Goal: Task Accomplishment & Management: Manage account settings

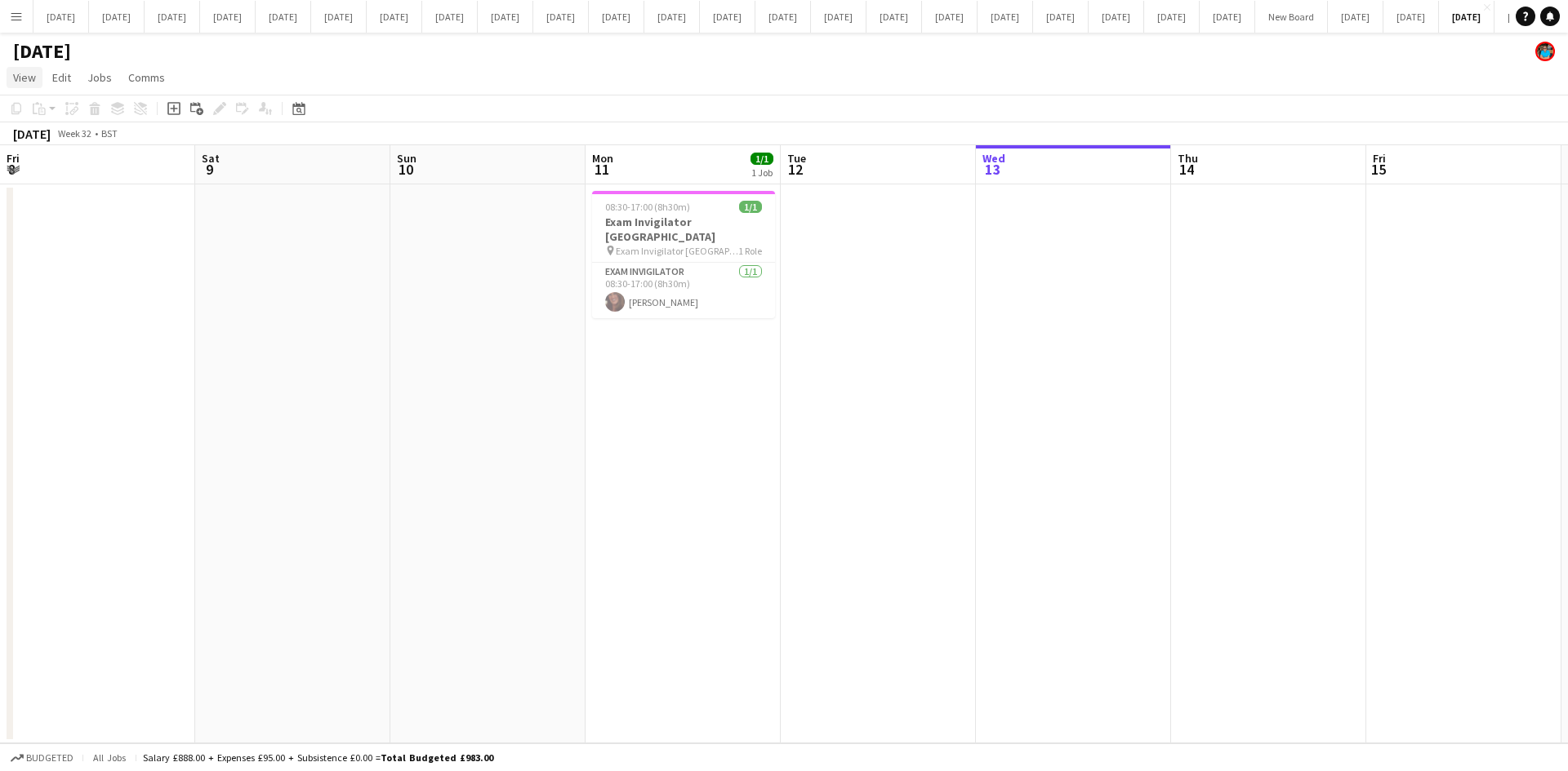
scroll to position [0, 422]
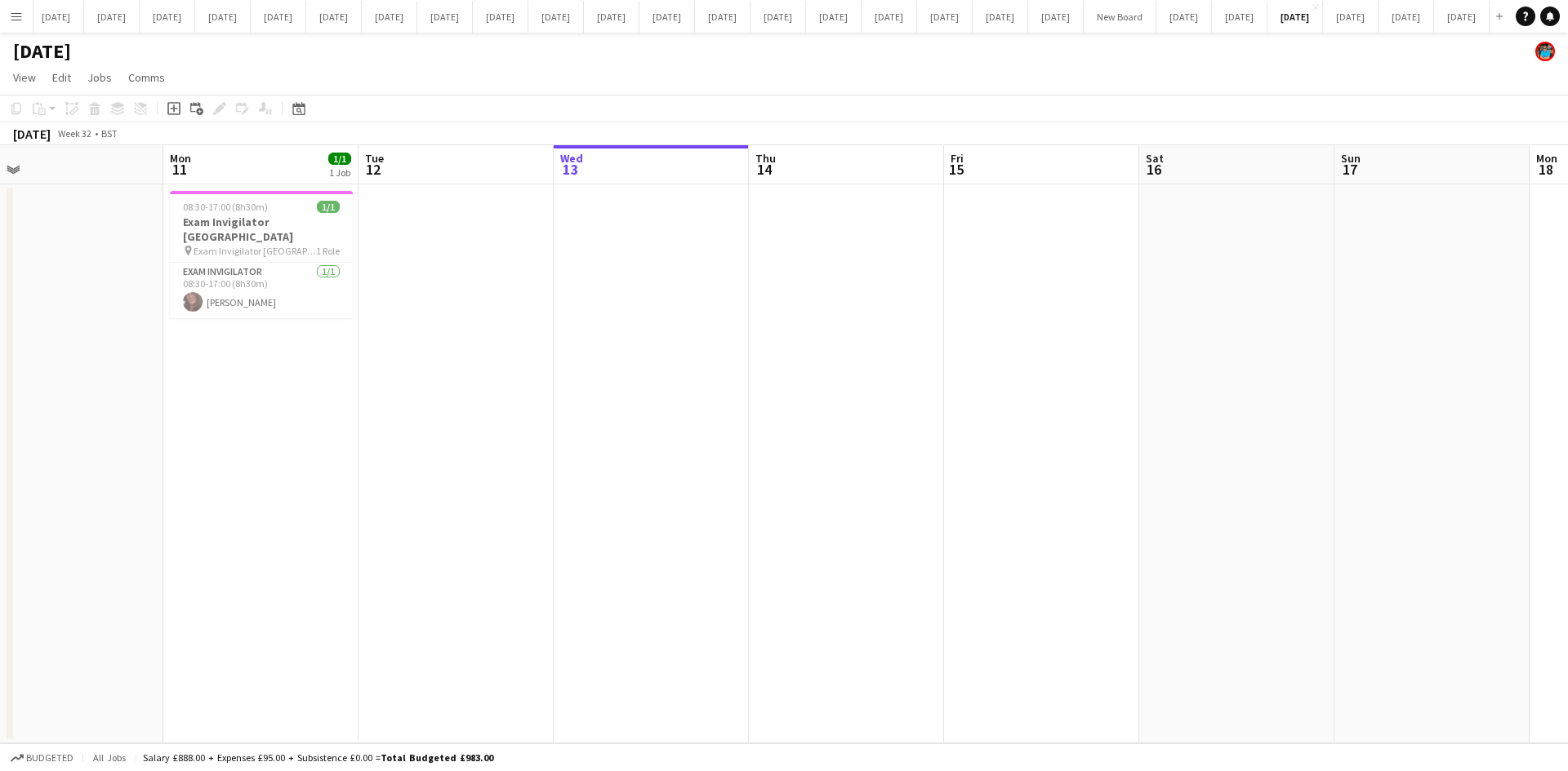
click at [17, 17] on app-icon "Menu" at bounding box center [16, 16] width 13 height 13
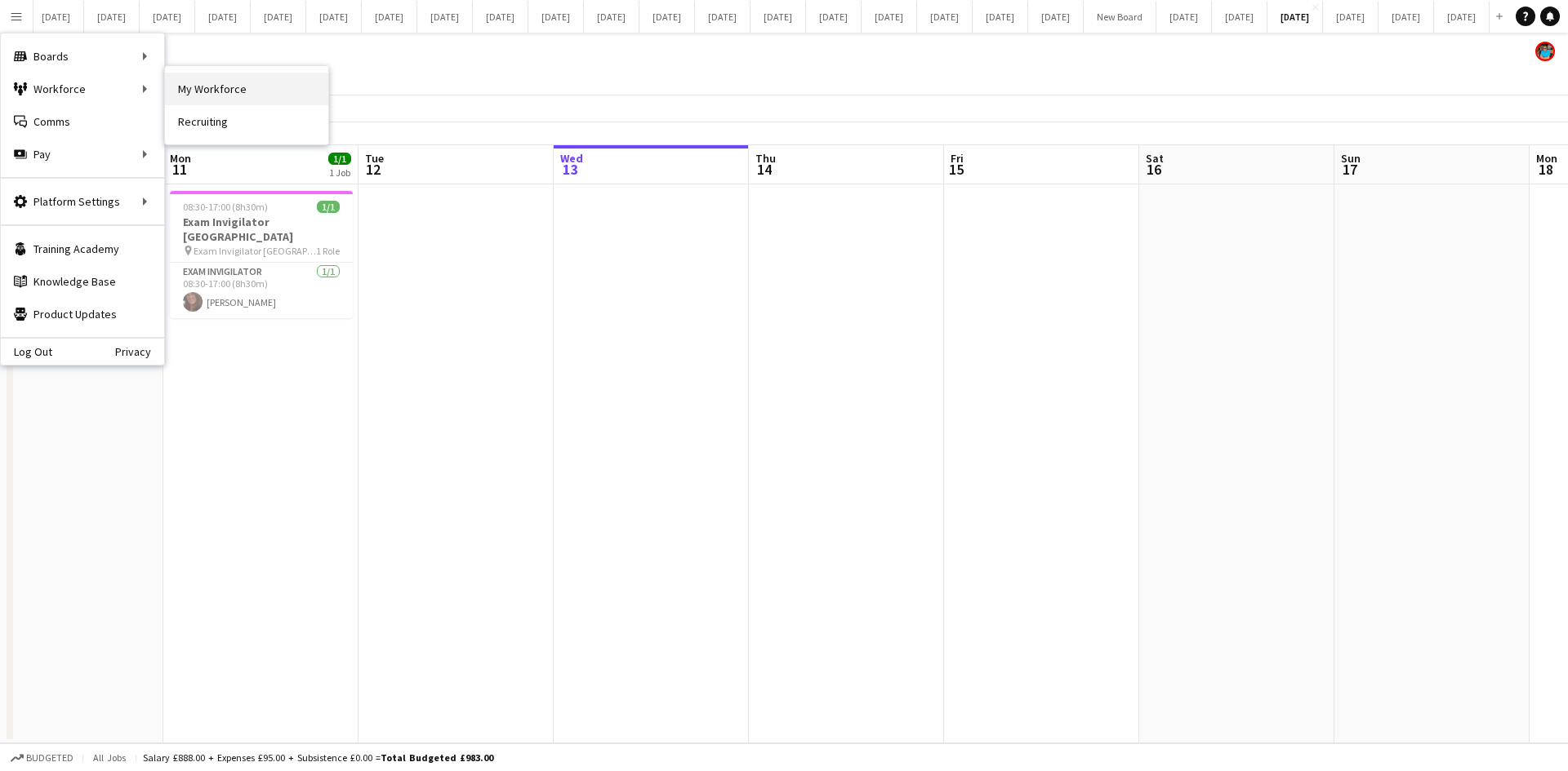
click at [177, 92] on link "My Workforce" at bounding box center [247, 88] width 163 height 32
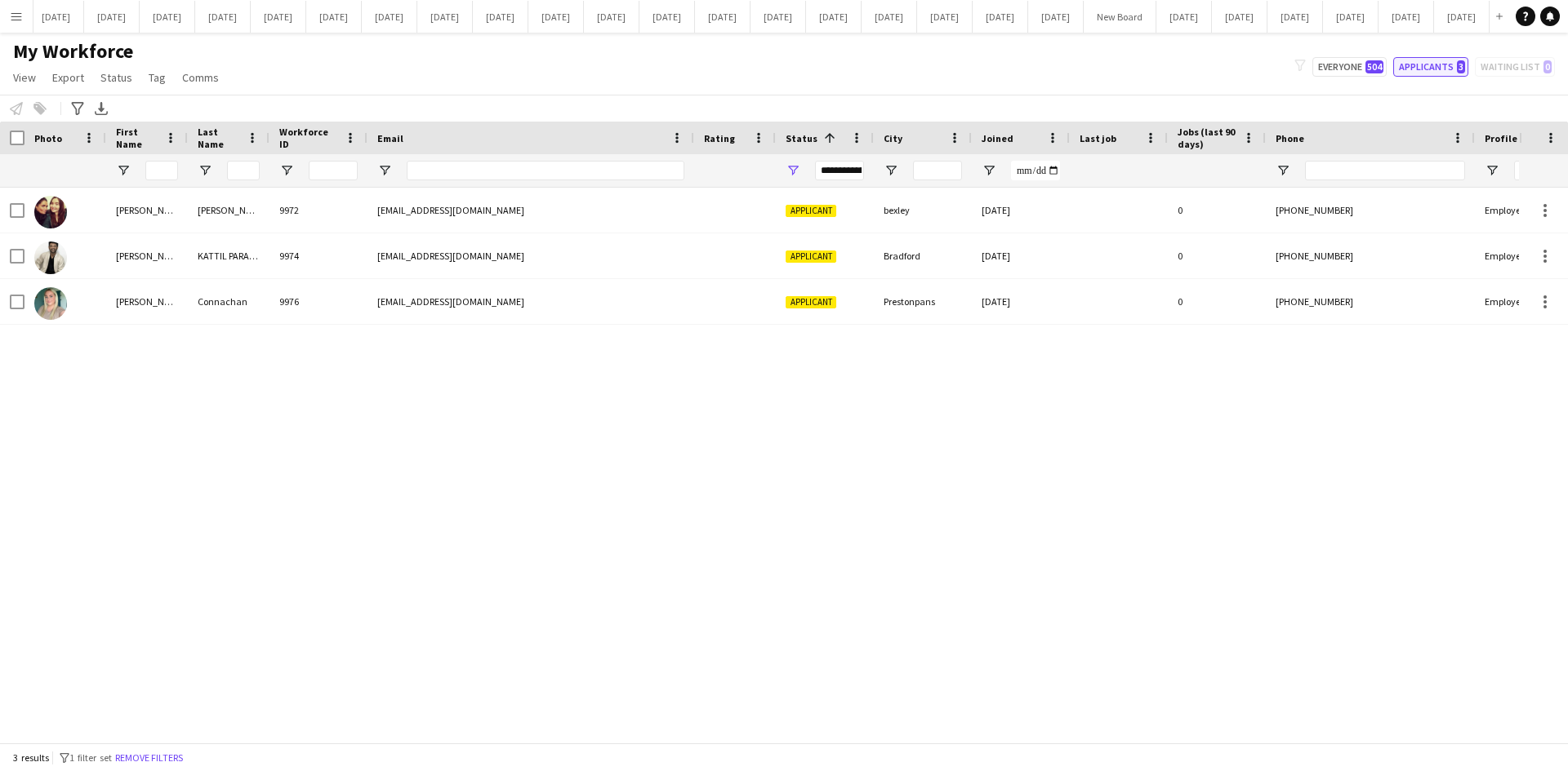
click at [1452, 68] on button "Applicants 3" at bounding box center [1430, 67] width 75 height 20
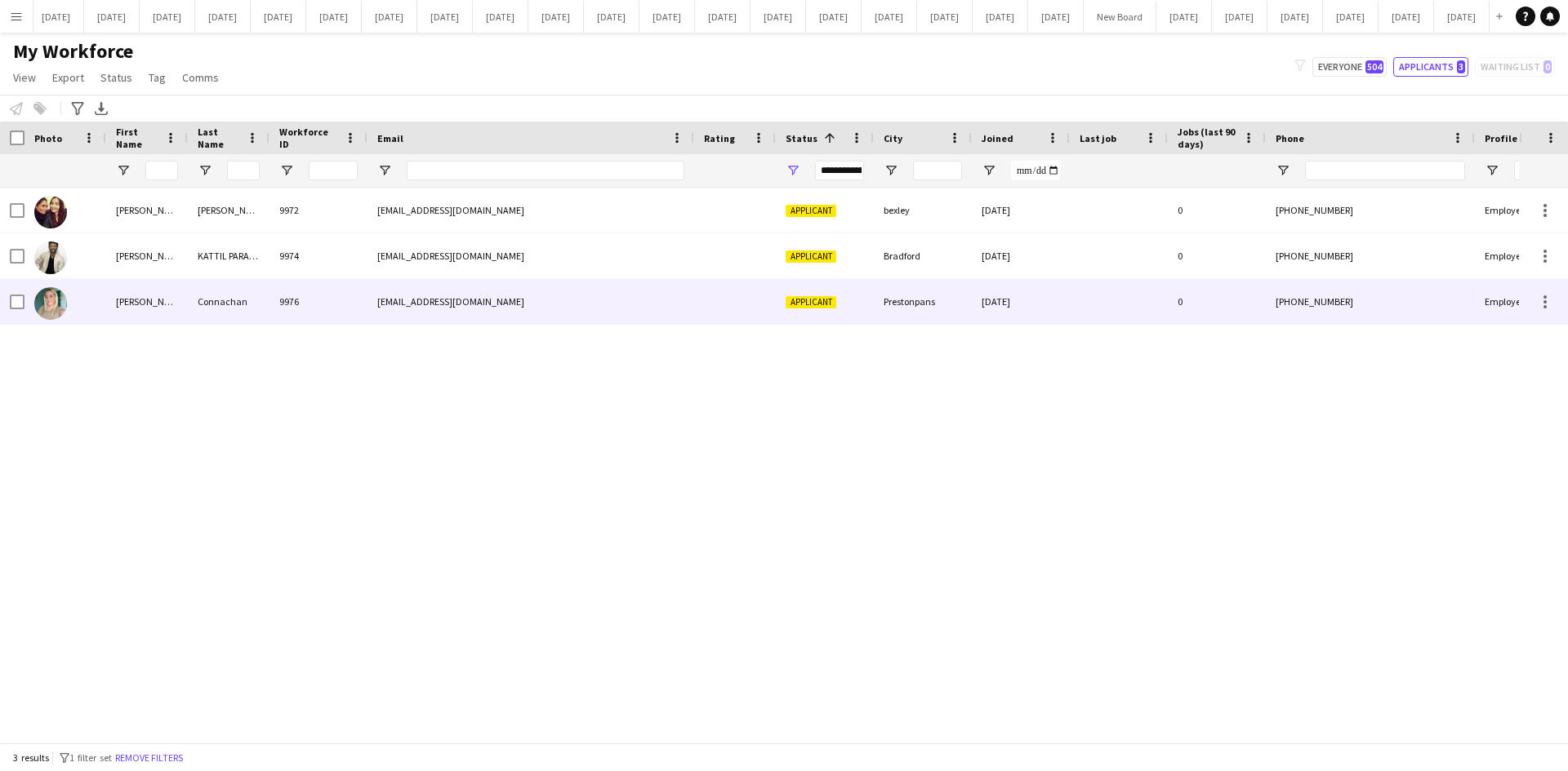
click at [122, 301] on div "[PERSON_NAME]" at bounding box center [146, 301] width 81 height 45
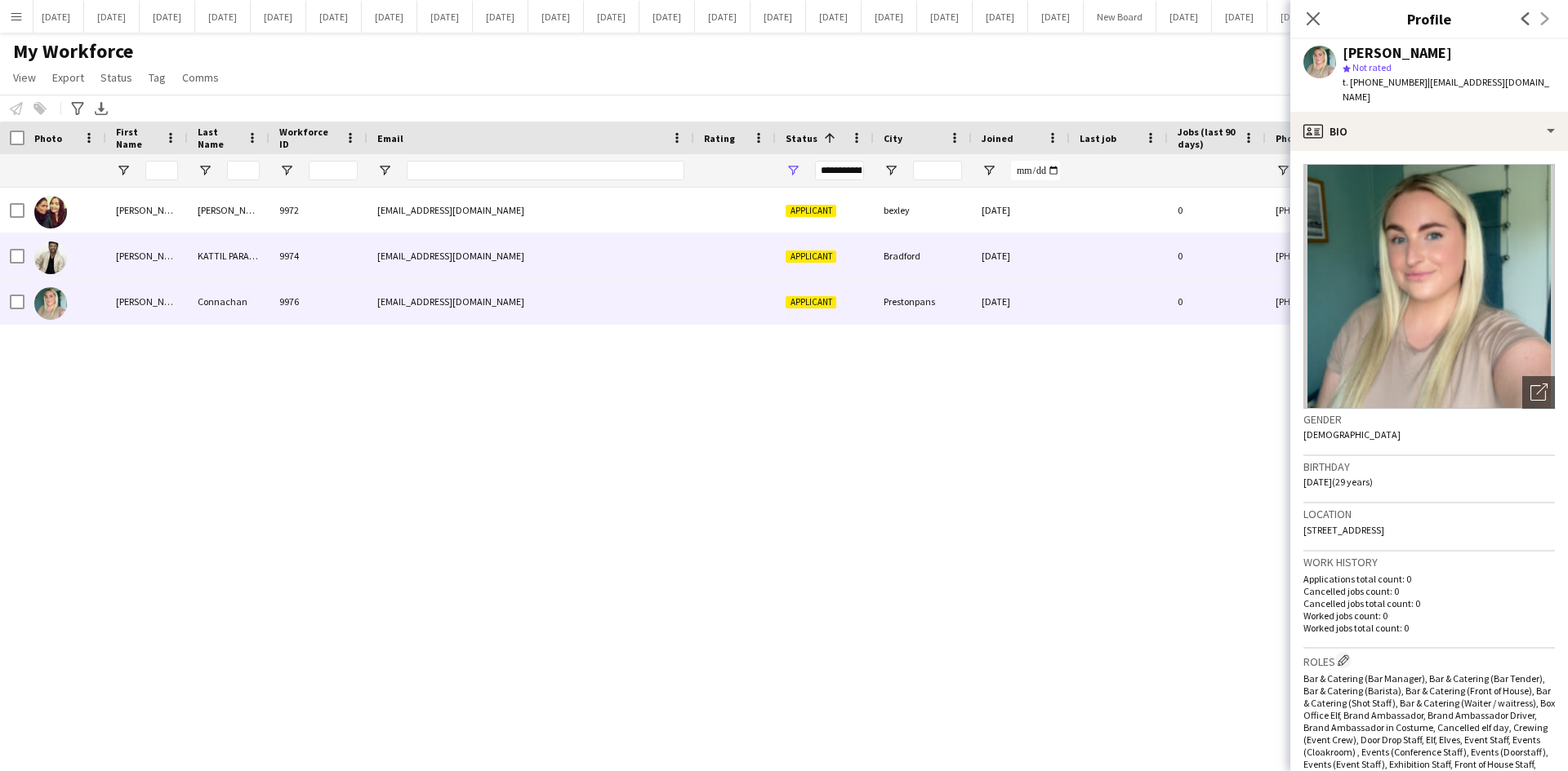
click at [129, 246] on div "[PERSON_NAME]" at bounding box center [146, 256] width 81 height 45
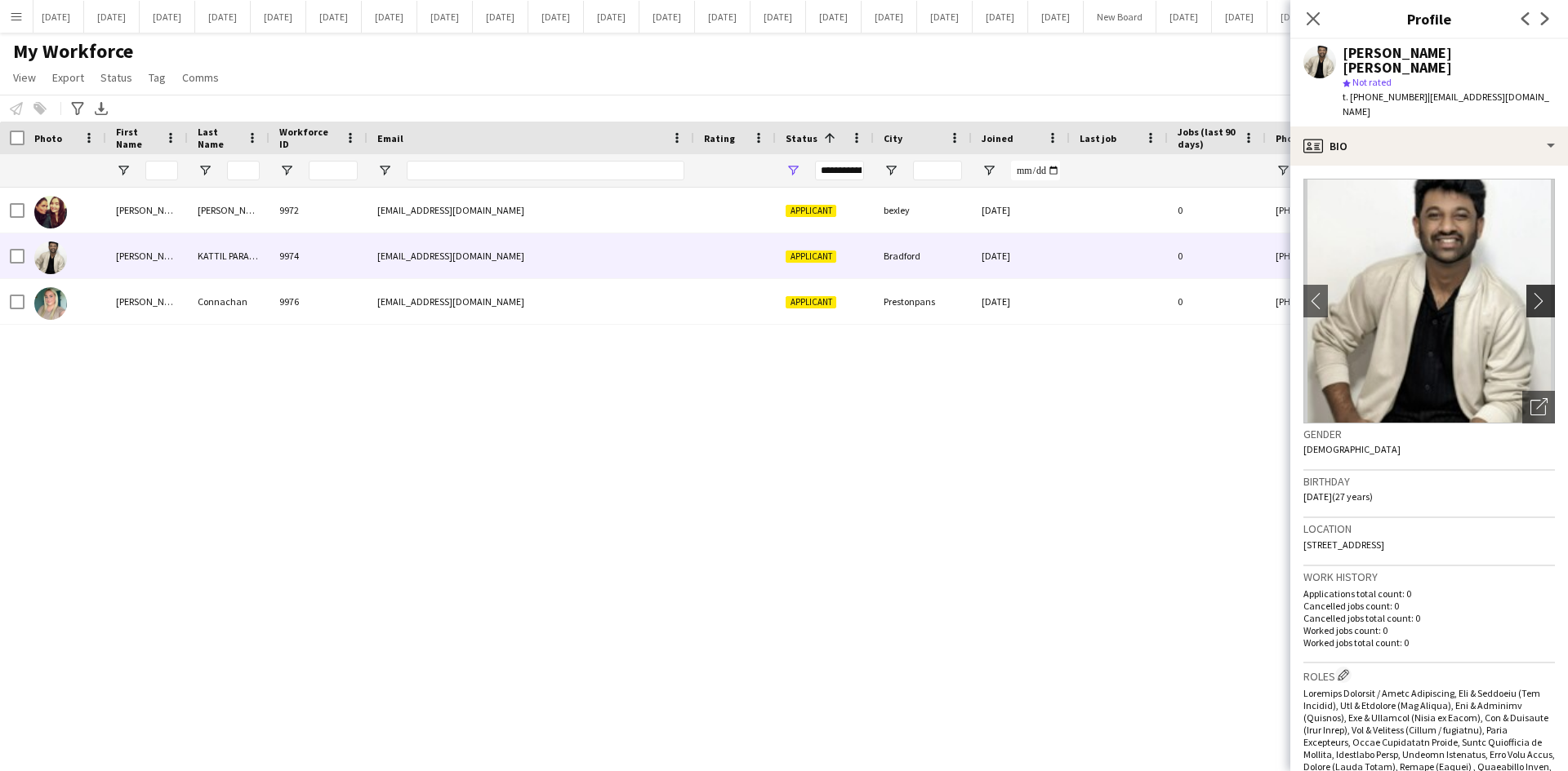
click at [1526, 285] on button "chevron-right" at bounding box center [1542, 300] width 32 height 32
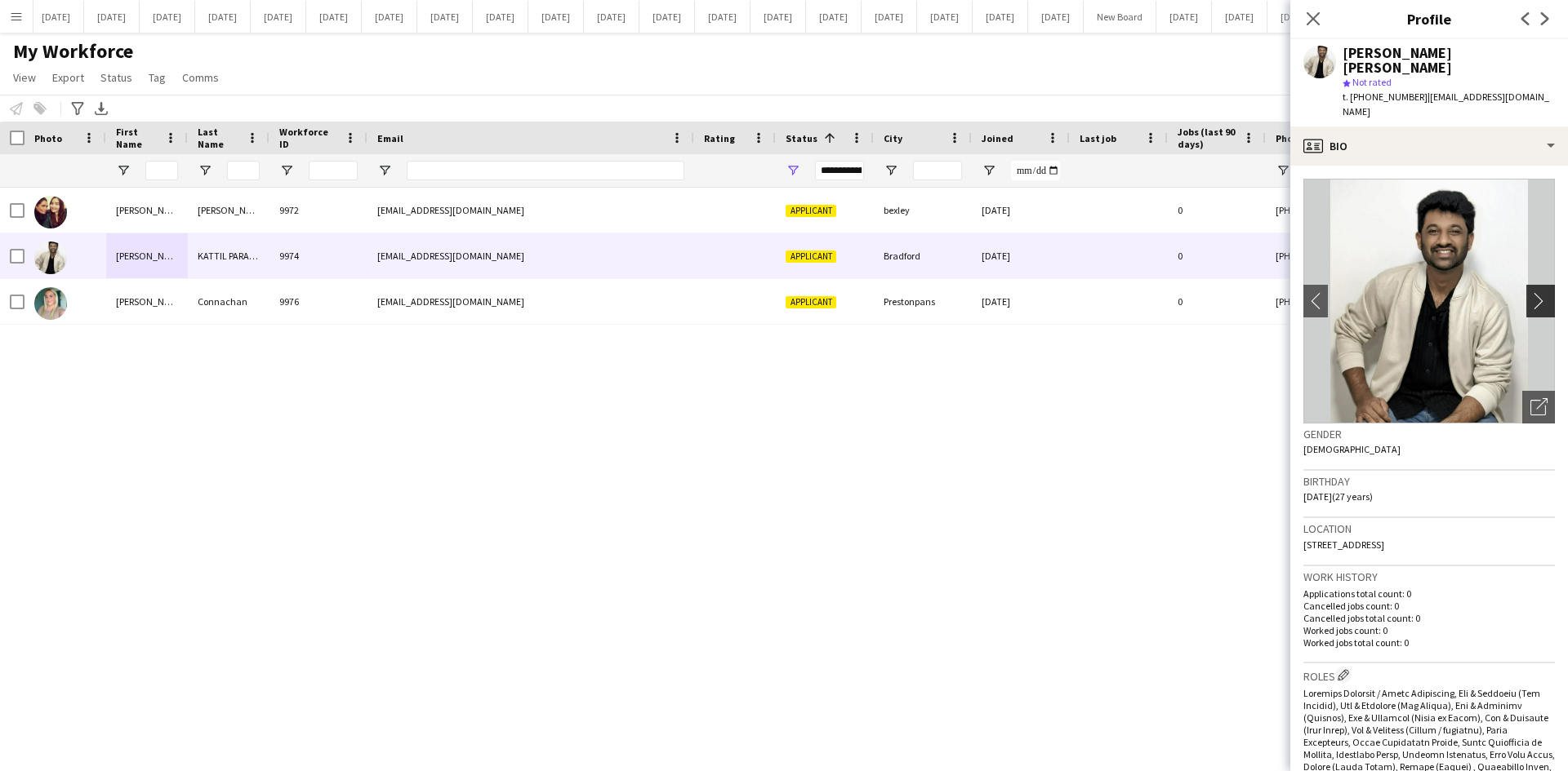
click at [1529, 285] on button "chevron-right" at bounding box center [1542, 300] width 32 height 32
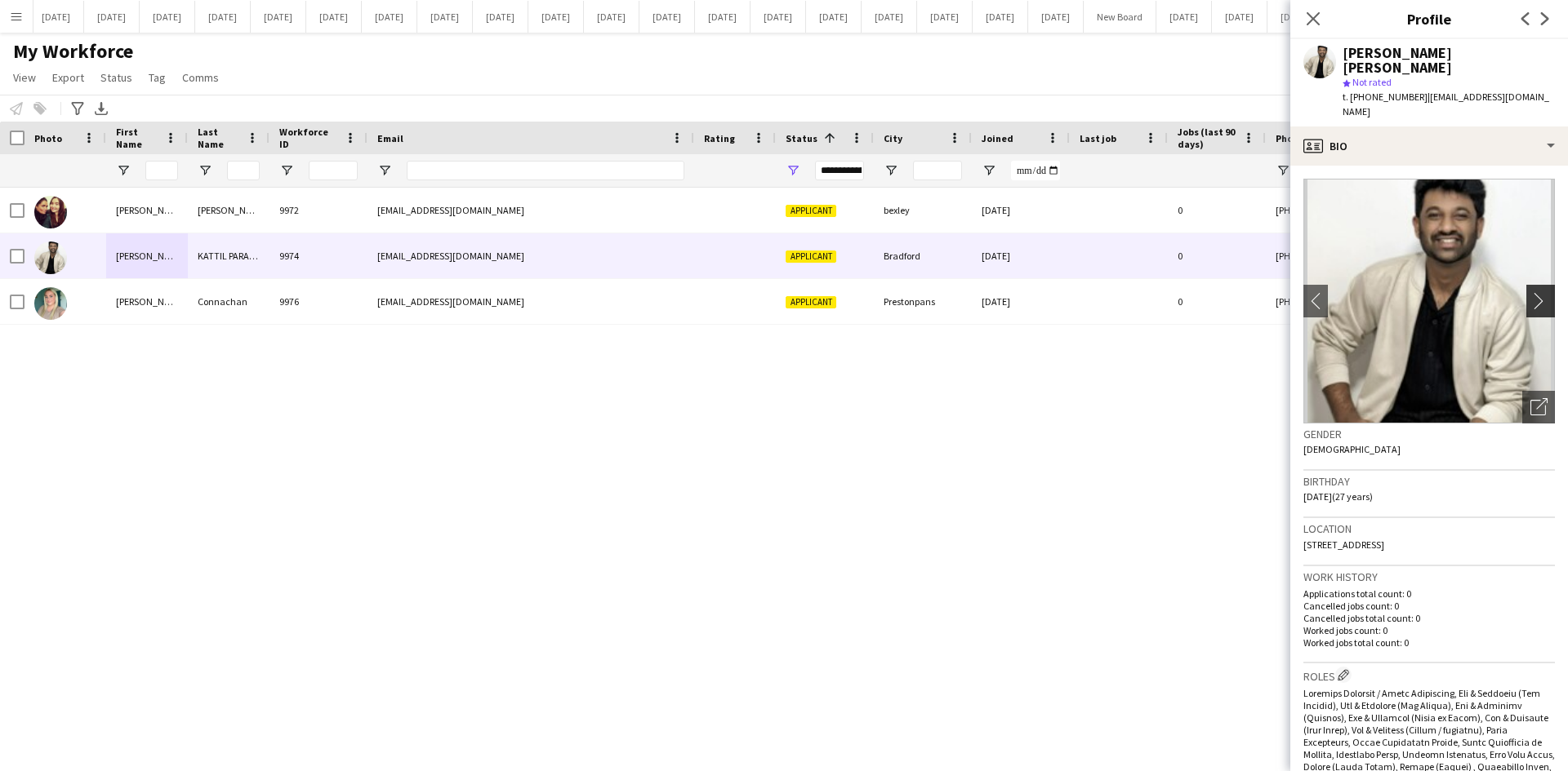
click at [1534, 293] on app-icon "chevron-right" at bounding box center [1543, 301] width 25 height 18
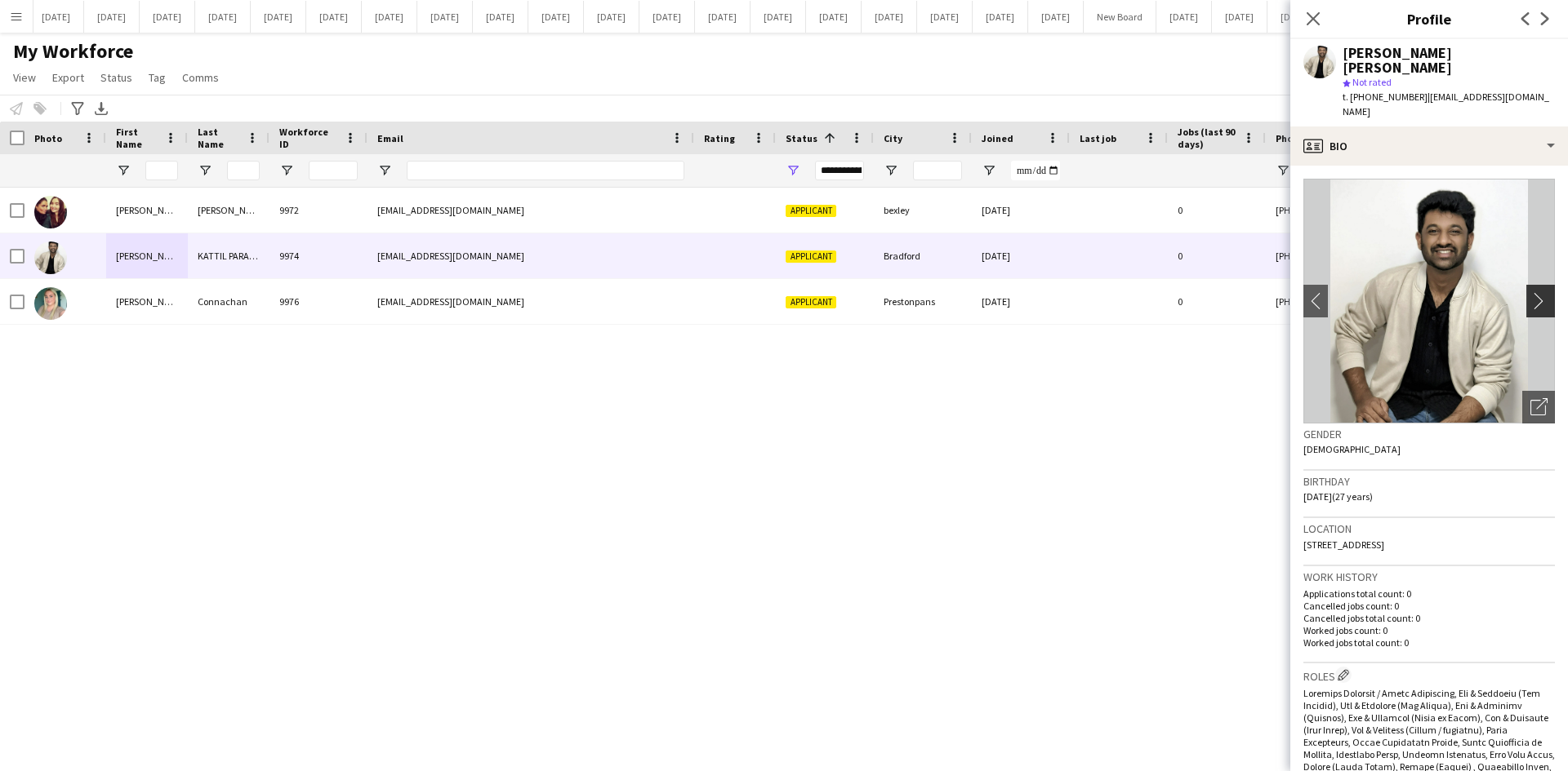
click at [1534, 293] on app-icon "chevron-right" at bounding box center [1543, 301] width 25 height 18
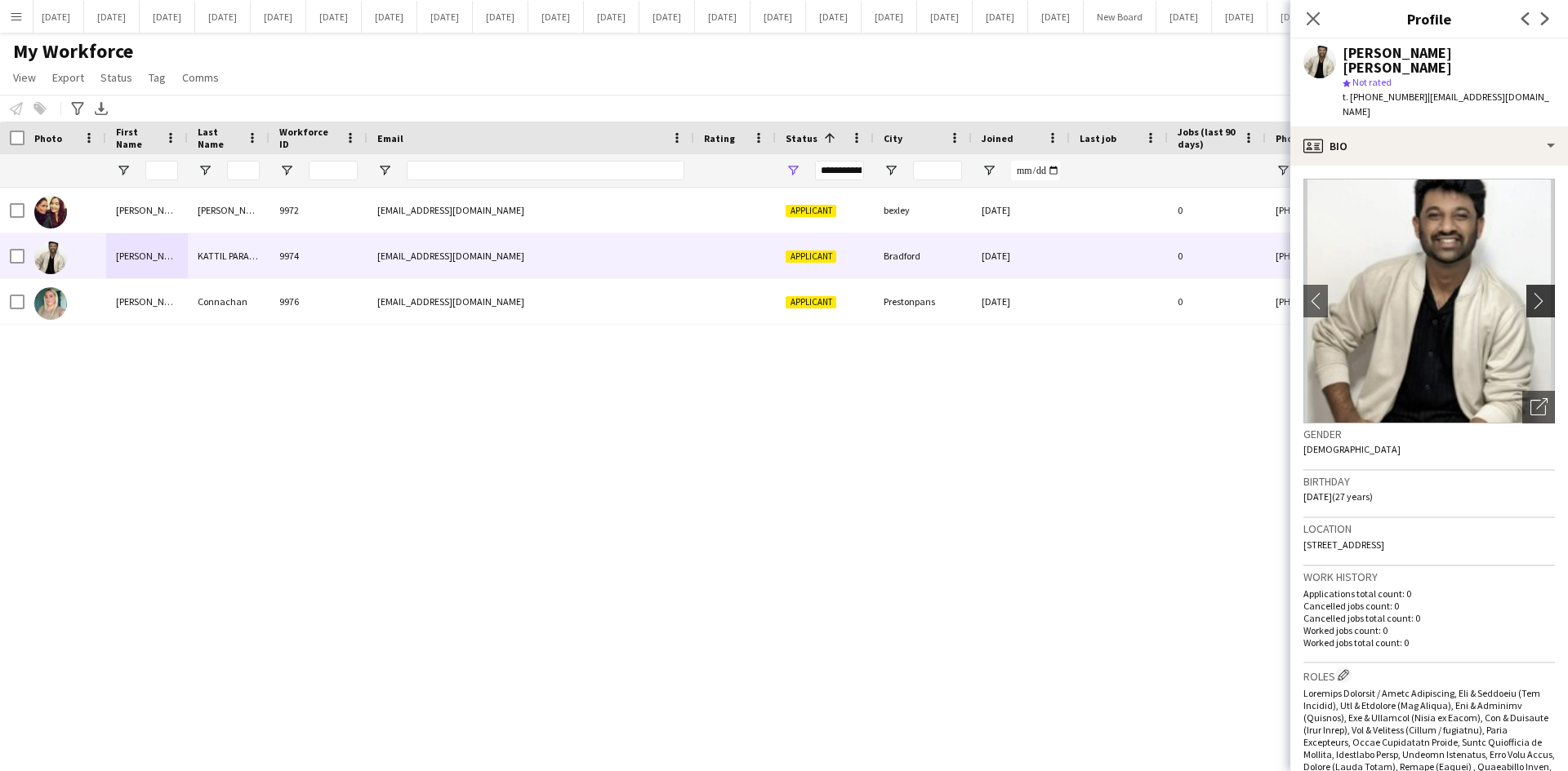
click at [1534, 293] on app-icon "chevron-right" at bounding box center [1543, 301] width 25 height 18
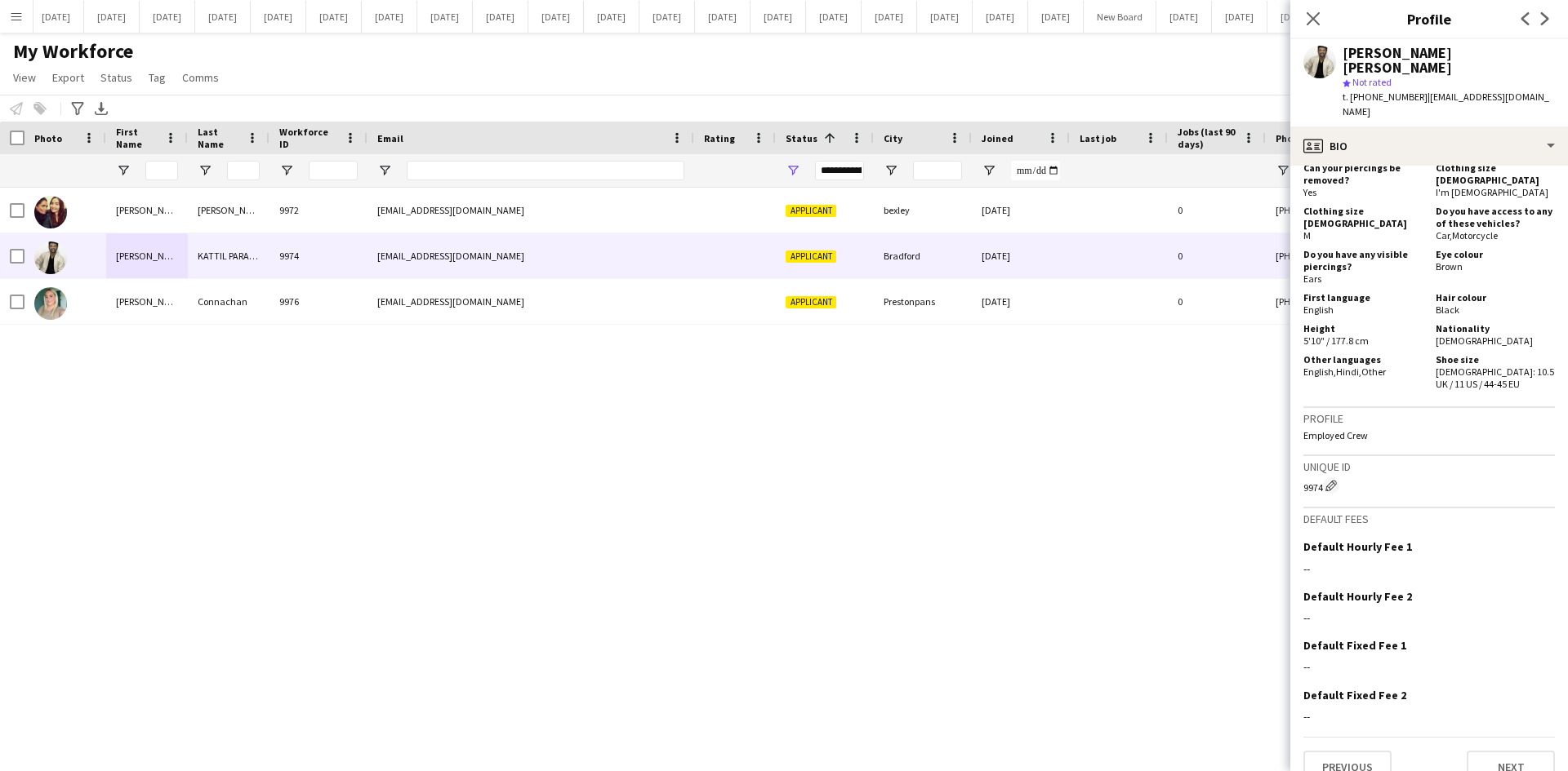
scroll to position [943, 0]
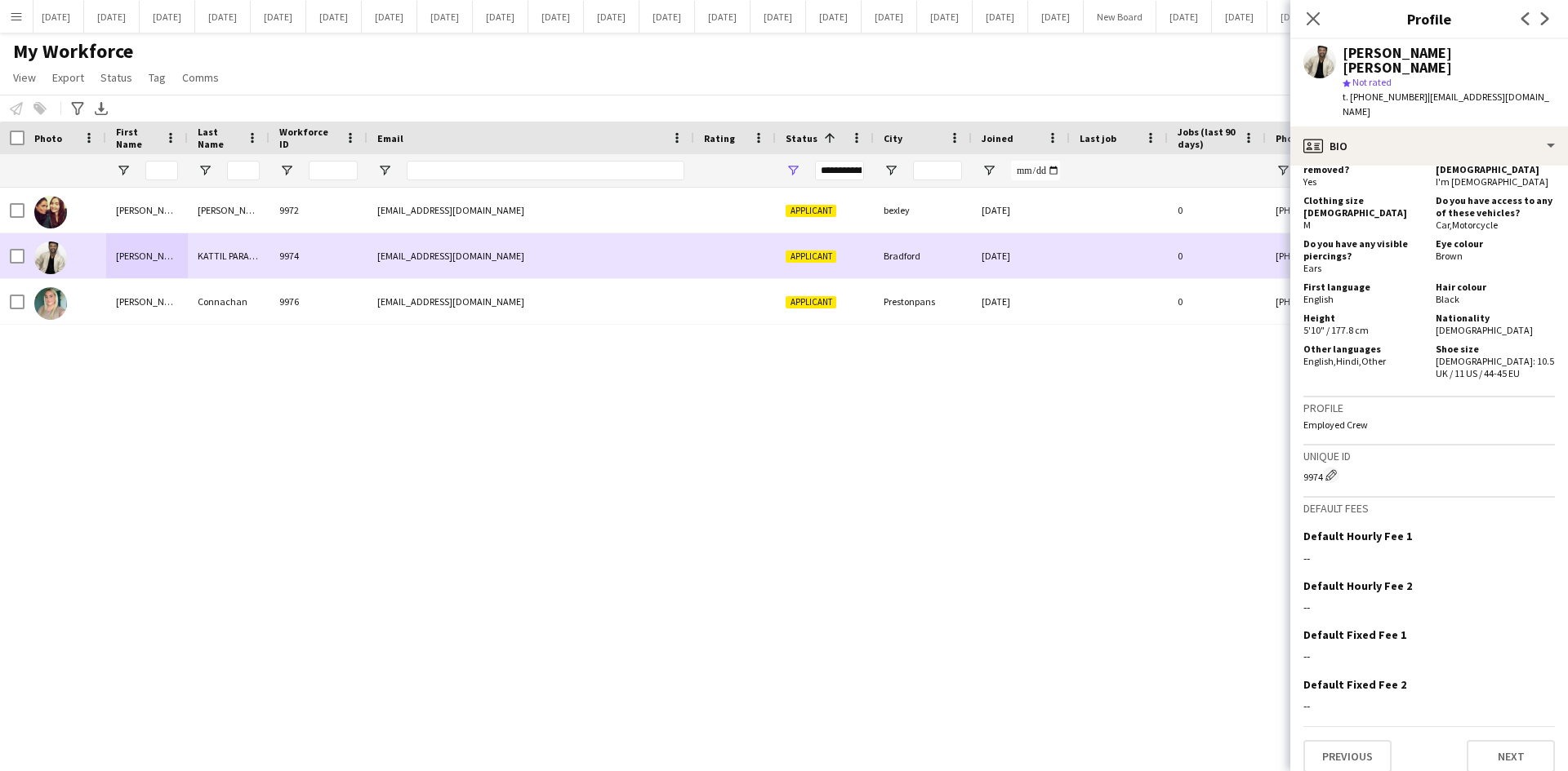
click at [117, 260] on div "[PERSON_NAME]" at bounding box center [146, 256] width 81 height 45
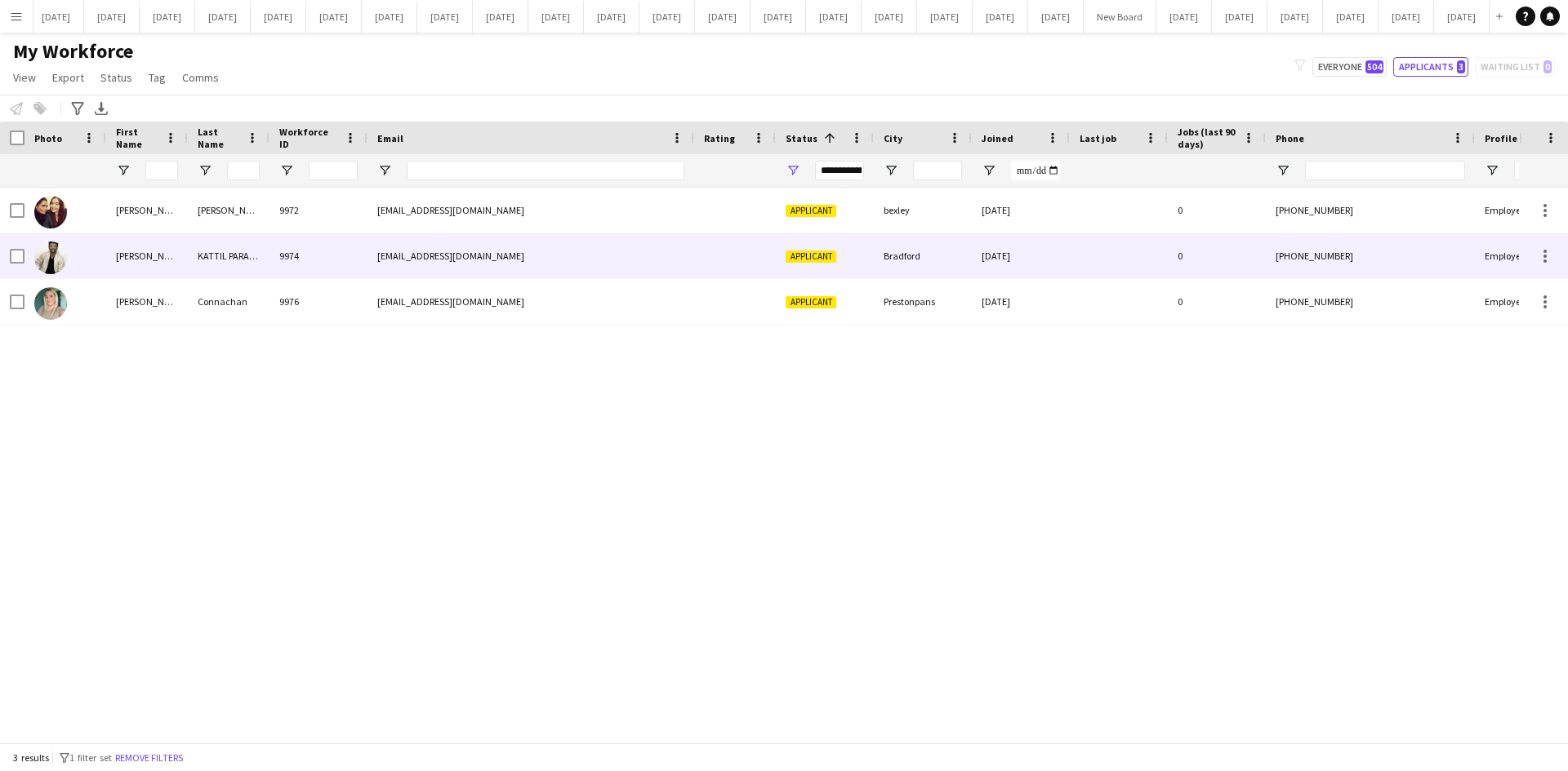
click at [155, 249] on div "[PERSON_NAME]" at bounding box center [146, 256] width 81 height 45
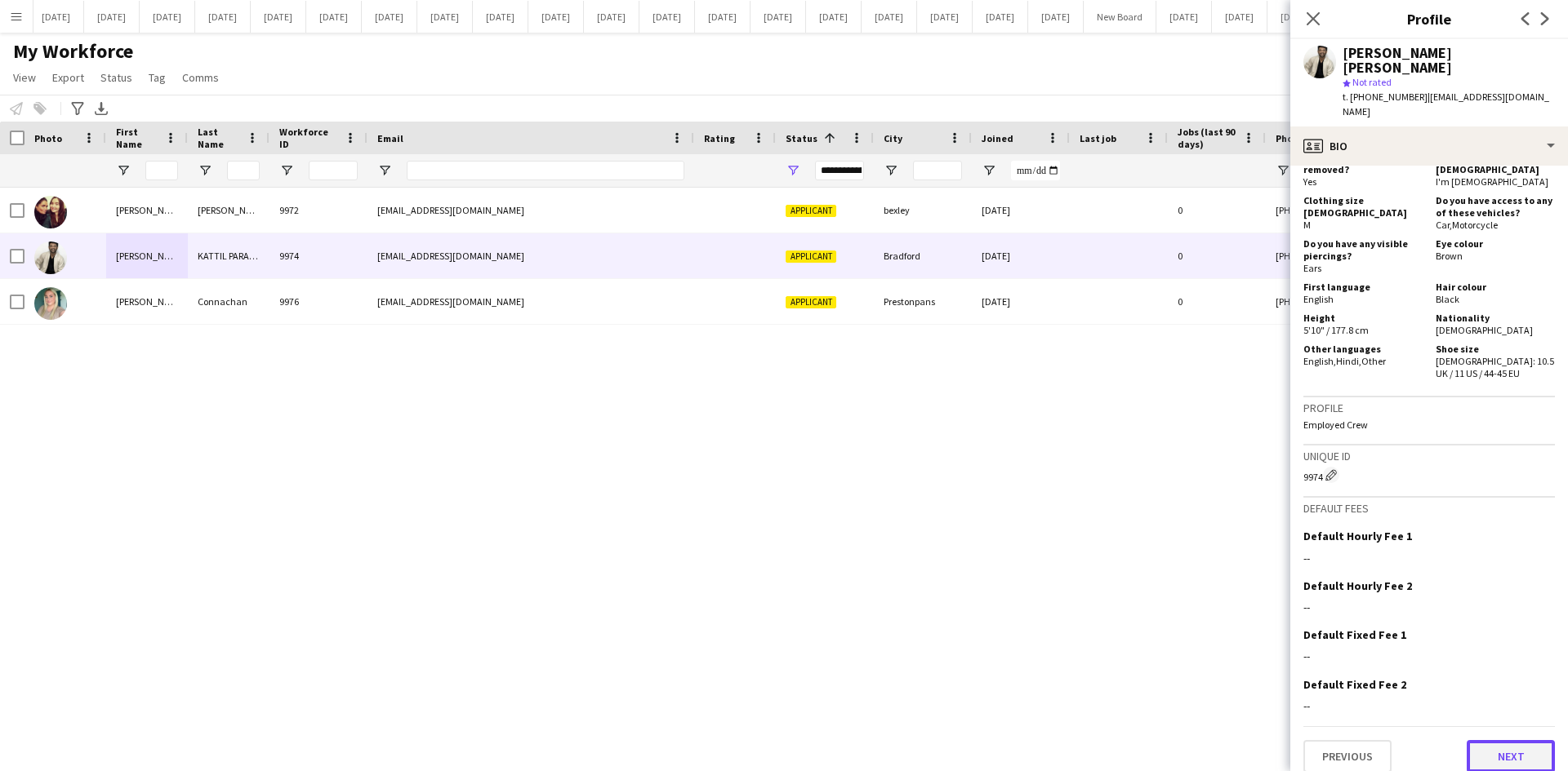
click at [1519, 747] on button "Next" at bounding box center [1510, 756] width 88 height 32
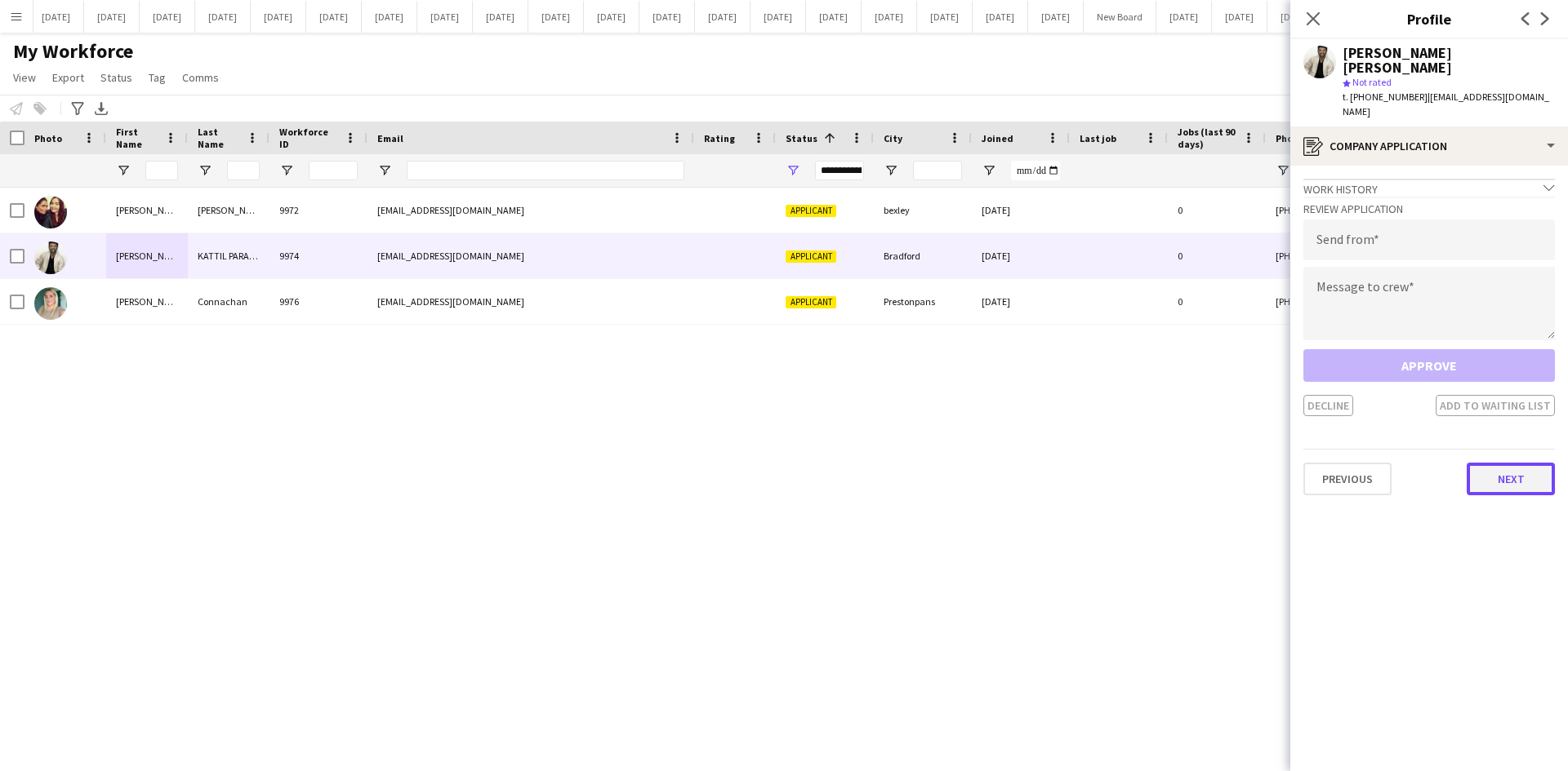
click at [1496, 463] on button "Next" at bounding box center [1510, 478] width 88 height 32
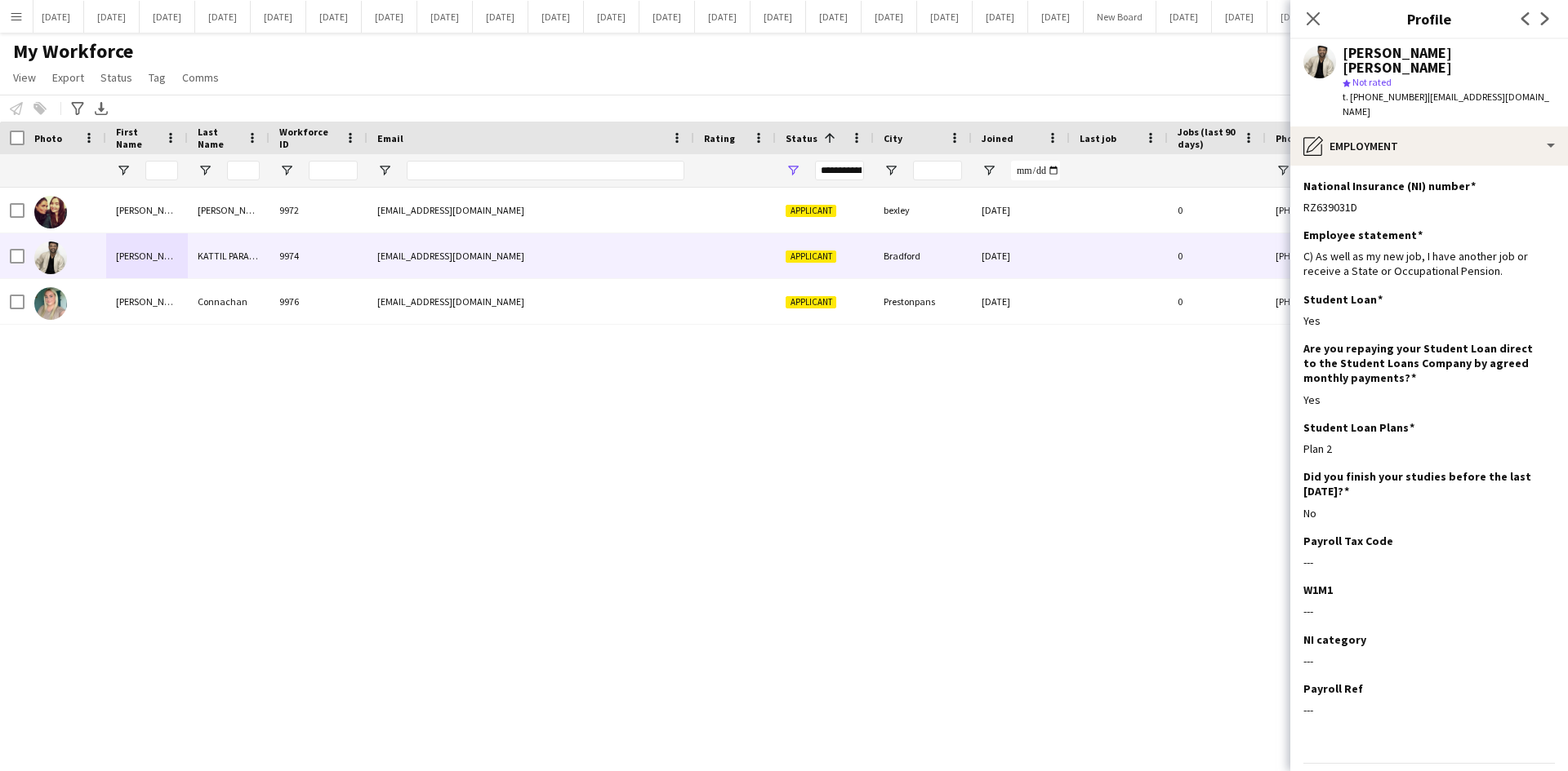
scroll to position [23, 0]
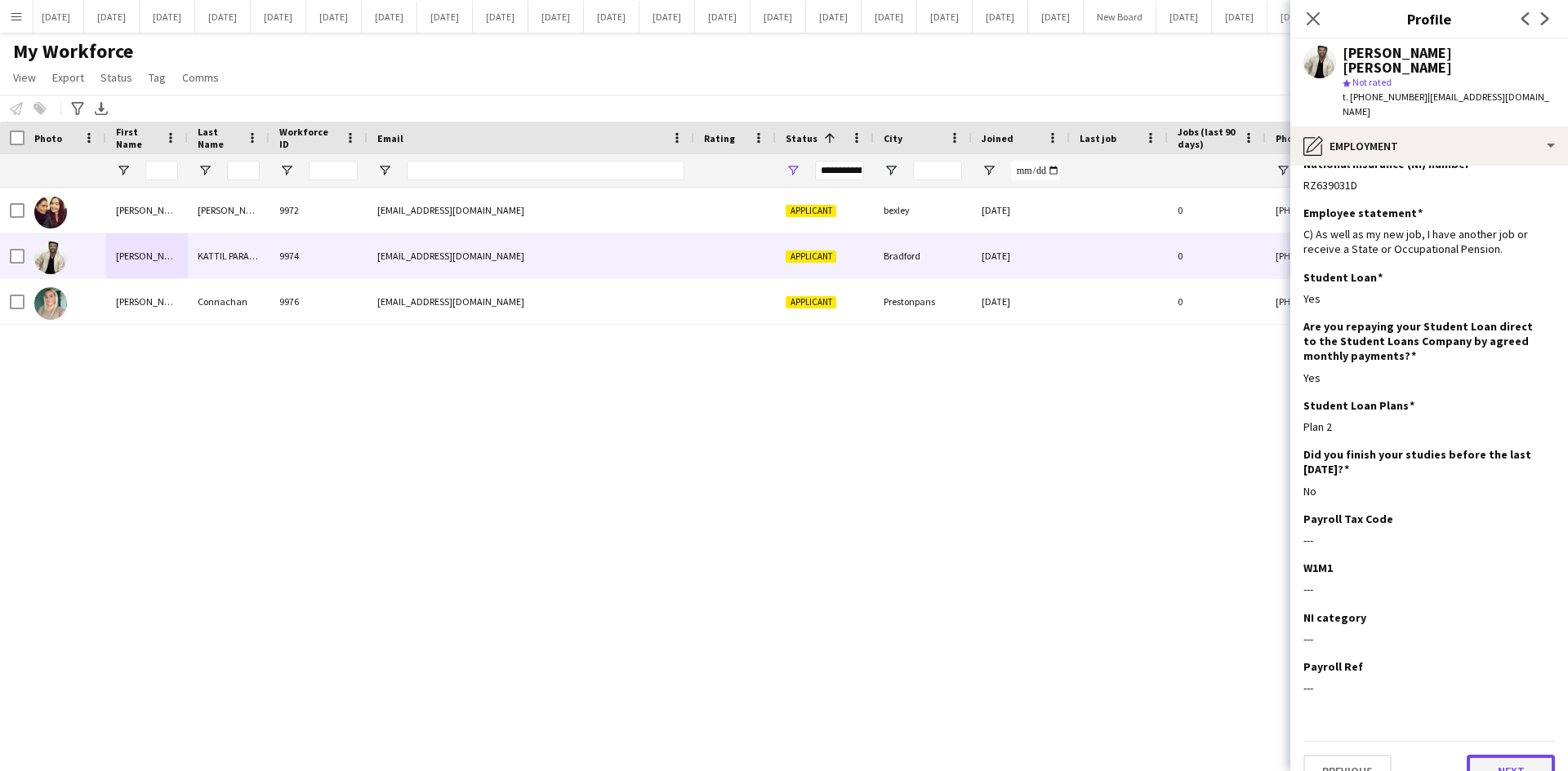
click at [1525, 755] on button "Next" at bounding box center [1510, 771] width 88 height 32
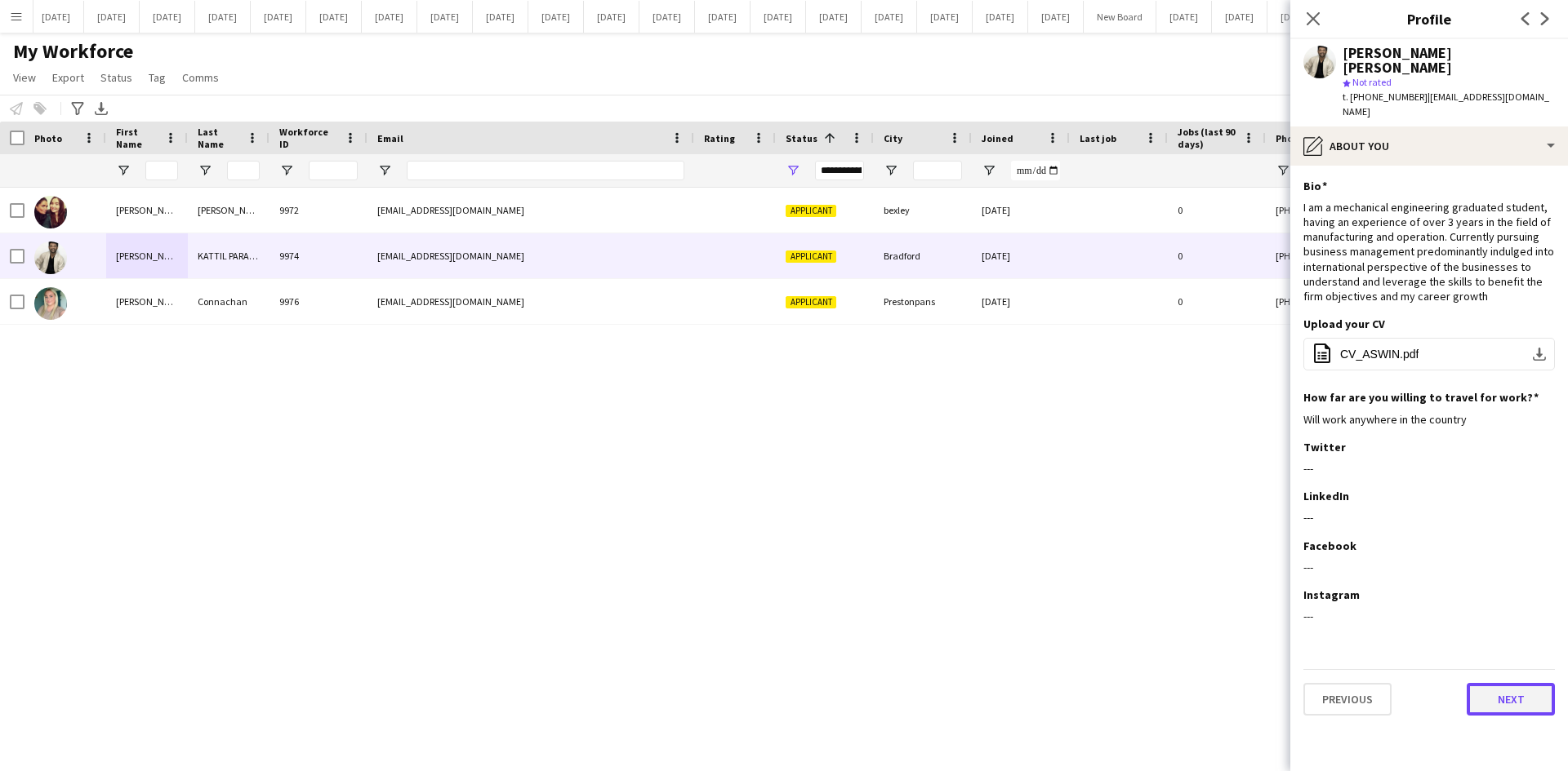
click at [1492, 683] on button "Next" at bounding box center [1510, 699] width 88 height 32
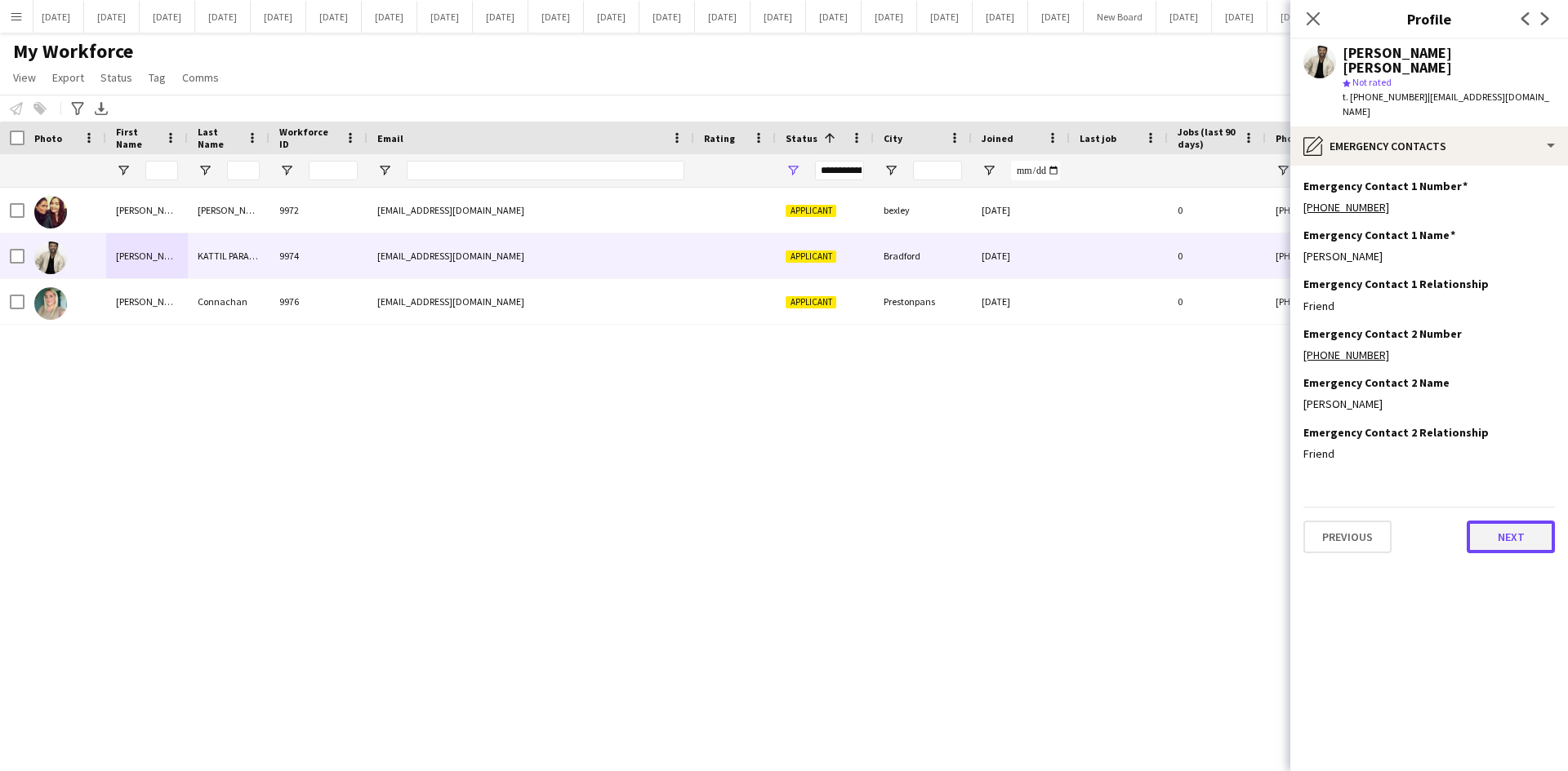
click at [1506, 521] on button "Next" at bounding box center [1510, 536] width 88 height 32
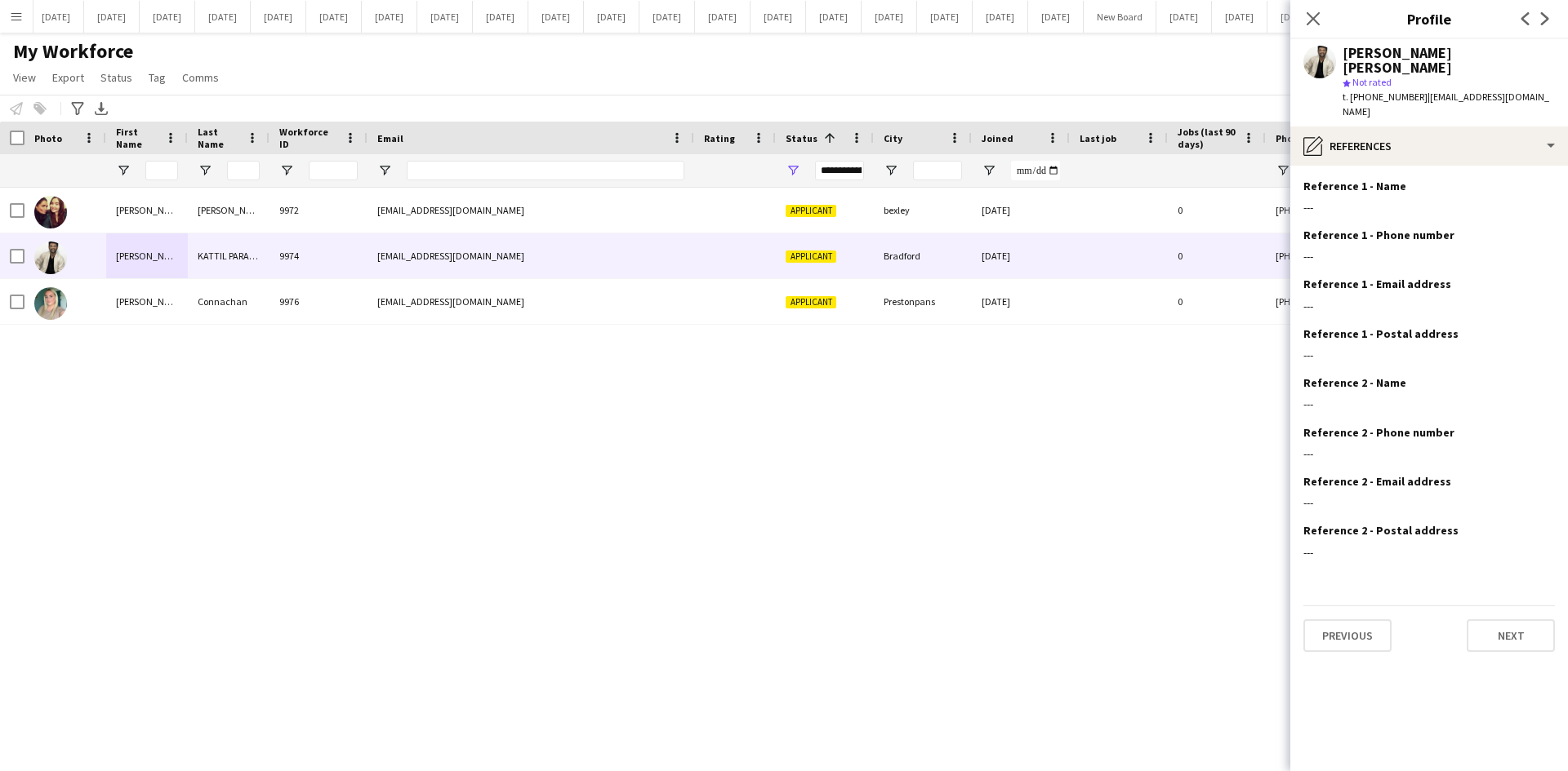
drag, startPoint x: 1311, startPoint y: 18, endPoint x: 1302, endPoint y: 26, distance: 12.0
click at [1310, 21] on icon "Close pop-in" at bounding box center [1313, 19] width 13 height 13
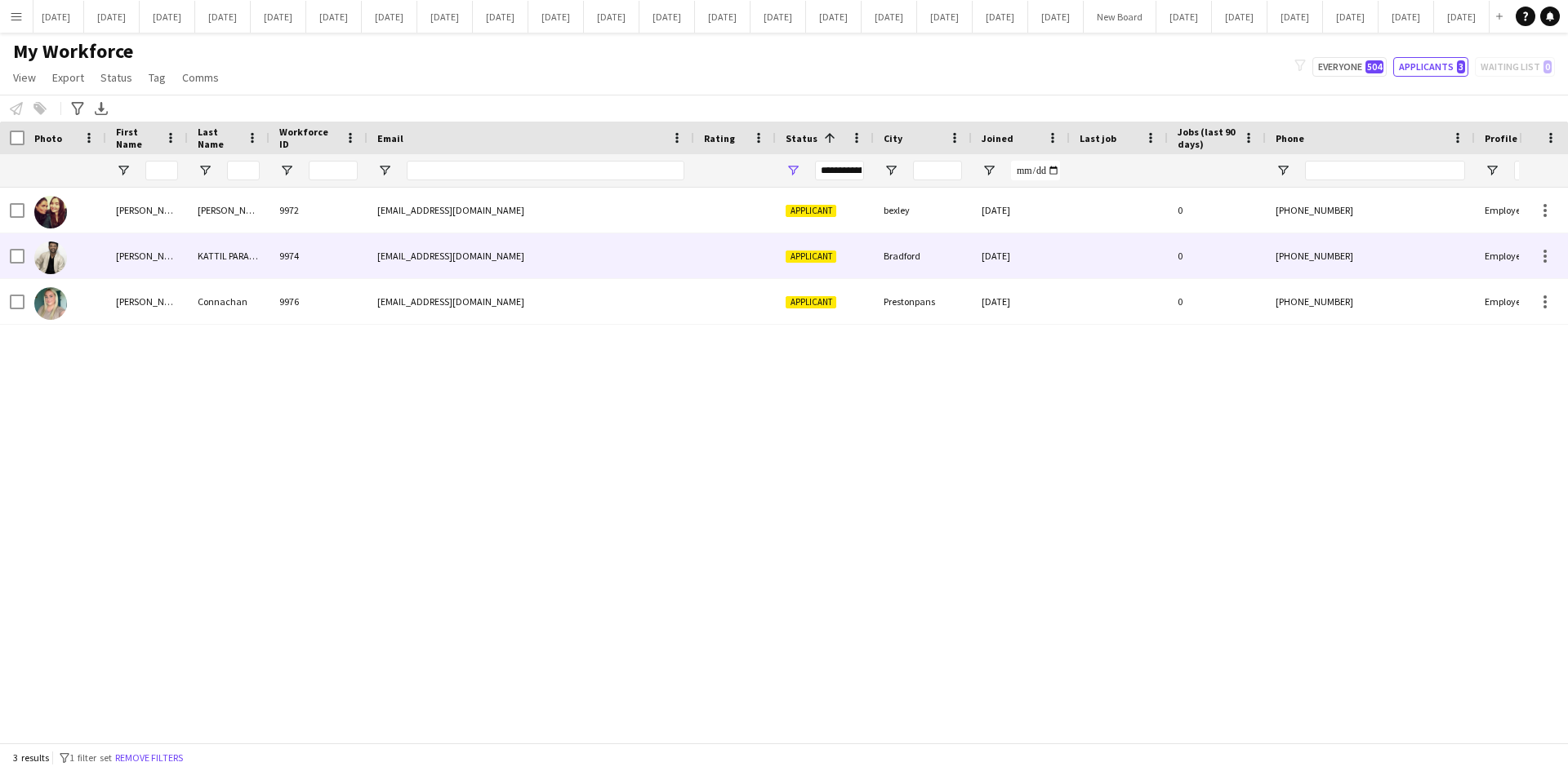
click at [602, 258] on div "[EMAIL_ADDRESS][DOMAIN_NAME]" at bounding box center [530, 256] width 327 height 45
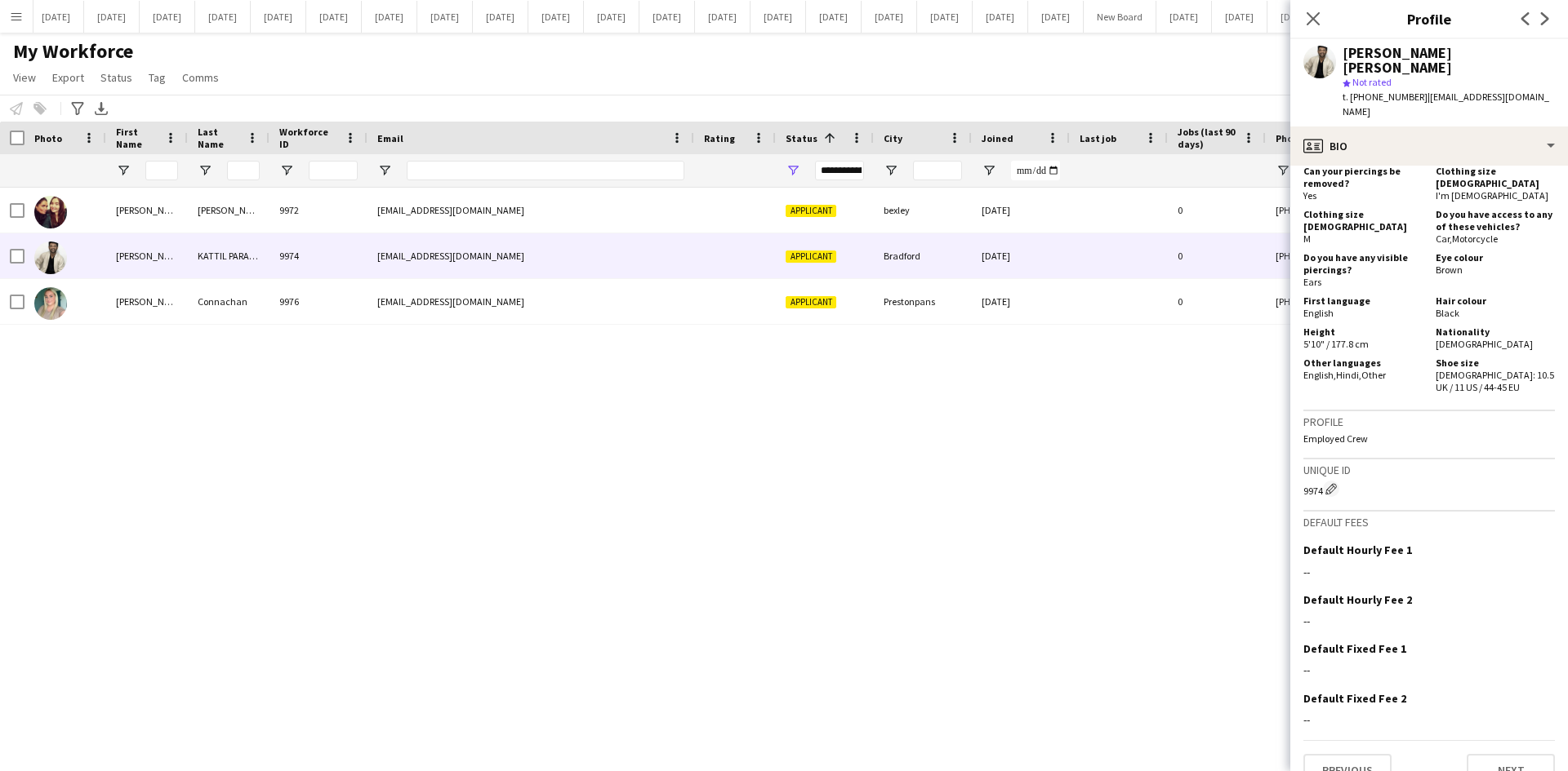
scroll to position [943, 0]
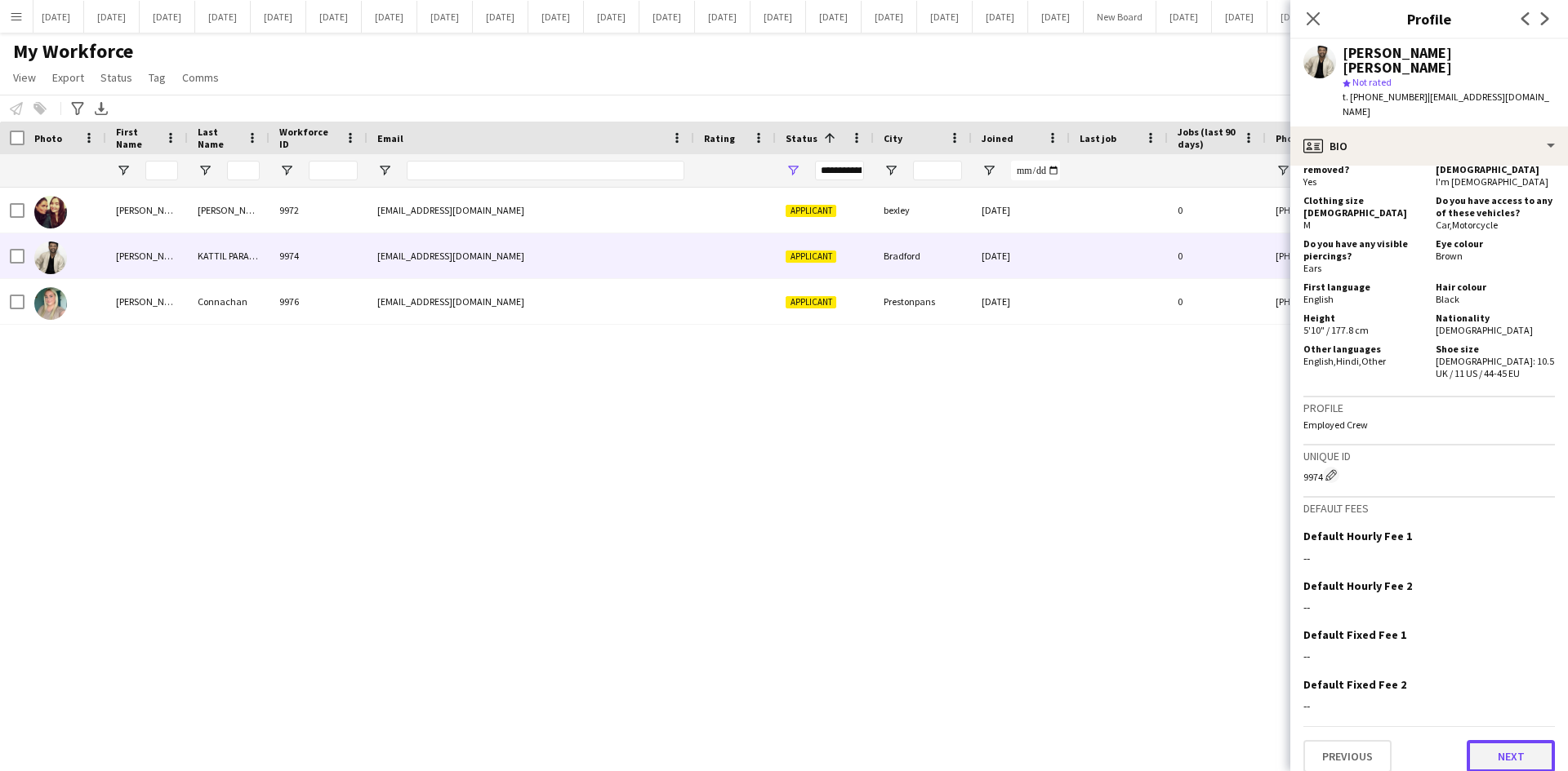
click at [1509, 745] on button "Next" at bounding box center [1510, 756] width 88 height 32
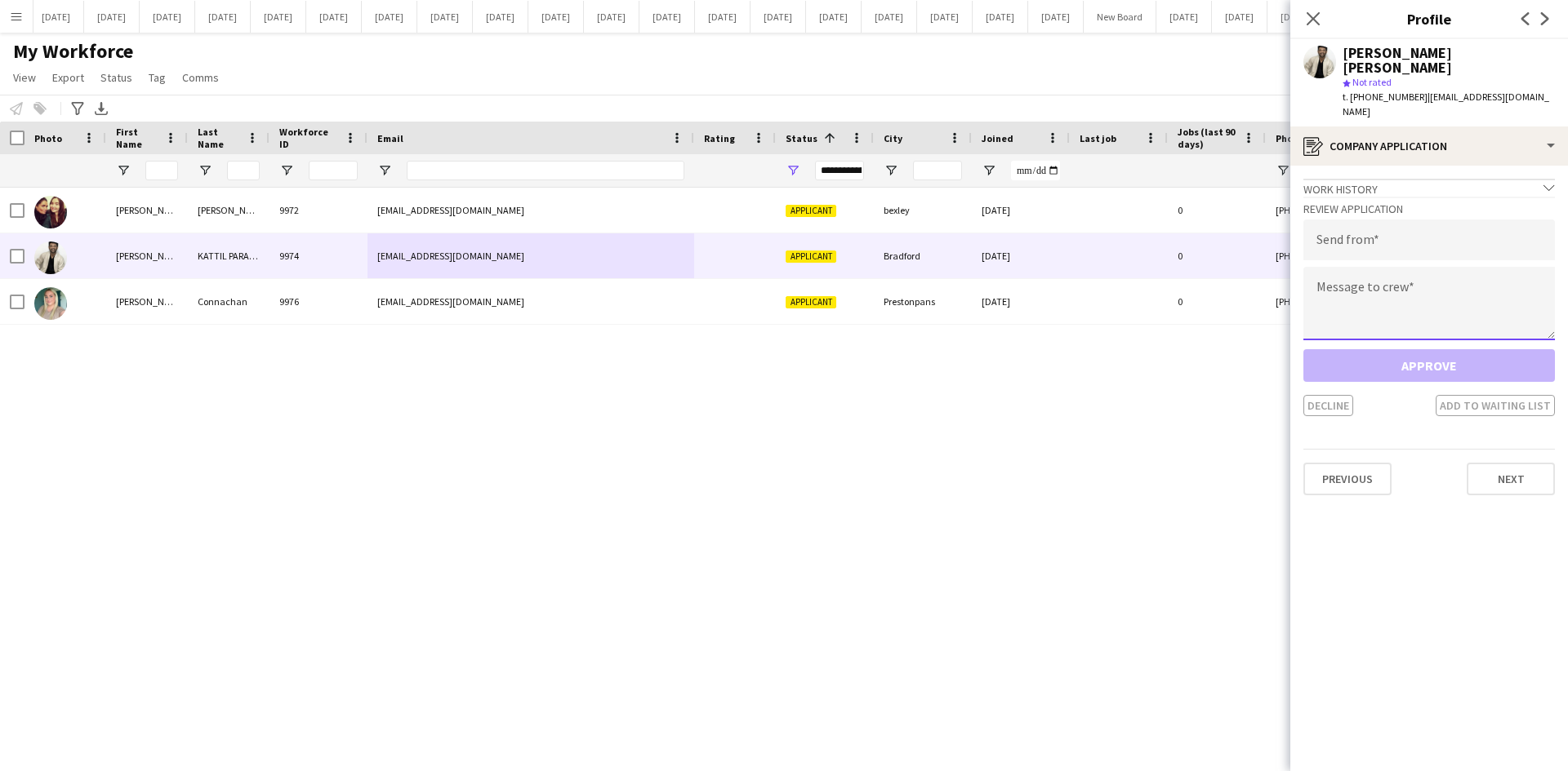
click at [1329, 267] on textarea at bounding box center [1429, 303] width 252 height 73
paste textarea "**********"
type textarea "**********"
click at [1338, 219] on input "email" at bounding box center [1429, 240] width 252 height 41
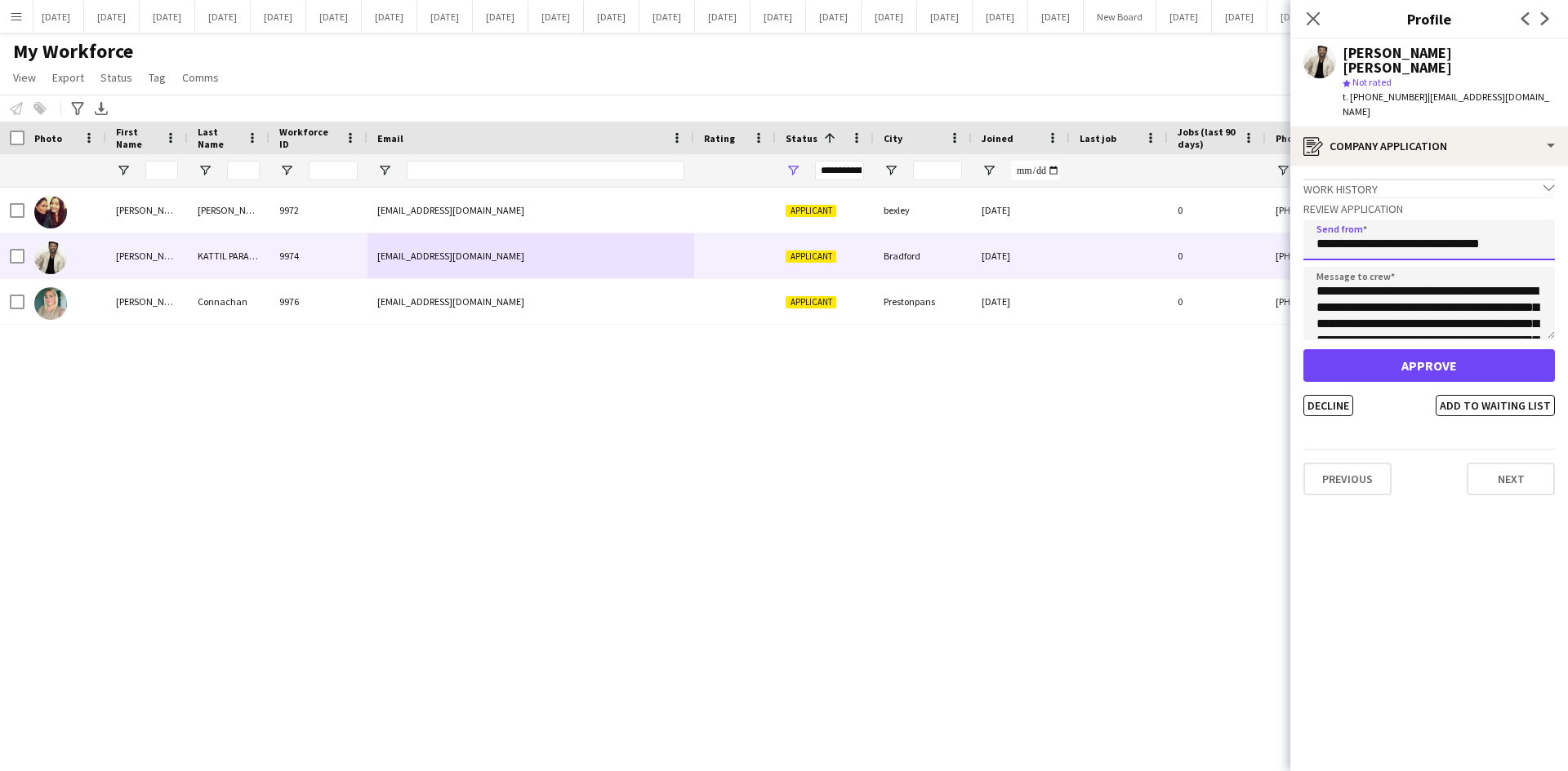
scroll to position [81, 0]
type input "**********"
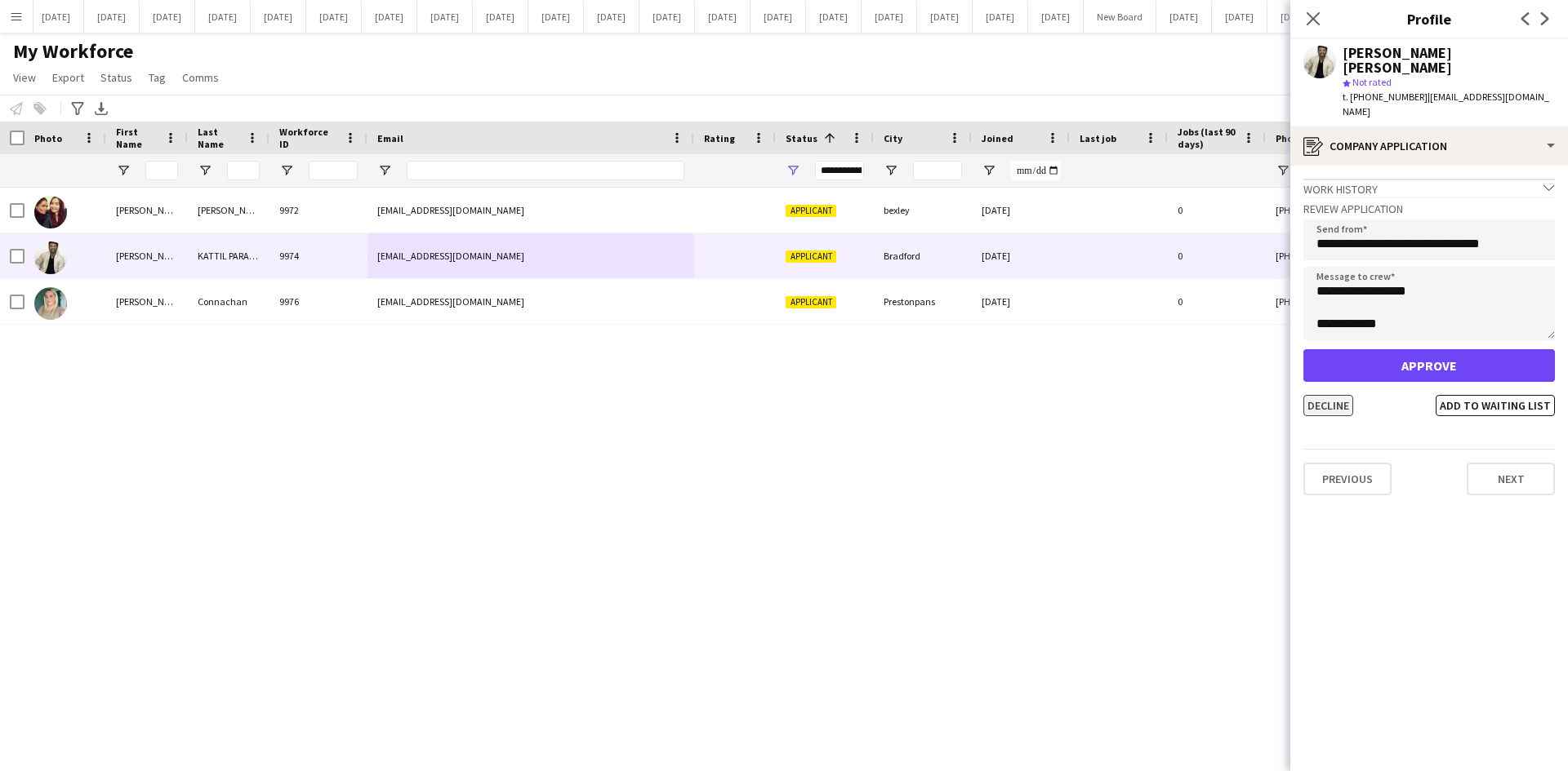
click at [1331, 395] on button "Decline" at bounding box center [1328, 406] width 50 height 22
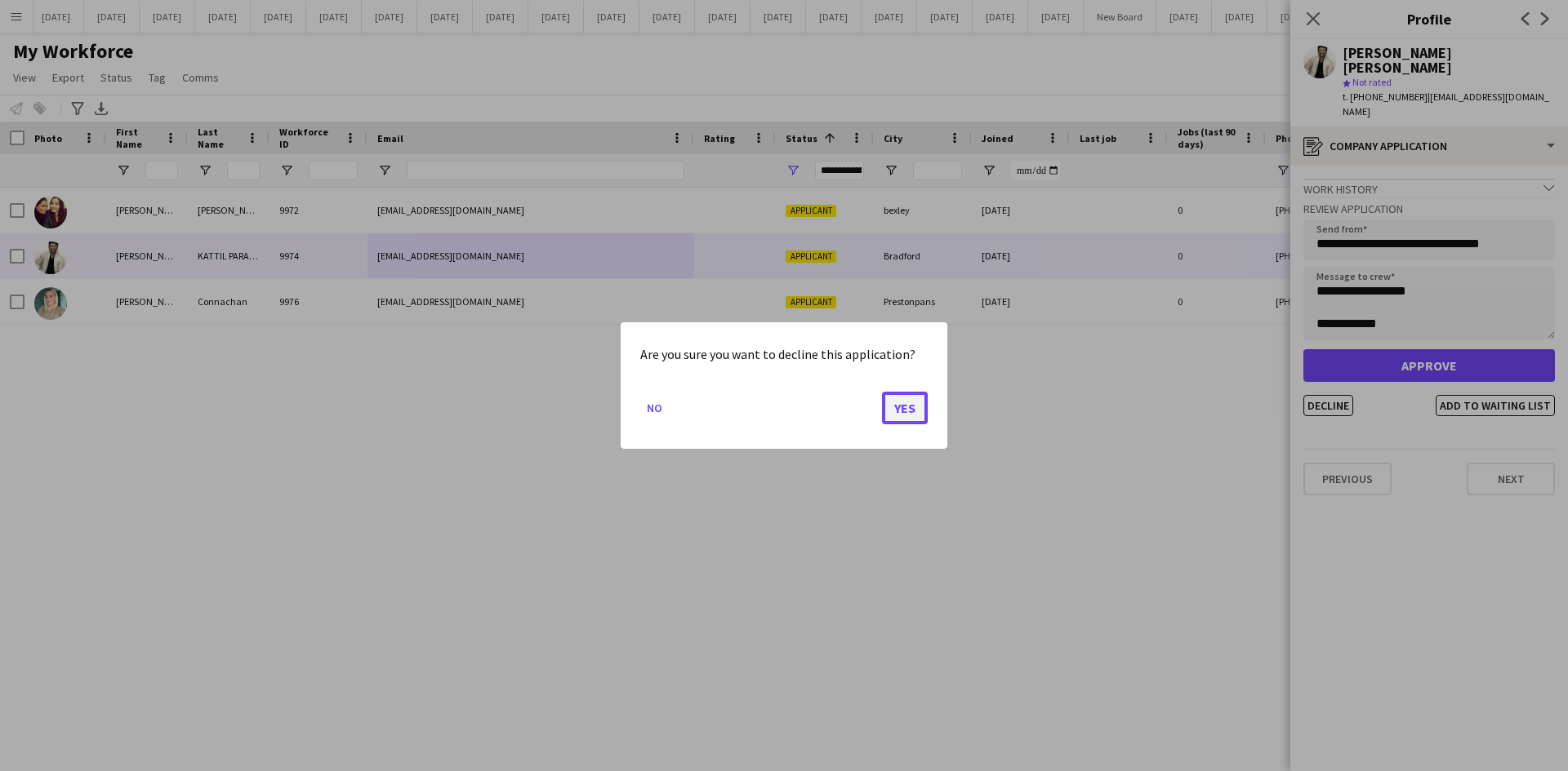
click at [907, 412] on button "Yes" at bounding box center [904, 407] width 46 height 32
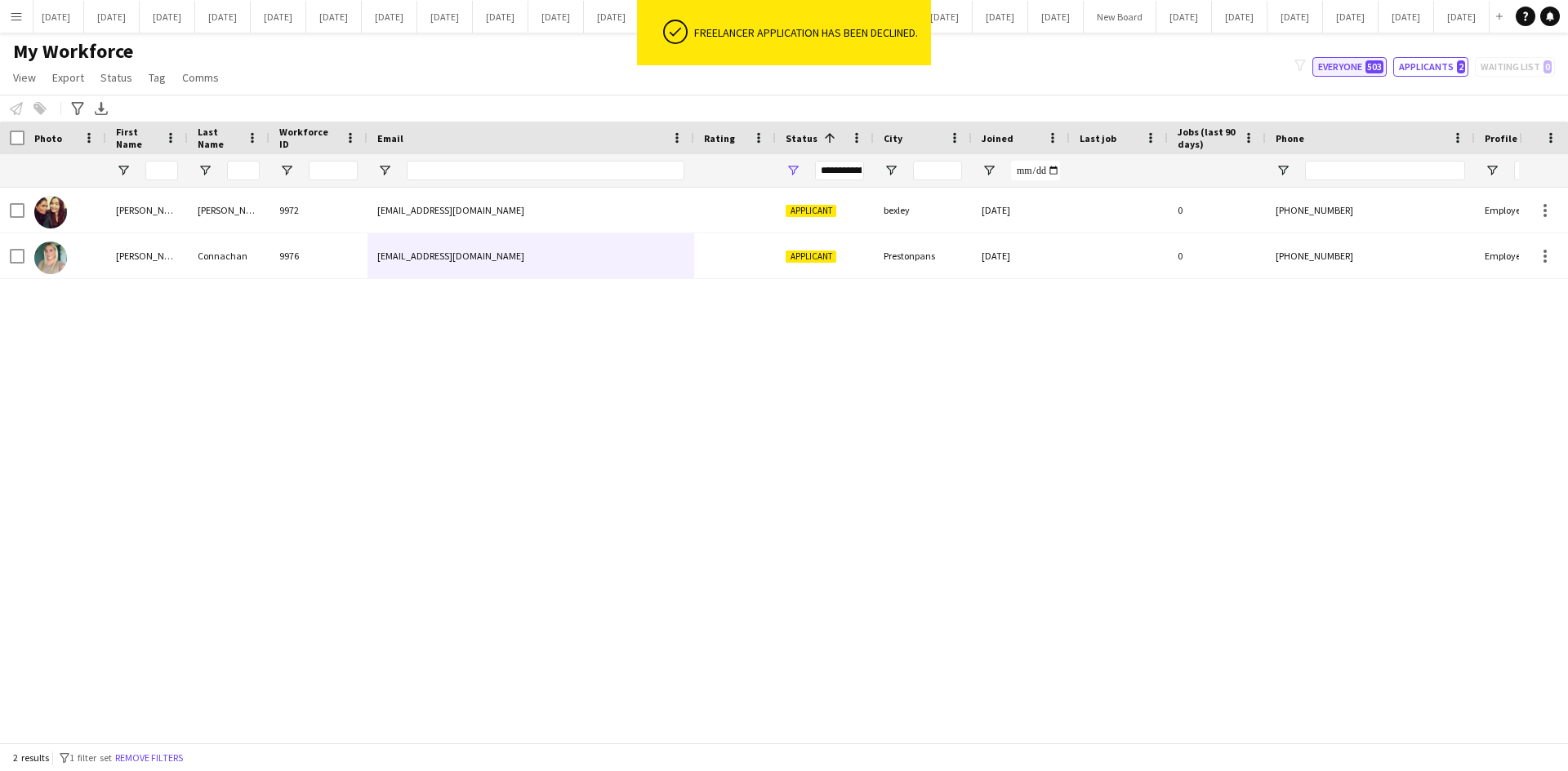
click at [1353, 71] on button "Everyone 503" at bounding box center [1350, 67] width 74 height 20
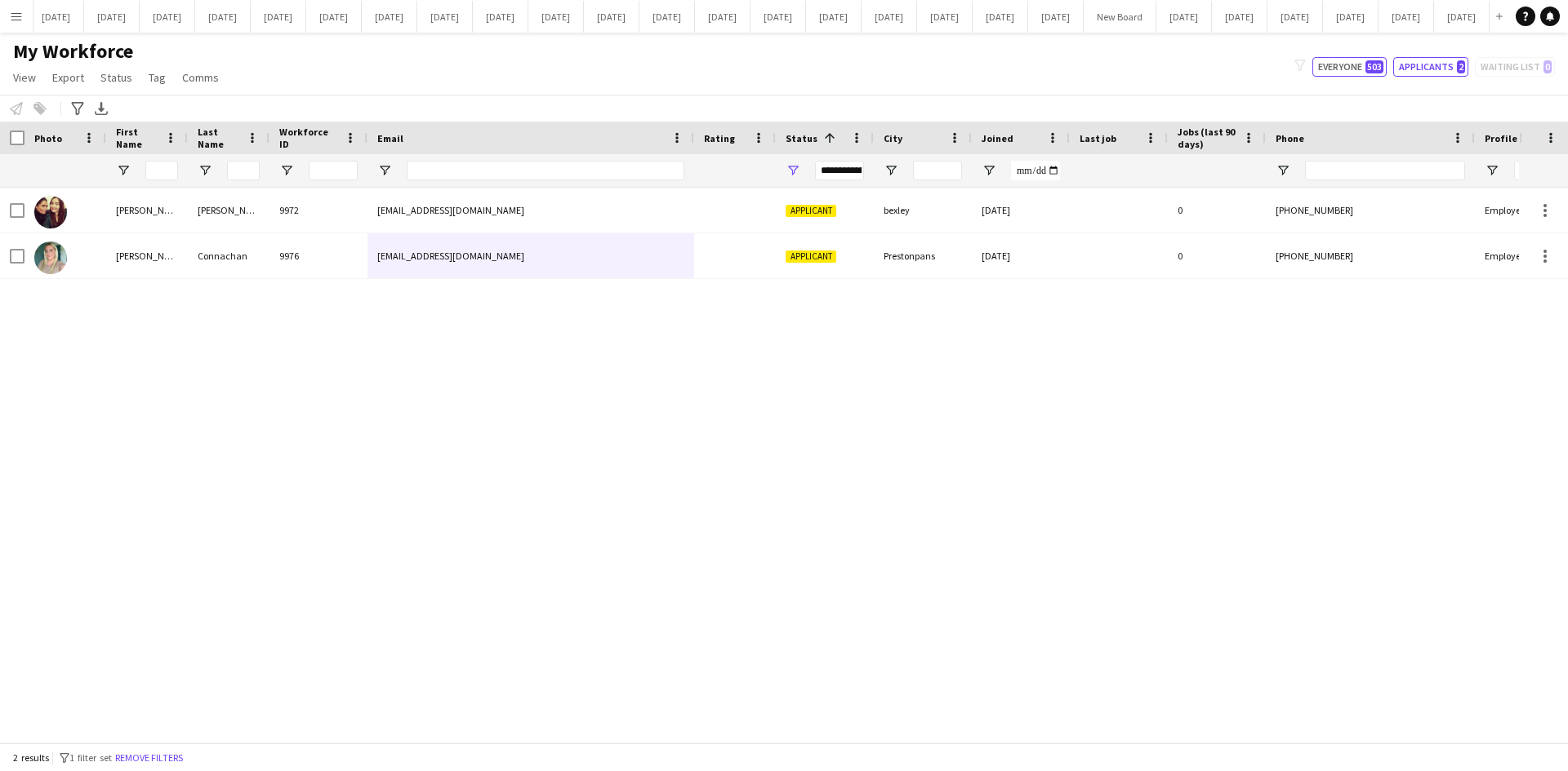
type input "**********"
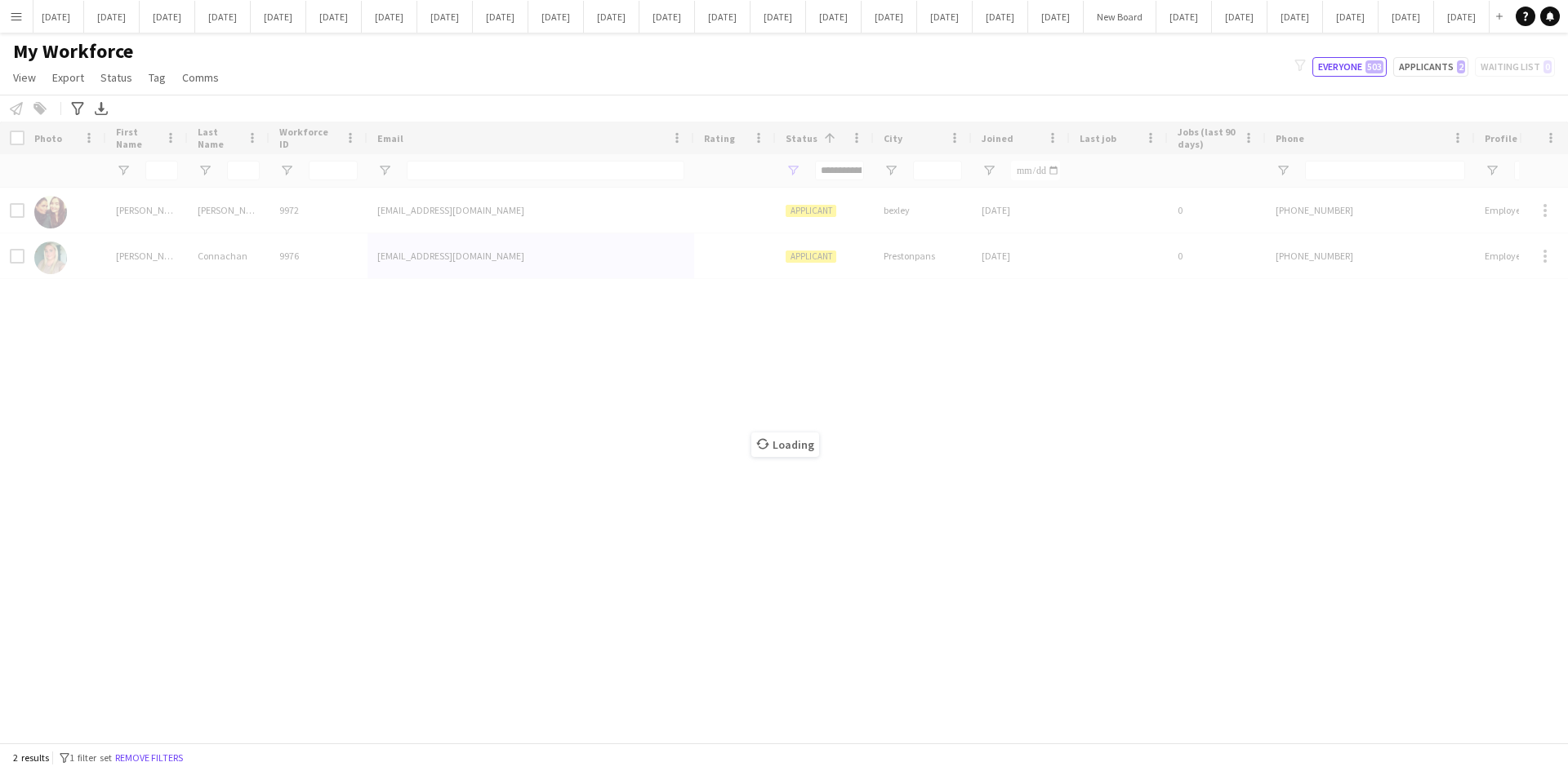
click at [495, 381] on div "Loading" at bounding box center [784, 431] width 1568 height 621
click at [496, 375] on div "Loading" at bounding box center [784, 431] width 1568 height 621
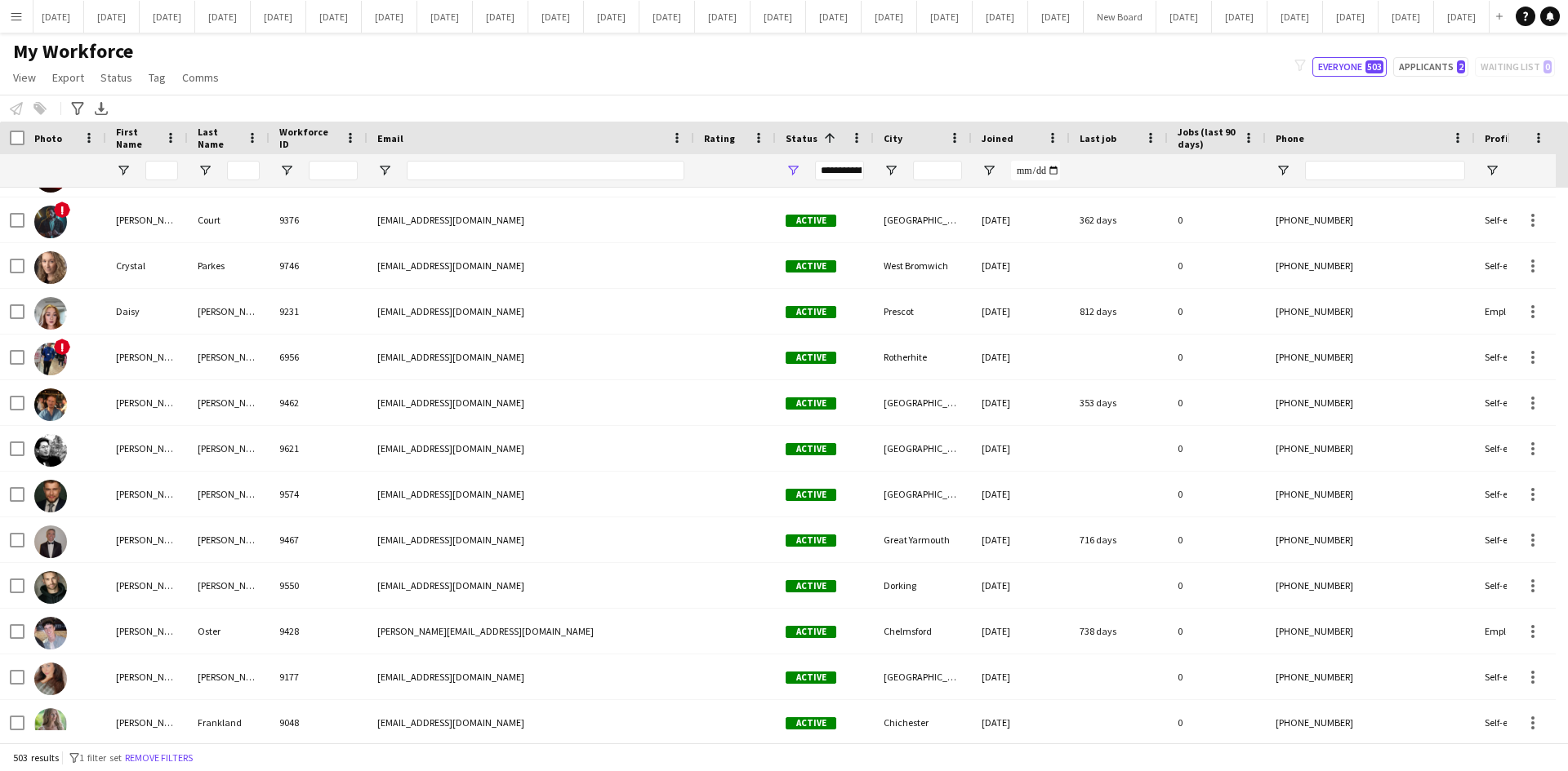
scroll to position [4082, 0]
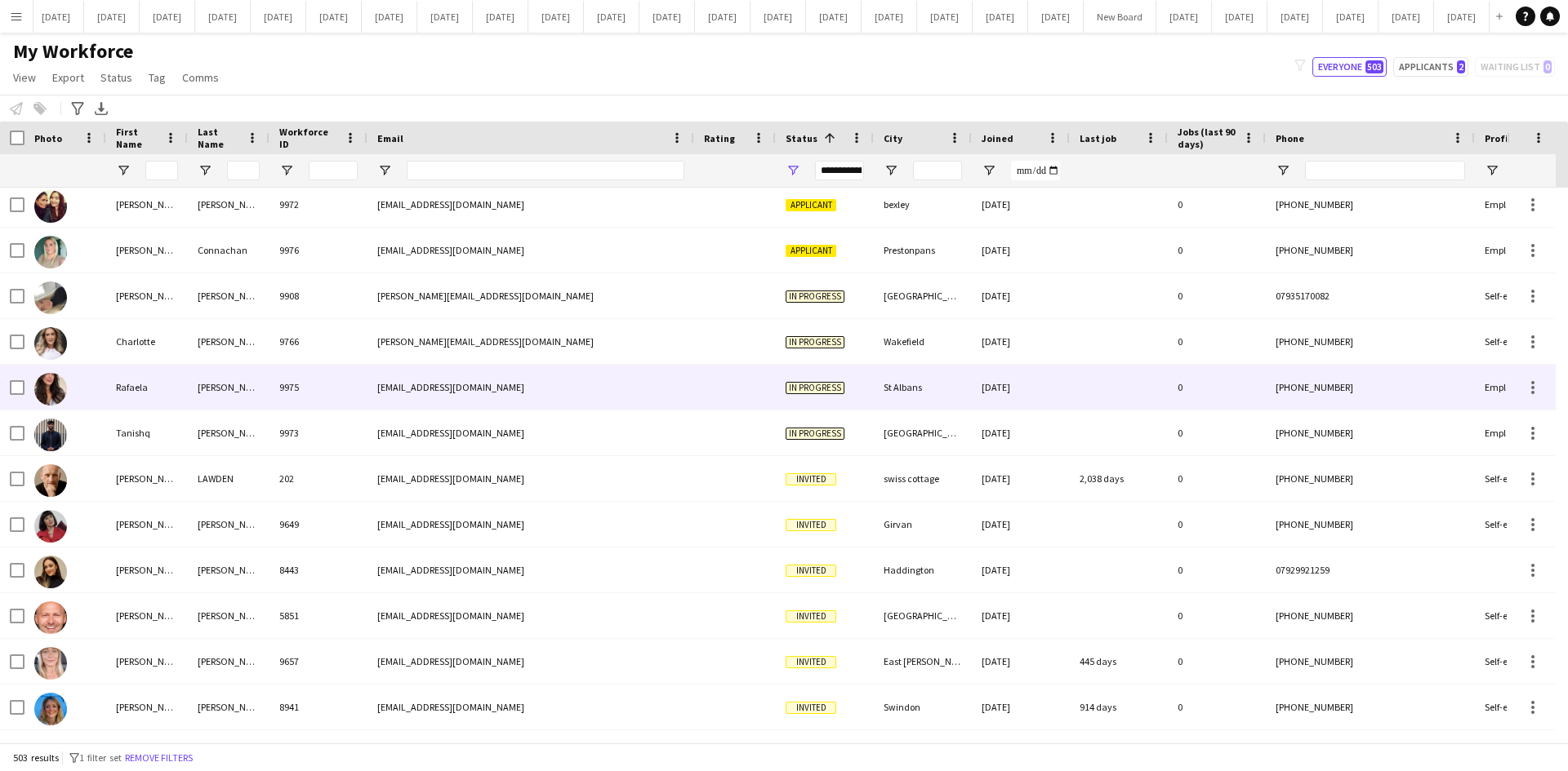
click at [352, 396] on div "9975" at bounding box center [318, 387] width 98 height 45
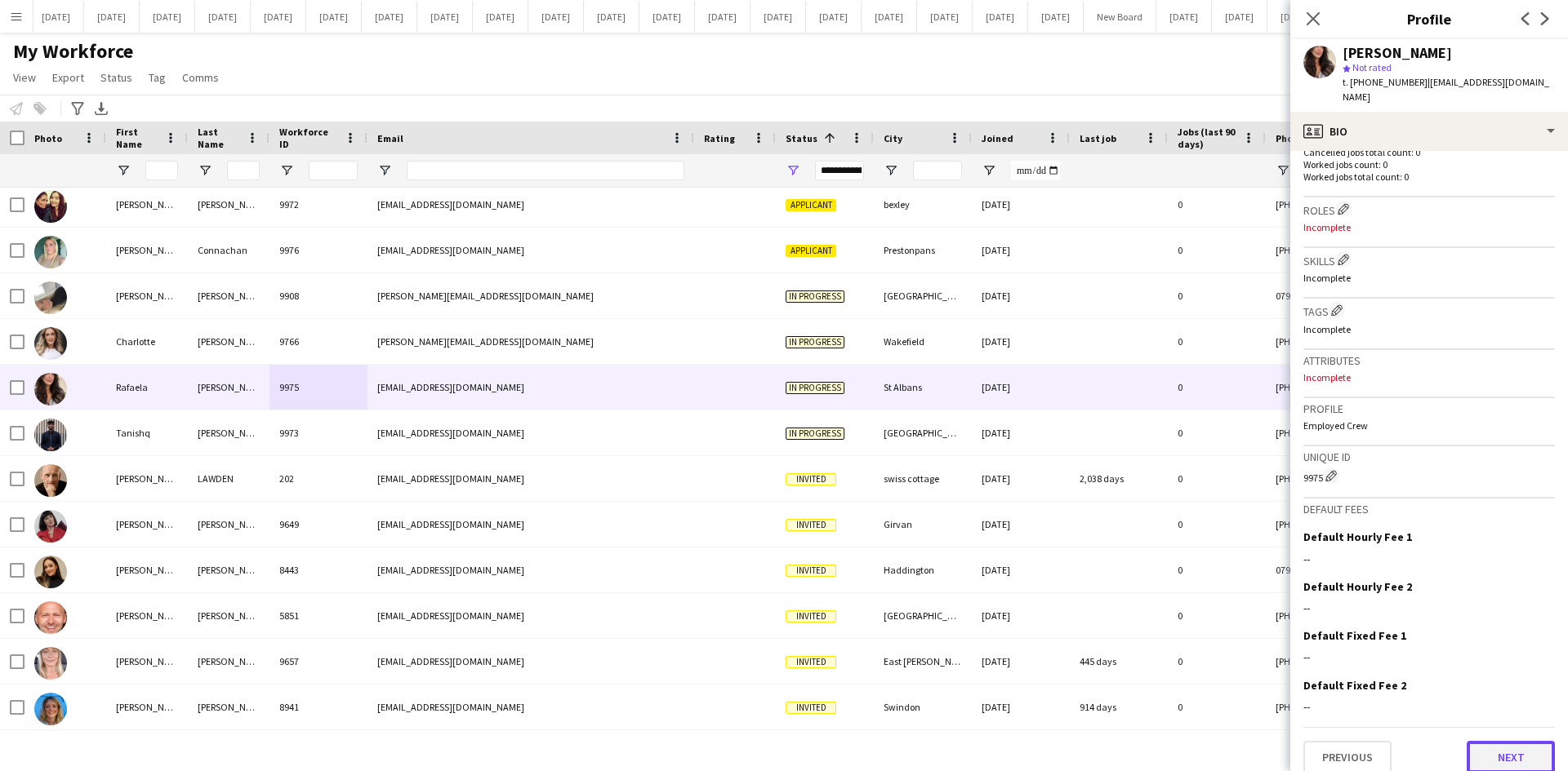
click at [1506, 742] on button "Next" at bounding box center [1510, 757] width 88 height 32
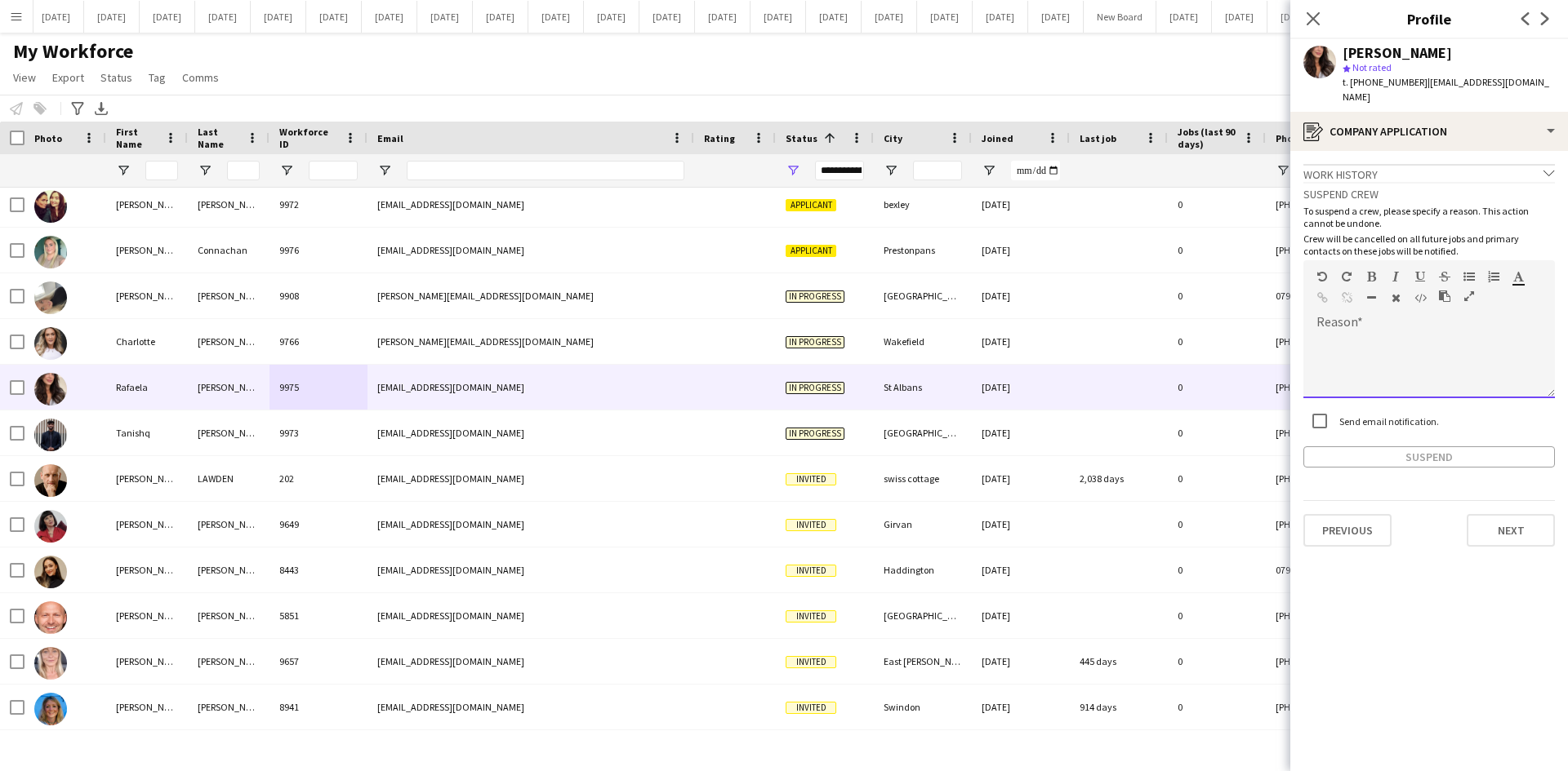
click at [1323, 334] on div at bounding box center [1429, 365] width 252 height 66
click at [1414, 446] on button "Suspend" at bounding box center [1429, 457] width 252 height 22
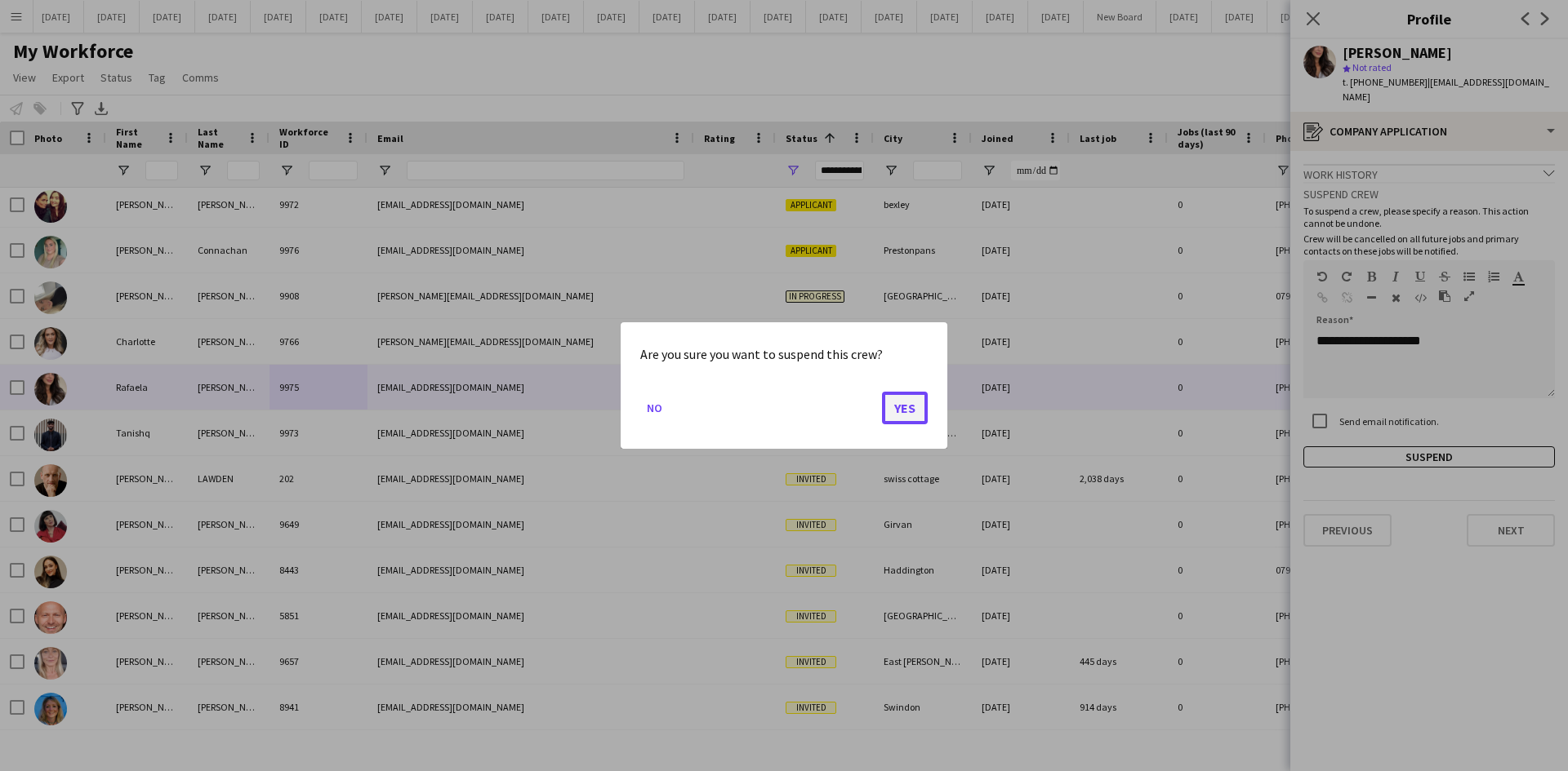
click at [894, 412] on button "Yes" at bounding box center [904, 407] width 46 height 32
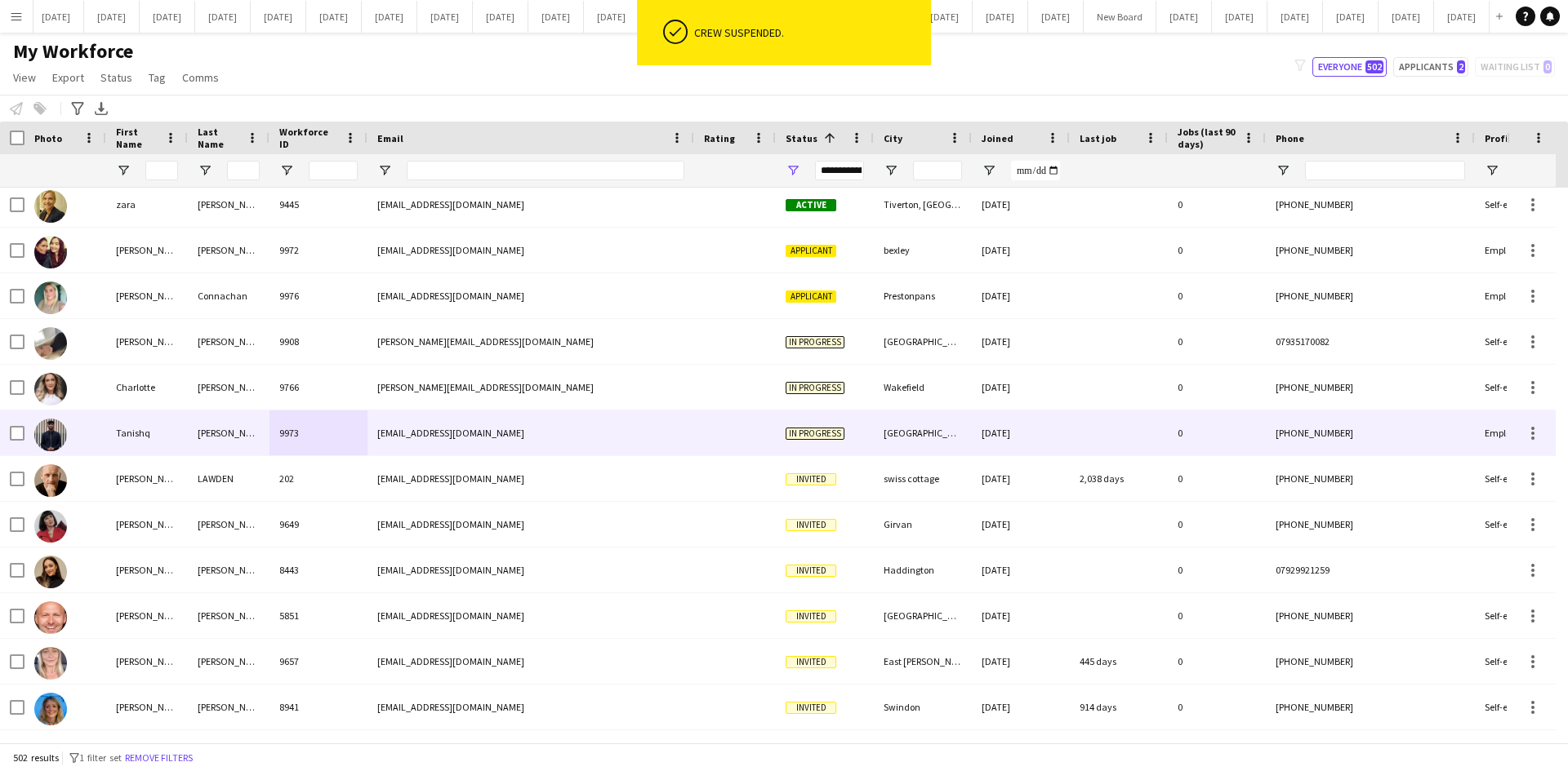
click at [500, 425] on div "[EMAIL_ADDRESS][DOMAIN_NAME]" at bounding box center [530, 433] width 327 height 45
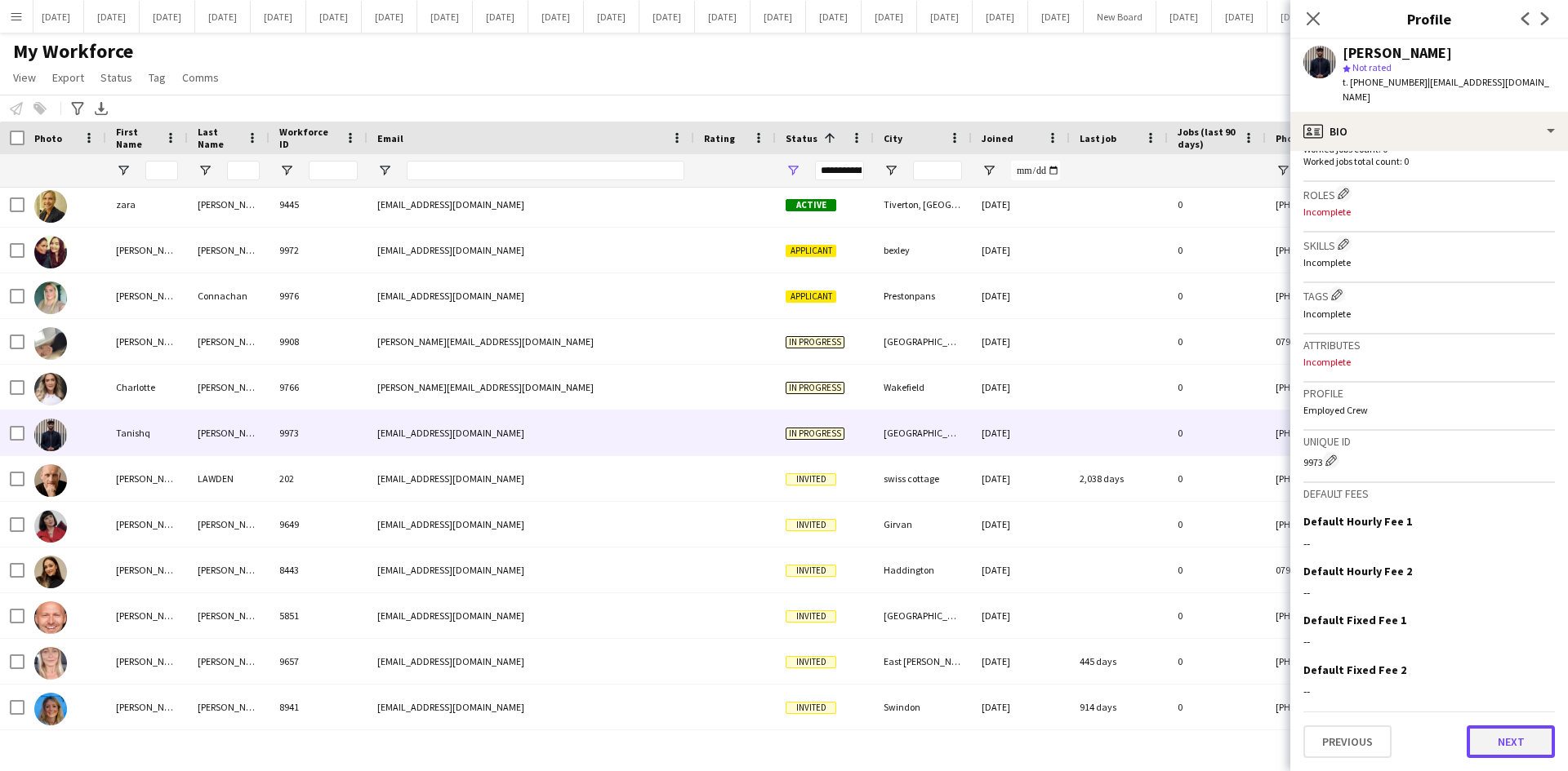
click at [1515, 756] on button "Next" at bounding box center [1510, 742] width 88 height 32
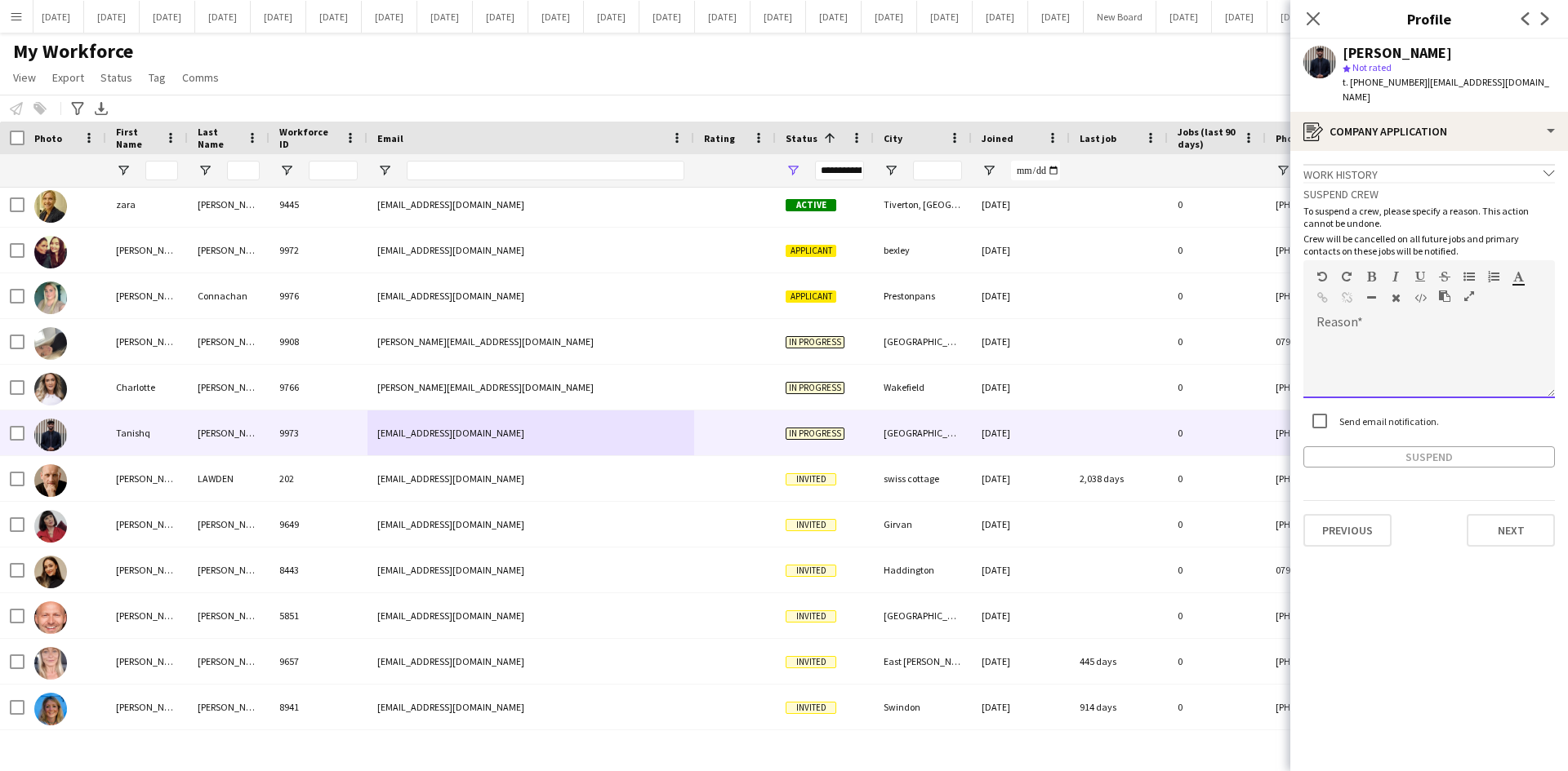
click at [1351, 333] on div at bounding box center [1429, 365] width 252 height 66
click at [1420, 451] on button "Suspend" at bounding box center [1429, 457] width 252 height 22
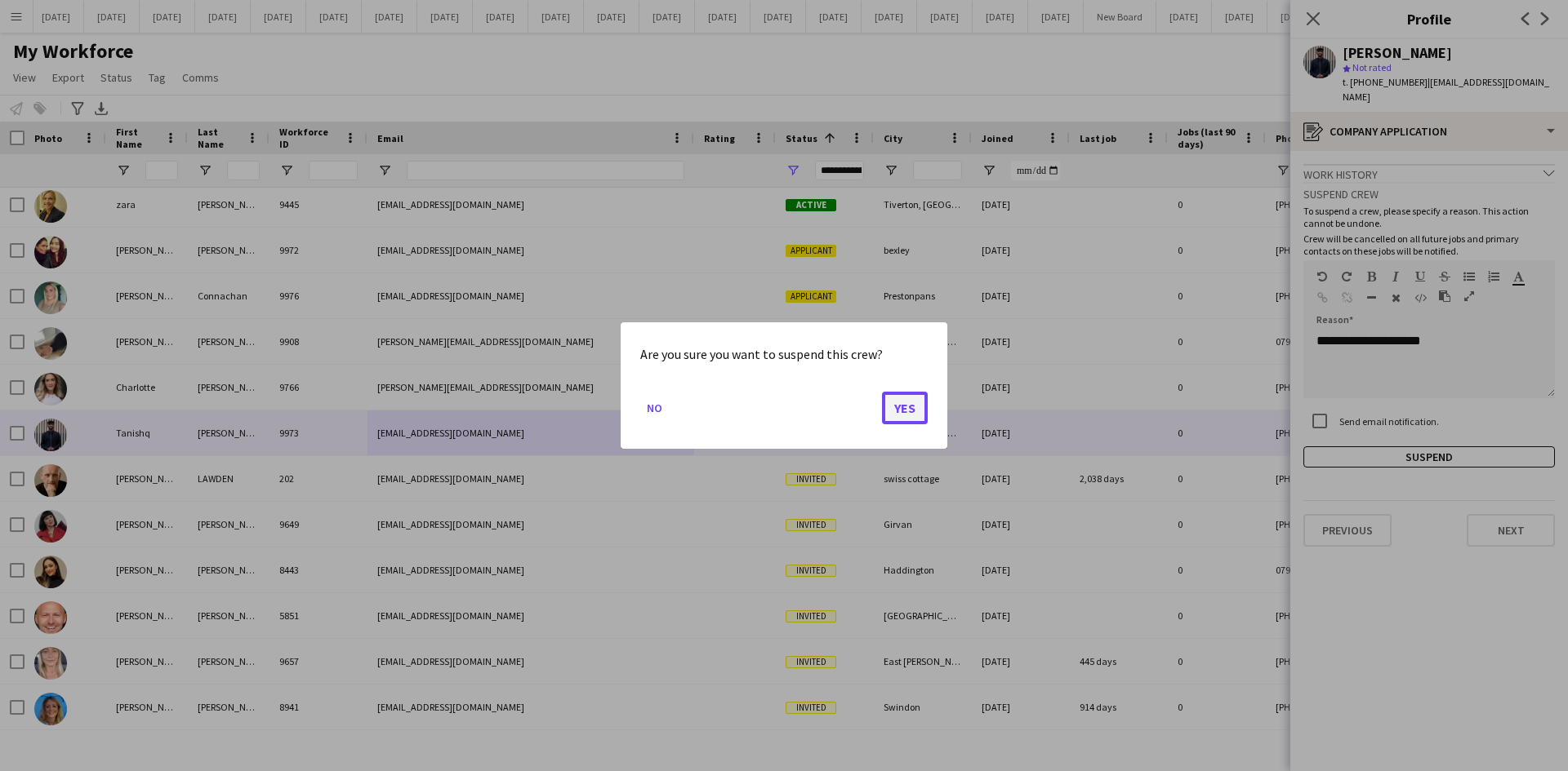
click at [914, 406] on button "Yes" at bounding box center [904, 407] width 46 height 32
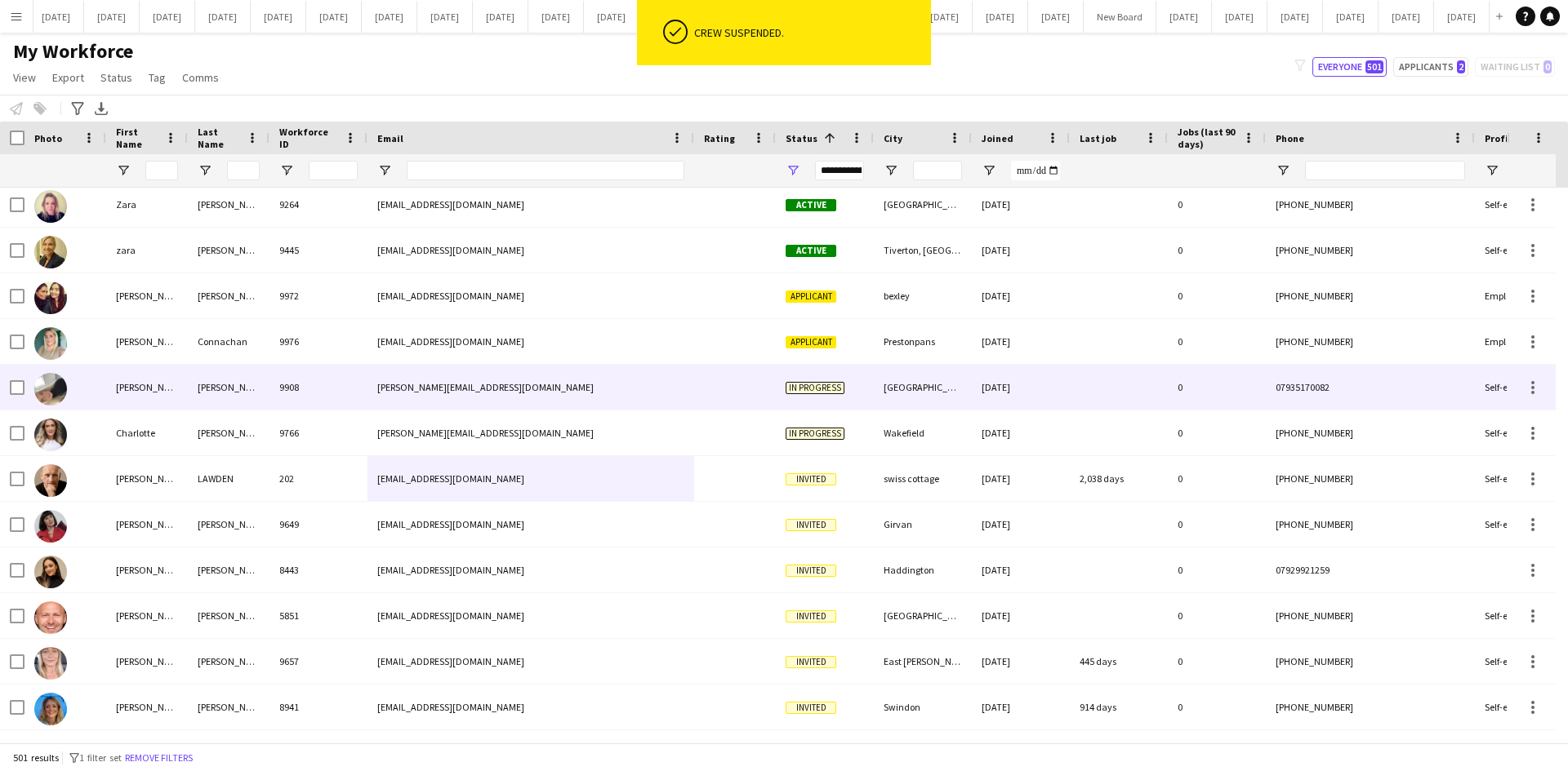
click at [205, 387] on div "[PERSON_NAME]" at bounding box center [228, 387] width 81 height 45
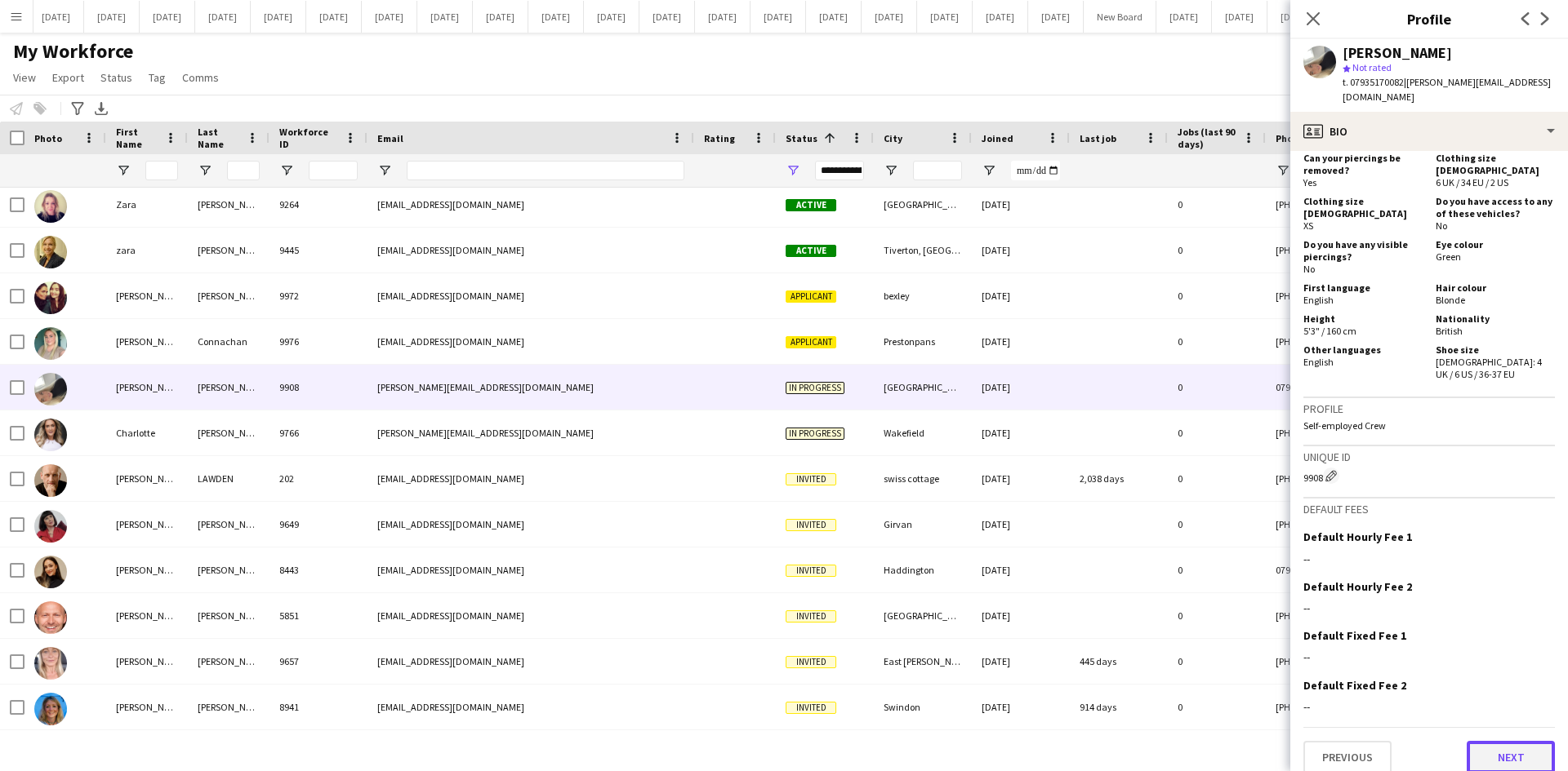
click at [1532, 743] on button "Next" at bounding box center [1510, 757] width 88 height 32
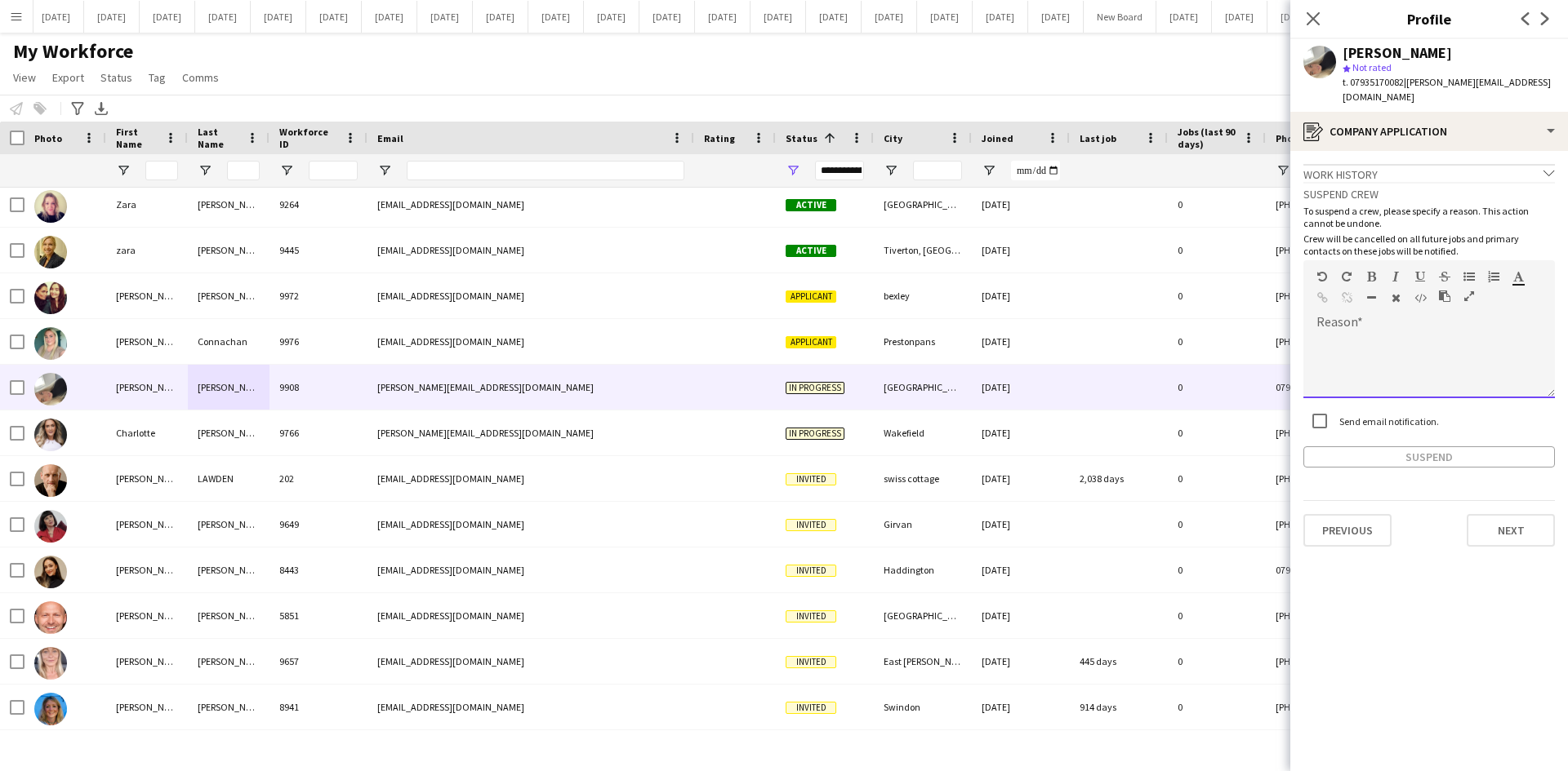
click at [1323, 333] on div at bounding box center [1429, 365] width 252 height 66
click at [1429, 446] on button "Suspend" at bounding box center [1429, 457] width 252 height 22
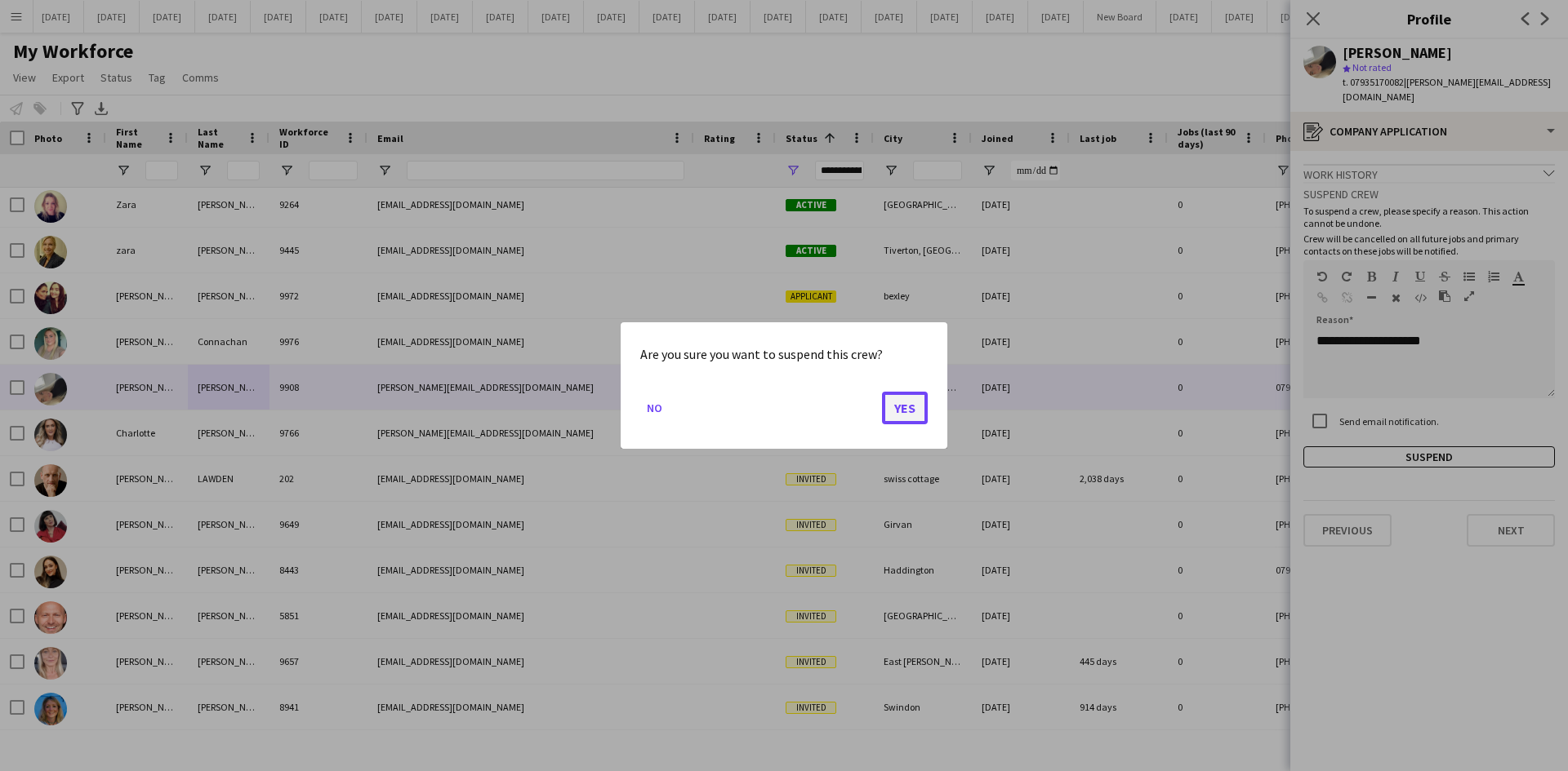
click at [906, 408] on button "Yes" at bounding box center [904, 407] width 46 height 32
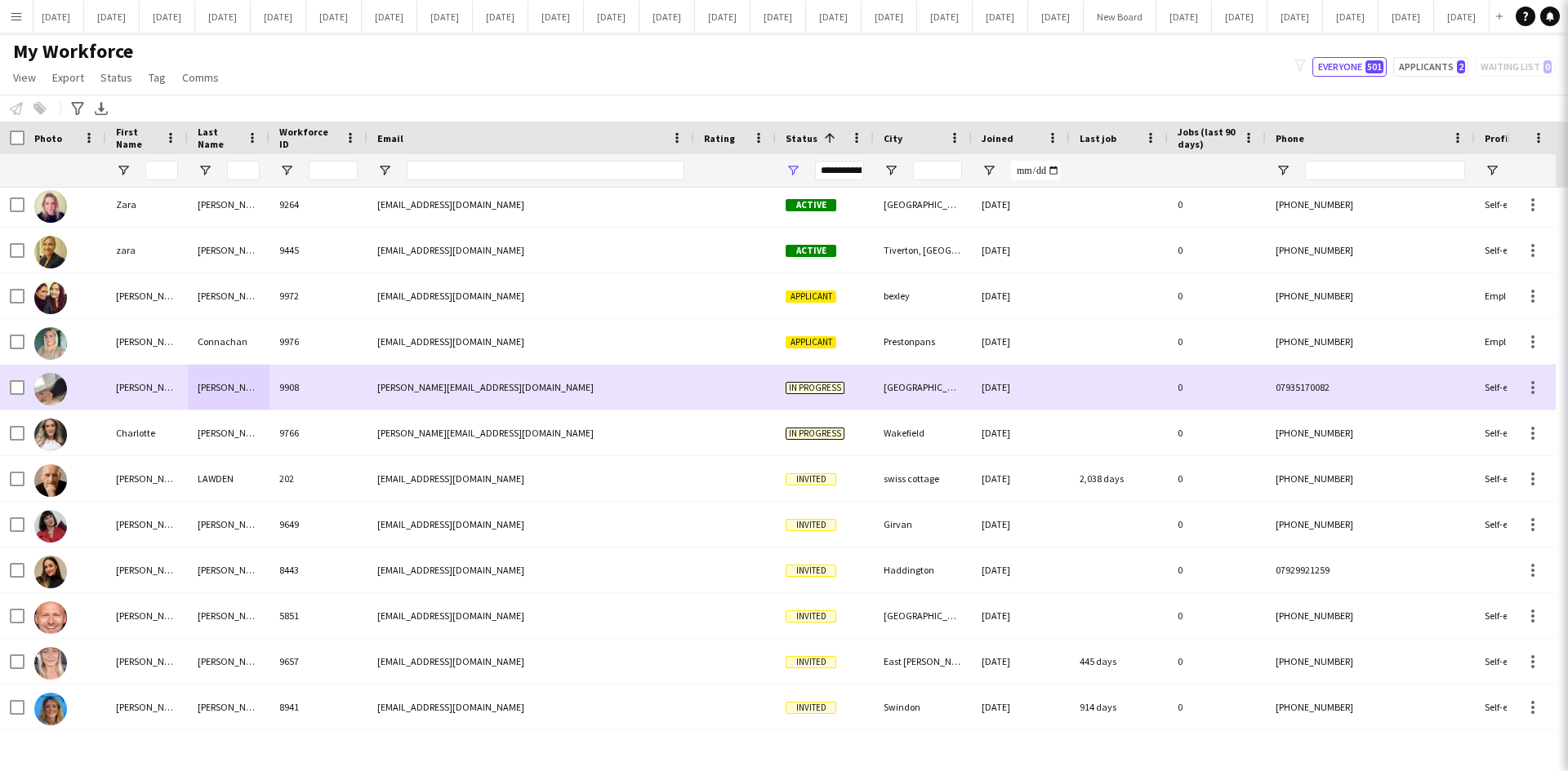
scroll to position [22314, 0]
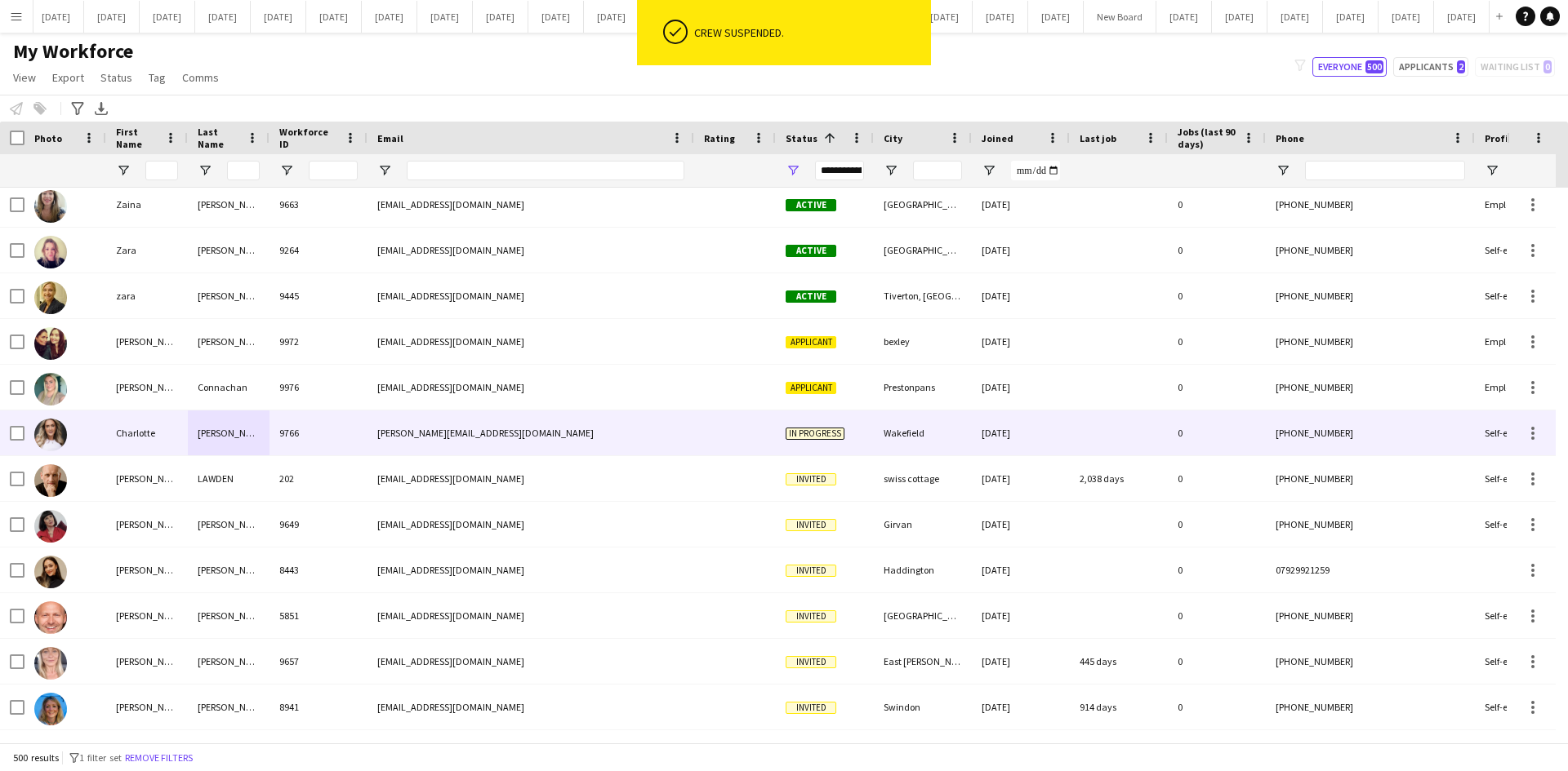
click at [513, 430] on div "[PERSON_NAME][EMAIL_ADDRESS][DOMAIN_NAME]" at bounding box center [530, 433] width 327 height 45
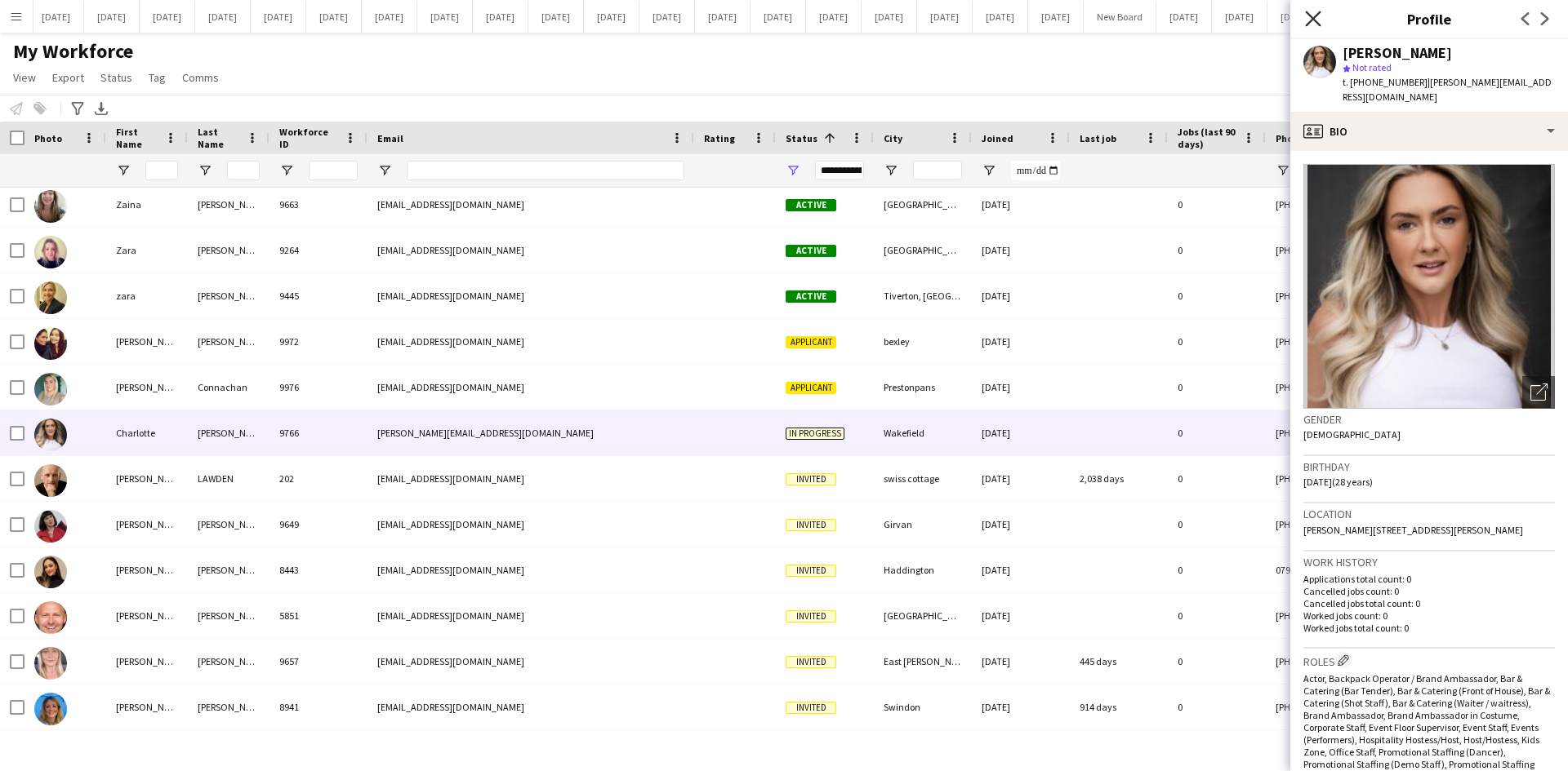
click at [1317, 16] on icon at bounding box center [1313, 19] width 16 height 16
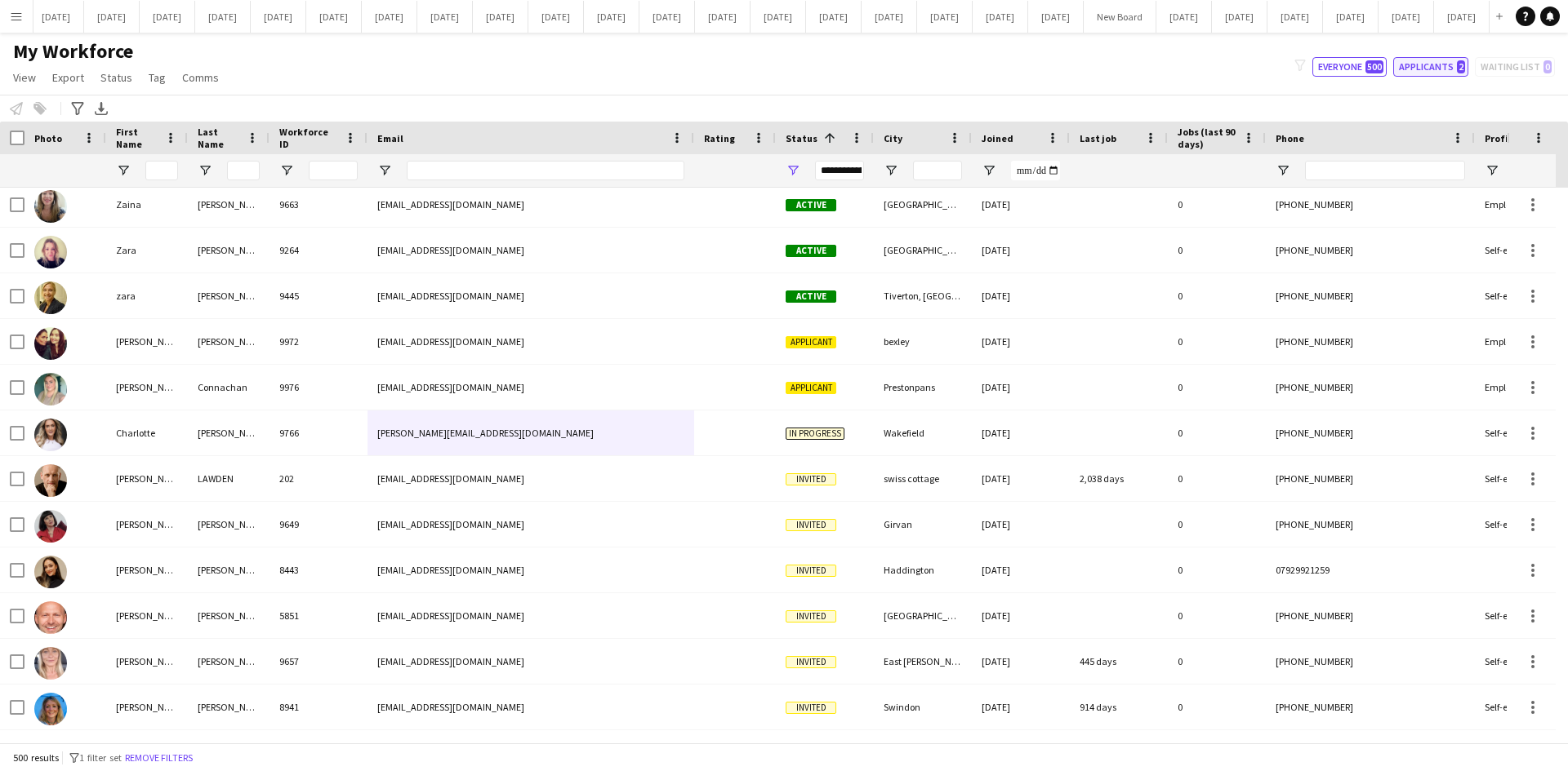
click at [1429, 66] on button "Applicants 2" at bounding box center [1430, 67] width 75 height 20
type input "**********"
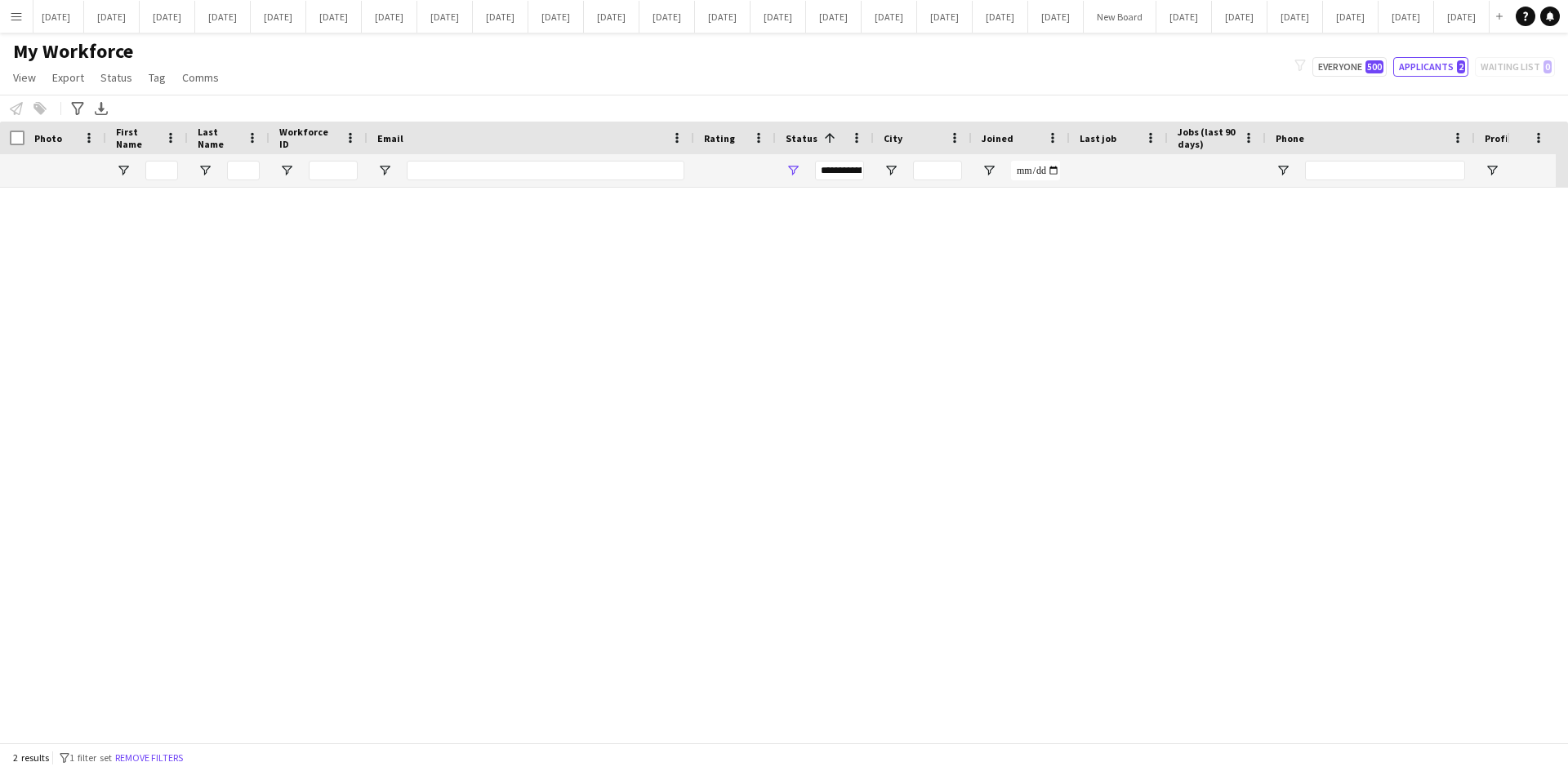
scroll to position [0, 0]
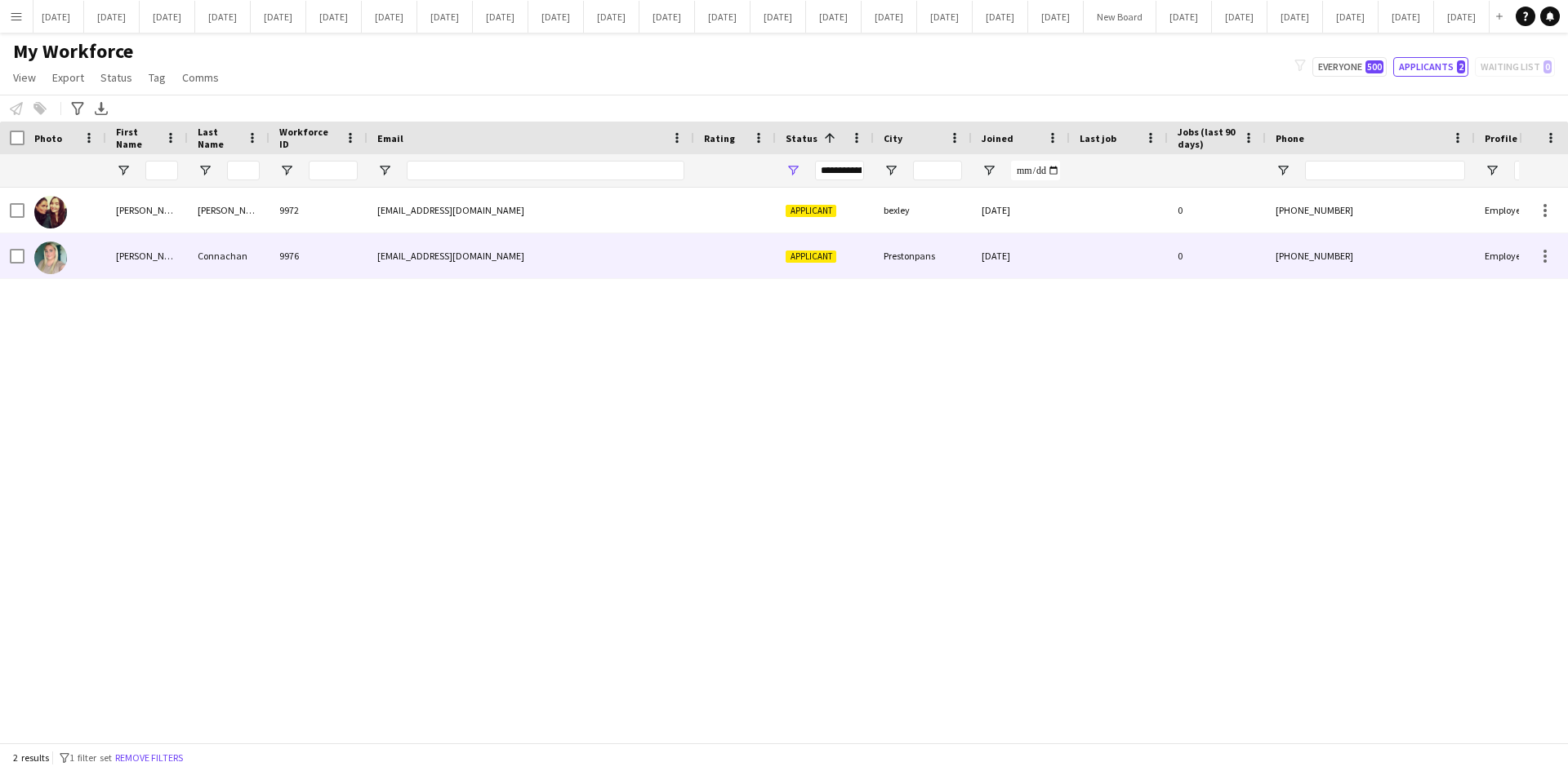
click at [188, 266] on div "Connachan" at bounding box center [228, 256] width 81 height 45
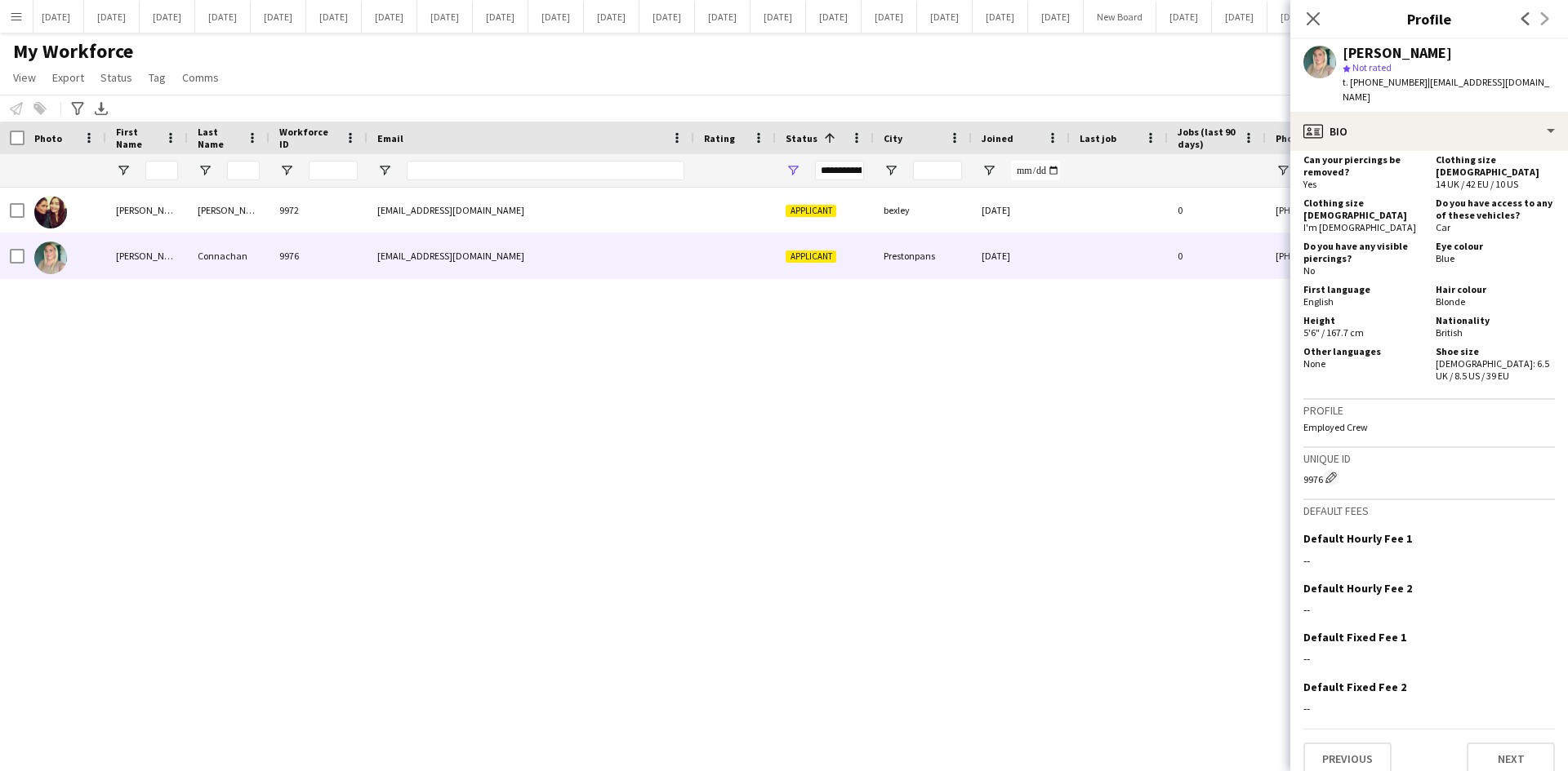
scroll to position [915, 0]
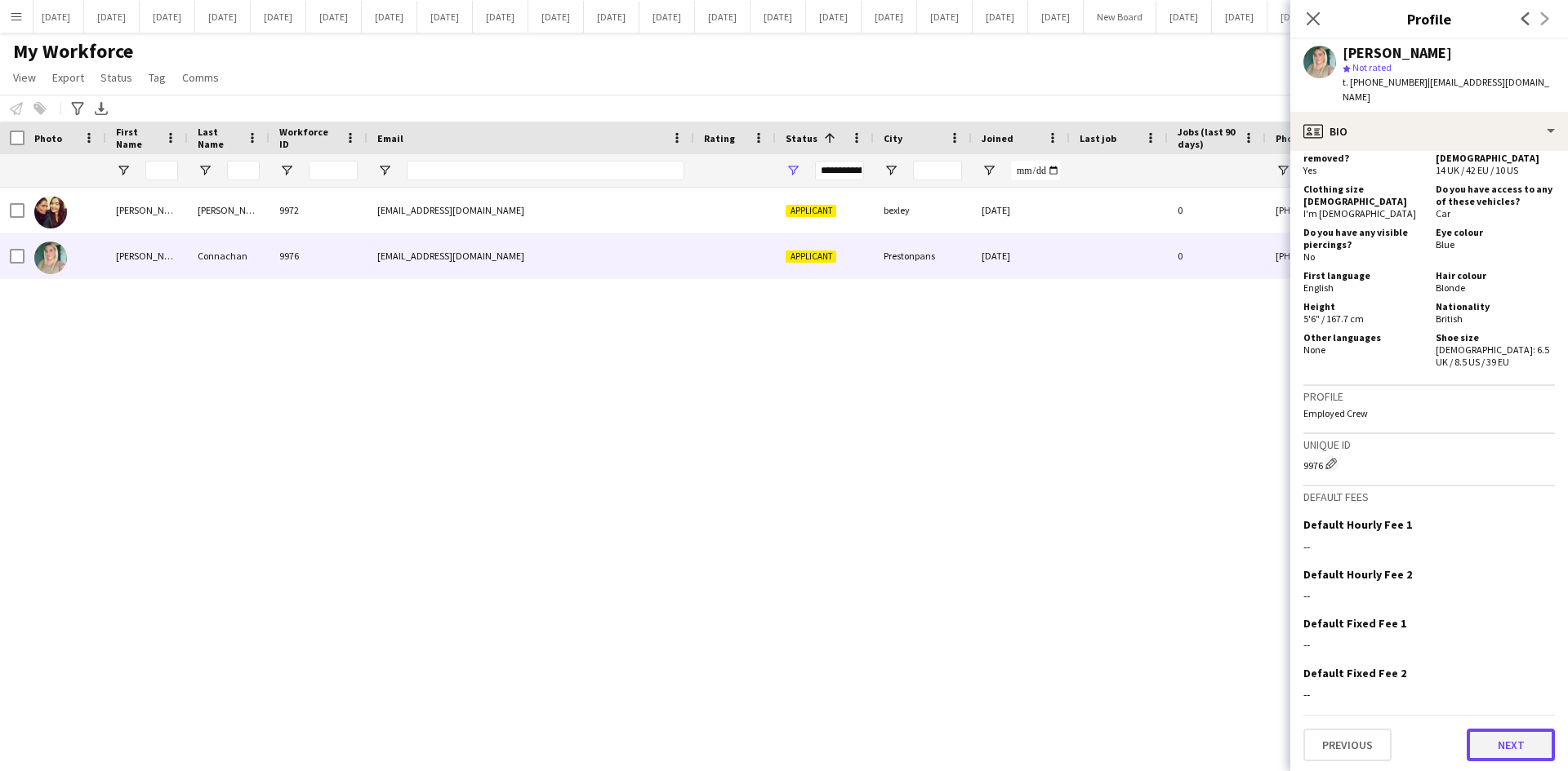
click at [1501, 739] on button "Next" at bounding box center [1510, 745] width 88 height 32
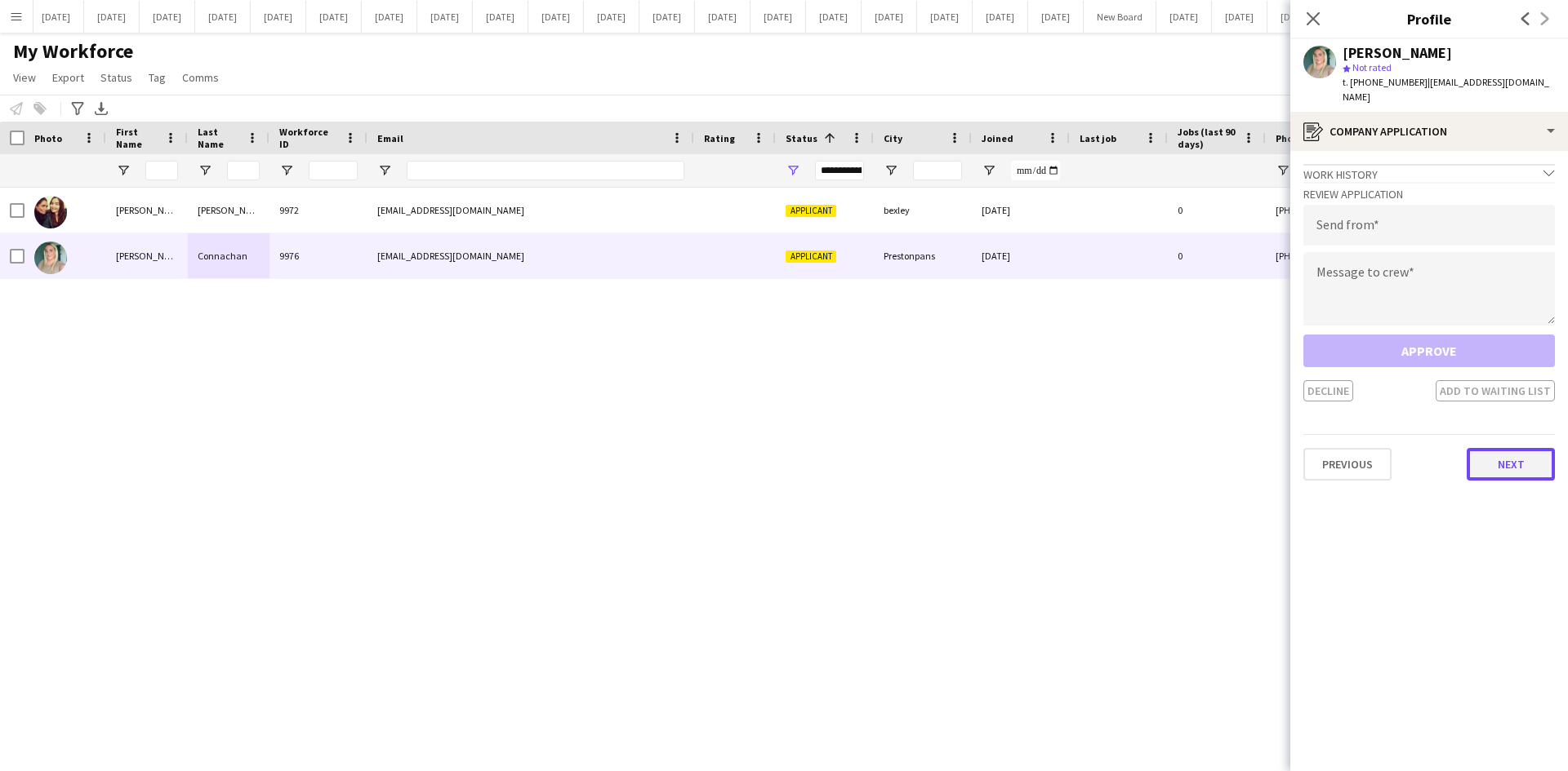
click at [1498, 448] on button "Next" at bounding box center [1510, 464] width 88 height 32
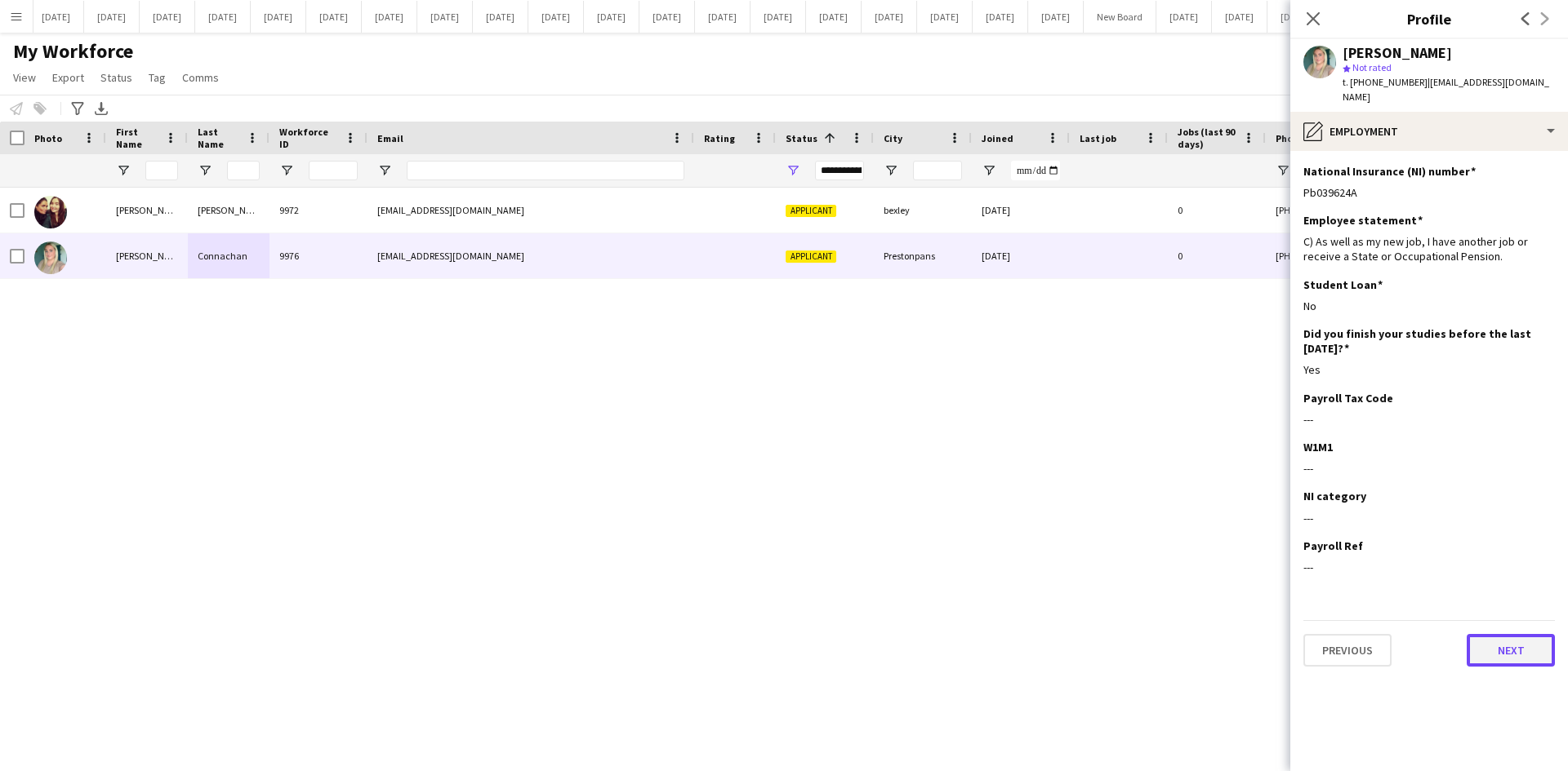
click at [1541, 642] on button "Next" at bounding box center [1510, 650] width 88 height 32
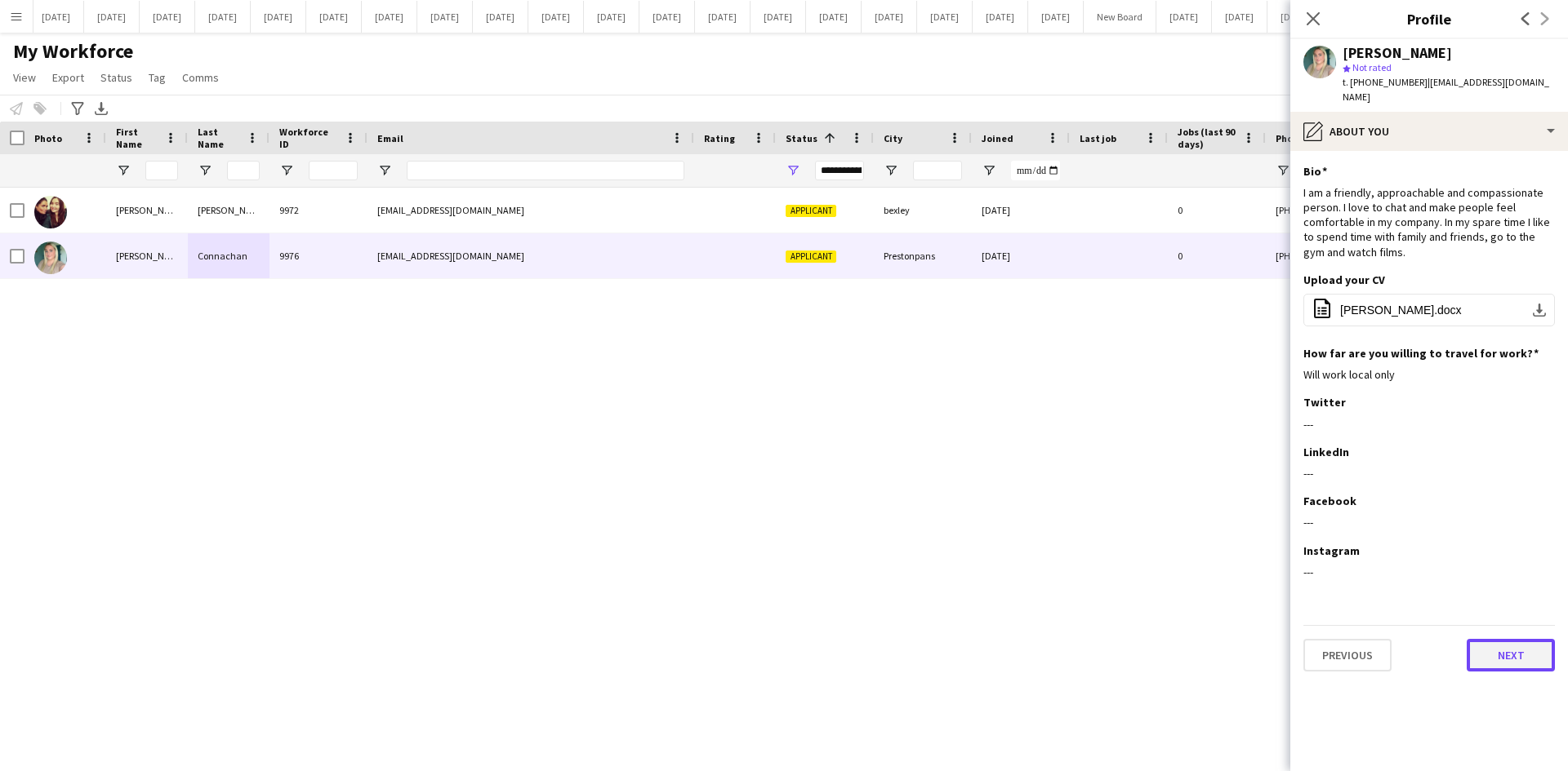
click at [1507, 639] on button "Next" at bounding box center [1510, 655] width 88 height 32
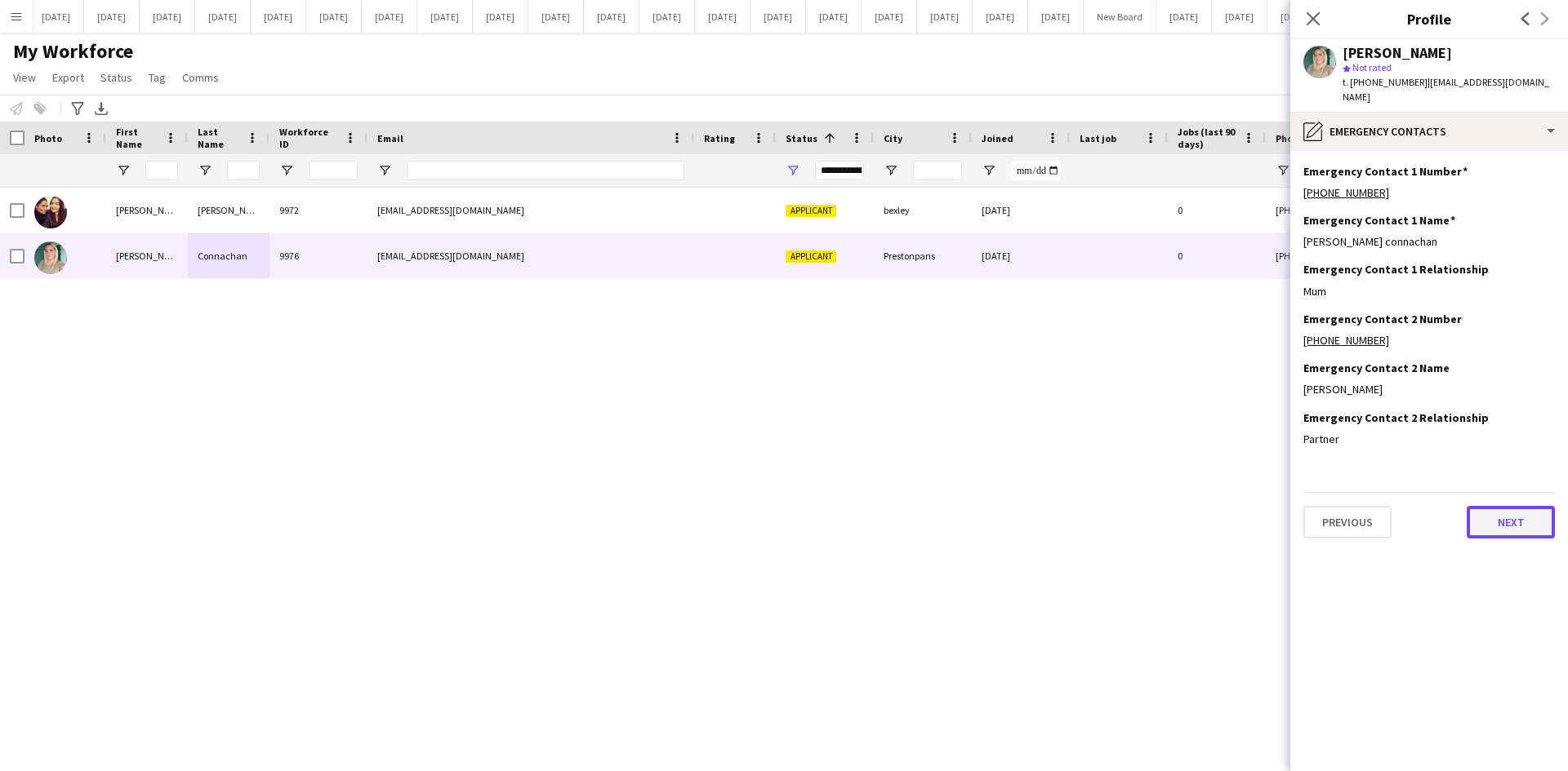
click at [1508, 519] on button "Next" at bounding box center [1510, 522] width 88 height 32
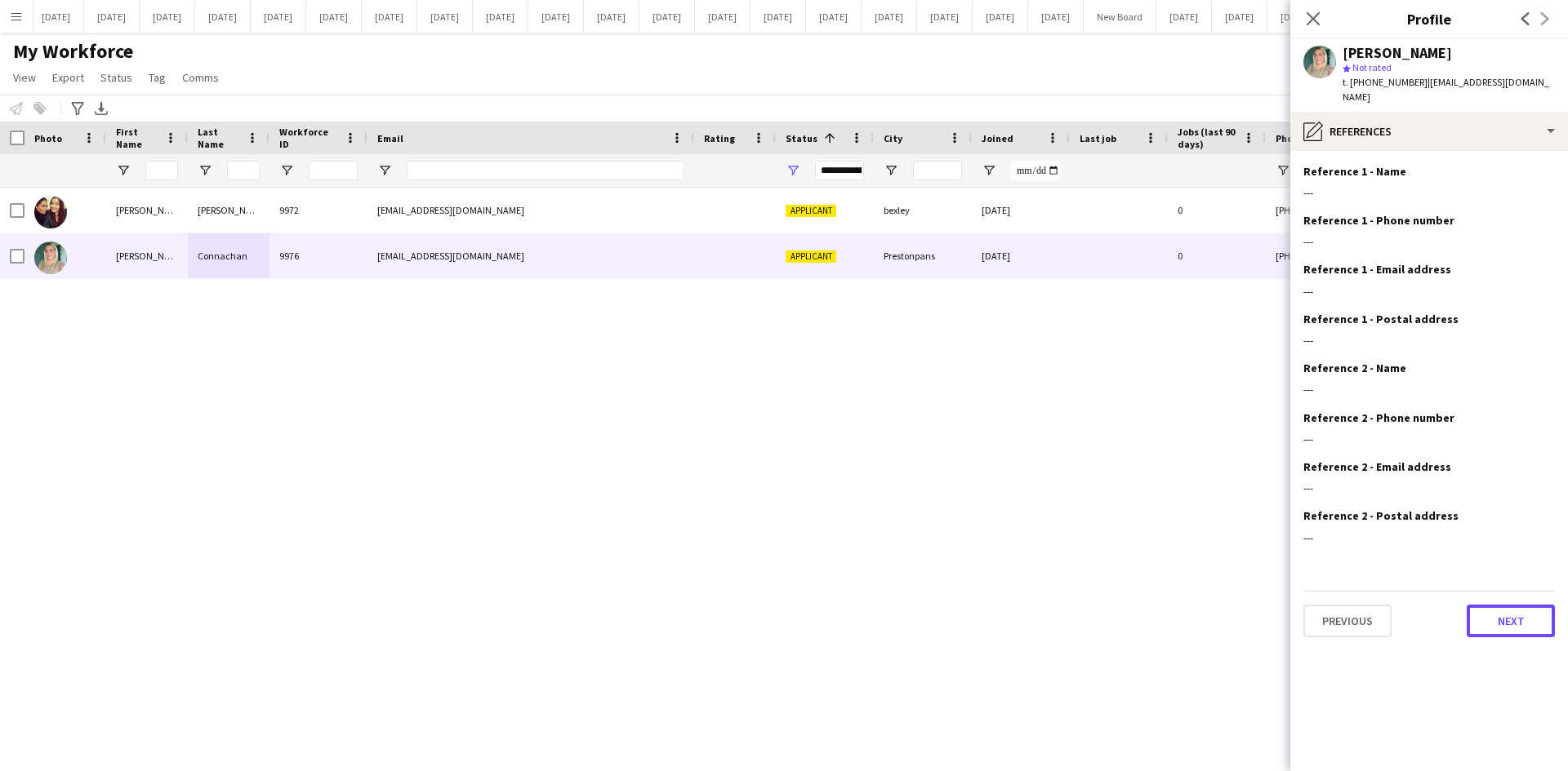
click at [1505, 605] on button "Next" at bounding box center [1510, 620] width 88 height 32
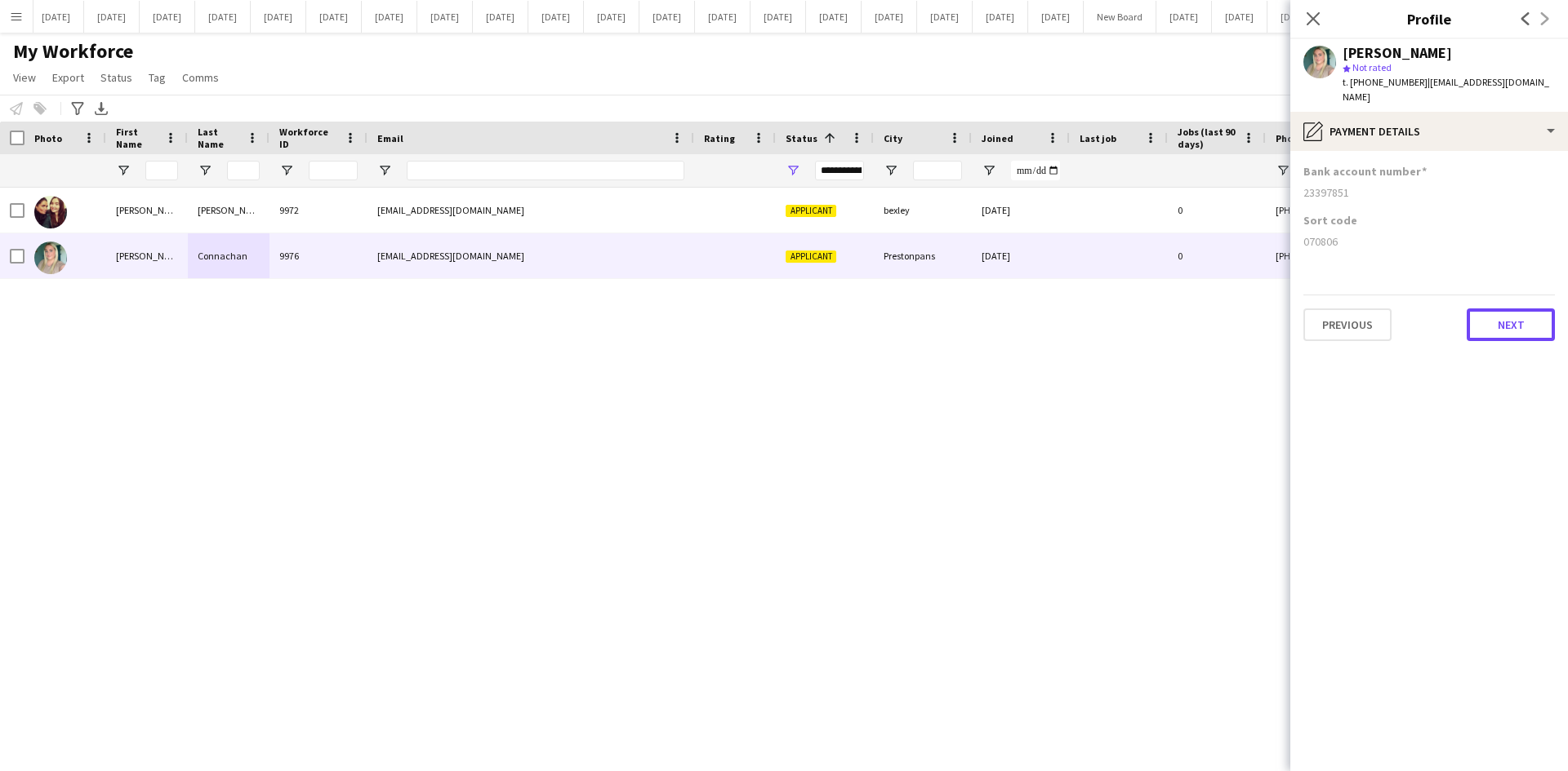
click at [1545, 308] on button "Next" at bounding box center [1510, 324] width 88 height 32
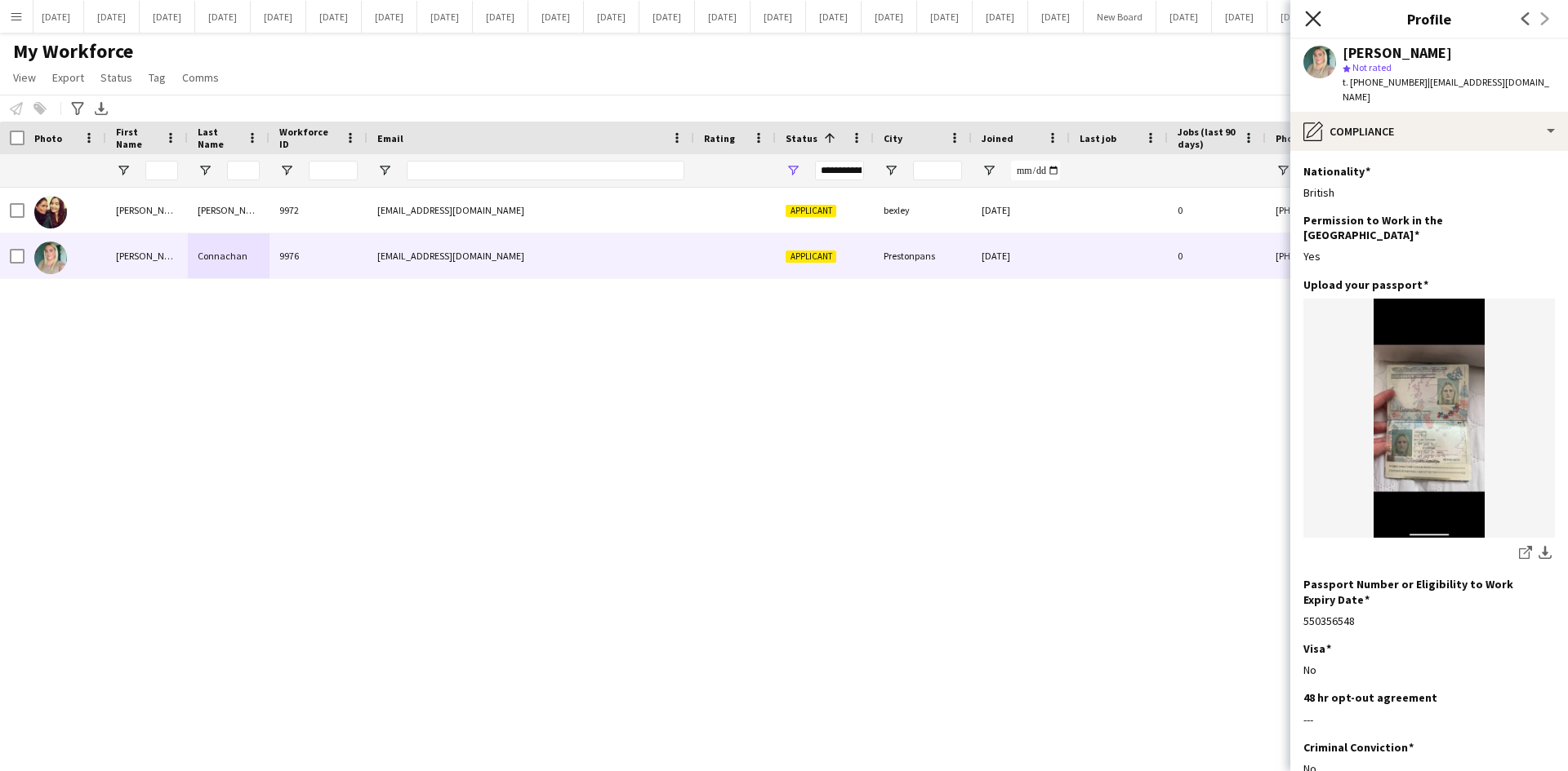
click at [1313, 23] on icon "Close pop-in" at bounding box center [1313, 19] width 16 height 16
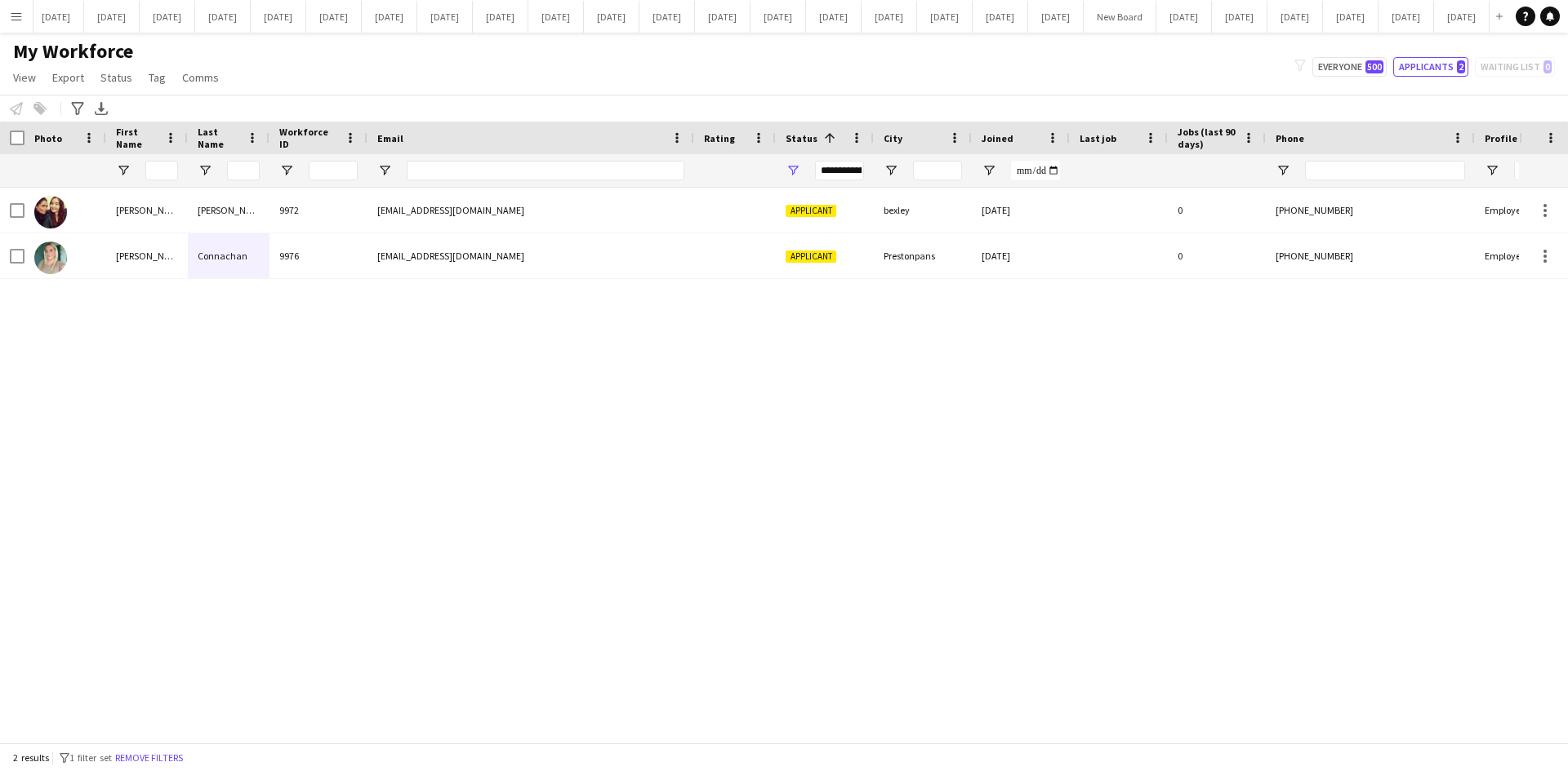
click at [1334, 387] on div "[PERSON_NAME] 9976 [EMAIL_ADDRESS][DOMAIN_NAME] Applicant Prestonpans [DATE] 0 …" at bounding box center [760, 459] width 1519 height 543
